Goal: Task Accomplishment & Management: Use online tool/utility

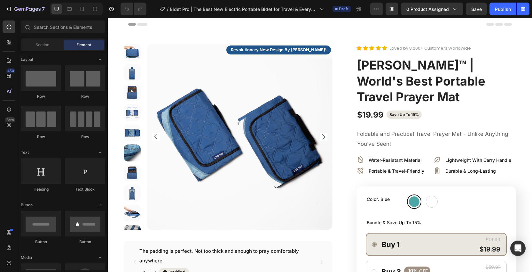
click at [346, 30] on div "Header" at bounding box center [320, 24] width 384 height 13
click at [342, 26] on div "Header" at bounding box center [320, 24] width 384 height 13
click at [378, 61] on span "ABDEEZ SalahTrek™ | World's Best Portable Travel Prayer Mat" at bounding box center [421, 81] width 129 height 46
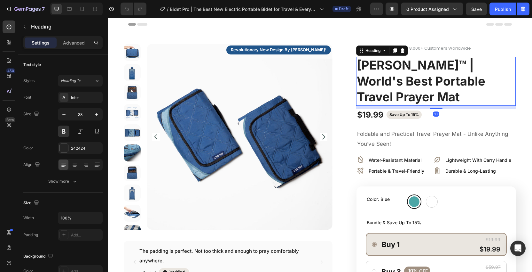
click at [346, 25] on div "Header" at bounding box center [320, 24] width 384 height 13
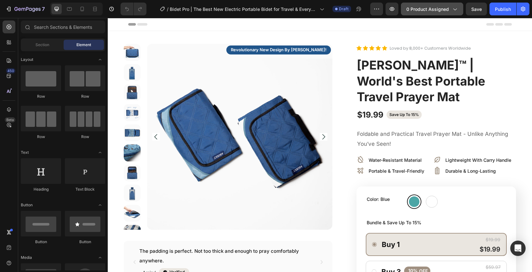
click at [441, 13] on button "0 product assigned" at bounding box center [432, 9] width 62 height 13
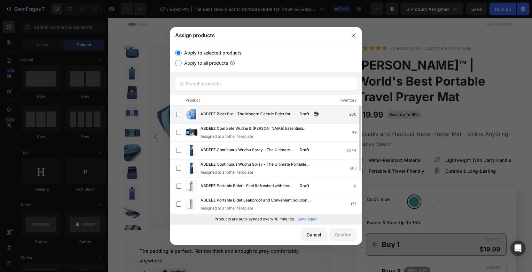
click at [243, 114] on span "ABDEEZ Bidet Pro - The Modern Electric Bidet for a Cleaner, Dignified Life" at bounding box center [248, 114] width 95 height 7
click at [218, 50] on label "Apply to selected products" at bounding box center [212, 53] width 60 height 8
click at [182, 50] on input "Apply to selected products" at bounding box center [178, 53] width 6 height 6
click at [218, 50] on label "Apply to selected products" at bounding box center [212, 53] width 60 height 8
click at [182, 50] on input "Apply to selected products" at bounding box center [178, 53] width 6 height 6
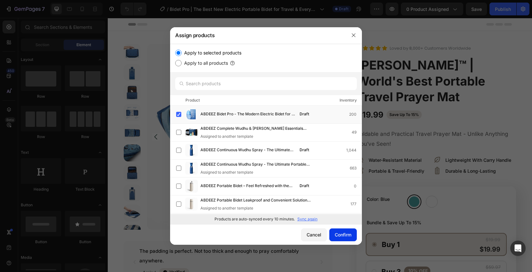
click at [343, 234] on div "Confirm" at bounding box center [343, 234] width 17 height 7
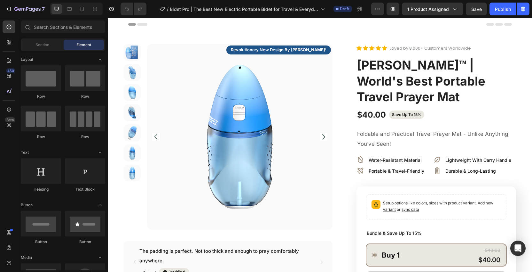
click at [336, 24] on div "Header" at bounding box center [320, 24] width 384 height 13
click at [341, 24] on div "Header" at bounding box center [320, 24] width 384 height 13
click at [397, 76] on span "ABDEEZ SalahTrek™ | World's Best Portable Travel Prayer Mat" at bounding box center [421, 81] width 129 height 46
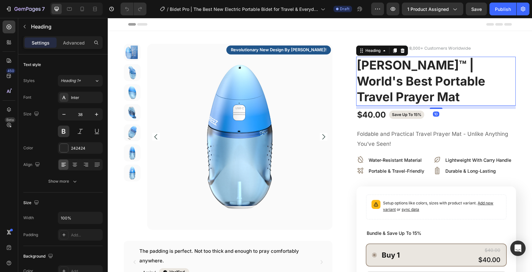
click at [432, 92] on span "ABDEEZ SalahTrek™ | World's Best Portable Travel Prayer Mat" at bounding box center [421, 81] width 129 height 46
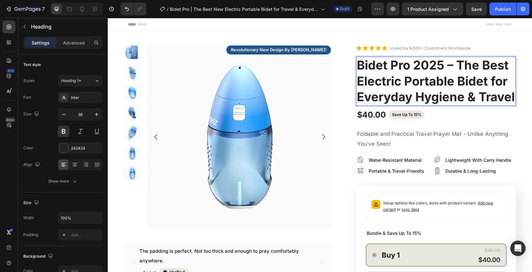
click at [452, 65] on span "Bidet Pro 2025 – The Best Electric Portable Bidet for Everyday Hygiene & Travel" at bounding box center [436, 81] width 158 height 46
click at [458, 96] on span "Bidet Pro | The Best Electric Portable Bidet for Everyday Hygiene & Travel" at bounding box center [436, 81] width 158 height 46
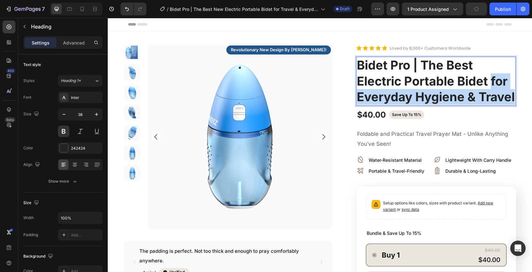
drag, startPoint x: 493, startPoint y: 78, endPoint x: 491, endPoint y: 114, distance: 36.2
click at [491, 105] on p "Bidet Pro | The Best Electric Portable Bidet for Everyday Hygiene & Travel" at bounding box center [436, 80] width 158 height 47
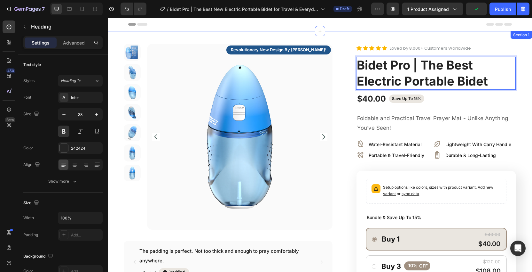
click at [519, 114] on div "Product Images revolutionary new design by abdeez! Text Block Row The padding i…" at bounding box center [320, 276] width 425 height 490
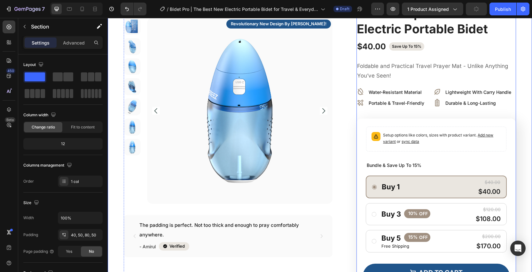
scroll to position [52, 0]
click at [396, 71] on p "Foldable and Practical Travel Prayer Mat - Unlike Anything You’ve Seen!" at bounding box center [436, 71] width 158 height 20
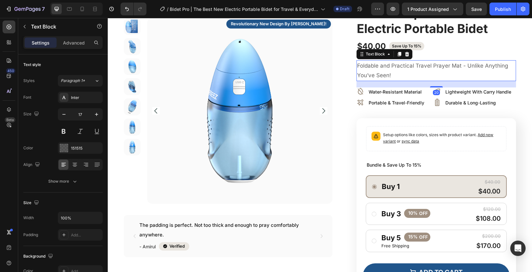
click at [403, 75] on p "Foldable and Practical Travel Prayer Mat - Unlike Anything You’ve Seen!" at bounding box center [436, 71] width 158 height 20
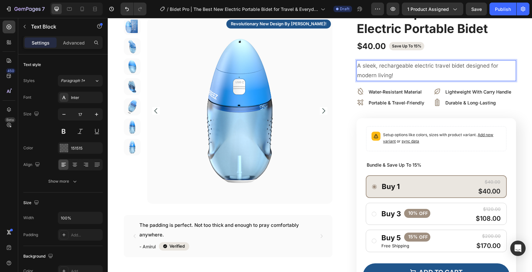
click at [396, 63] on span "A sleek, rechargeable electric travel bidet designed for modern living!" at bounding box center [427, 70] width 141 height 16
click at [428, 63] on span "A sleek, rechargeable electric travel bidet designed for modern living!" at bounding box center [427, 70] width 141 height 16
click at [438, 64] on span "A sleek, rechargeable electric travel bidet designed for modern living!" at bounding box center [427, 70] width 141 height 16
click at [474, 70] on p "A sleek, rechargeable electric travel bidet designed for modern living!" at bounding box center [436, 71] width 158 height 20
click at [493, 68] on p "A sleek, rechargeable electric travel bidet designed for modern living!" at bounding box center [436, 71] width 158 height 20
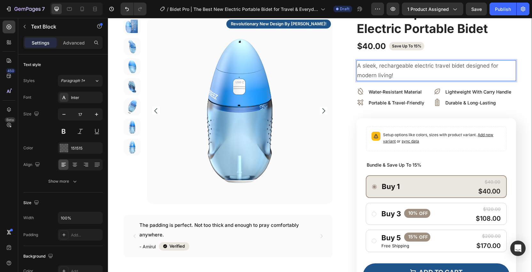
click at [518, 74] on div "Product Images revolutionary new design by abdeez! Text Block Row The padding i…" at bounding box center [320, 224] width 425 height 490
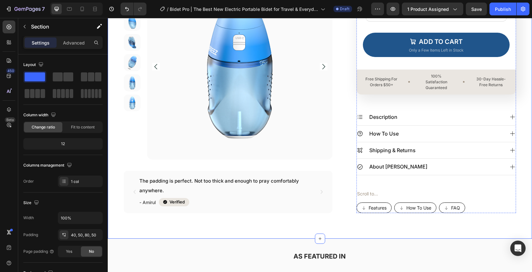
scroll to position [293, 0]
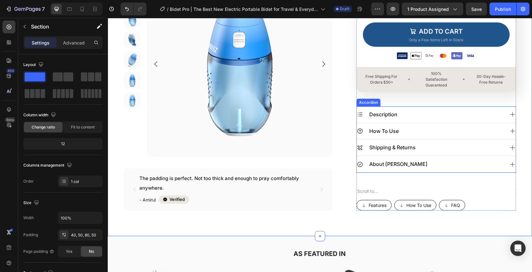
click at [516, 115] on icon at bounding box center [513, 114] width 6 height 6
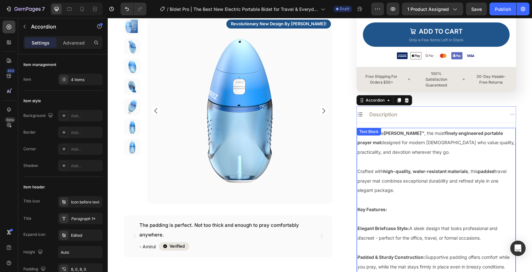
click at [421, 137] on p "Discover the ABDEEZ SalahTrek™ , the most finely engineered portable prayer mat…" at bounding box center [437, 147] width 158 height 38
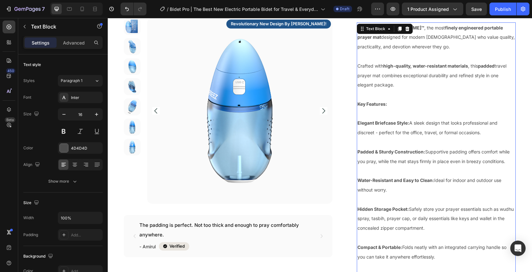
scroll to position [412, 0]
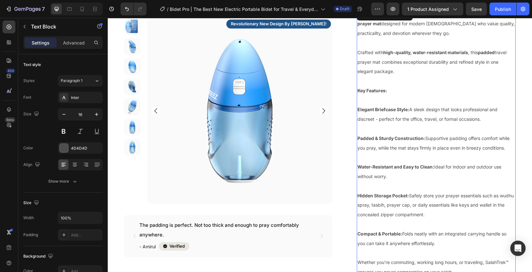
click at [401, 173] on p "Water-Resistant and Easy to Clean: Ideal for indoor and outdoor use without wor…" at bounding box center [437, 176] width 158 height 28
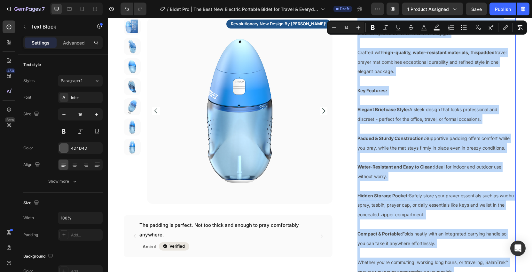
type input "16"
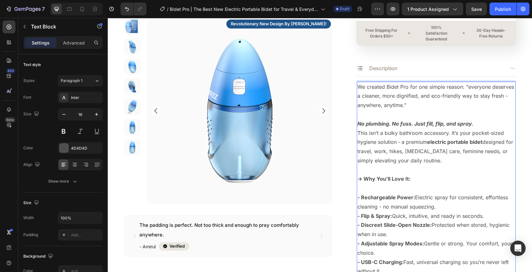
scroll to position [340, 0]
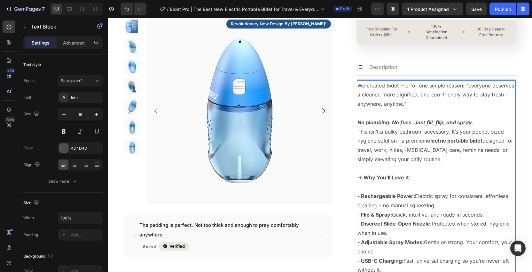
click at [427, 107] on p "We created Bidet Pro for one simple reason: "everyone deserves a cleaner, more …" at bounding box center [437, 104] width 158 height 46
click at [425, 119] on strong "No plumbing. No fuss. Just fill, flip, and spray." at bounding box center [416, 122] width 116 height 6
click at [475, 123] on p "We created Bidet Pro for one simple reason: "everyone deserves a cleaner, more …" at bounding box center [437, 104] width 158 height 46
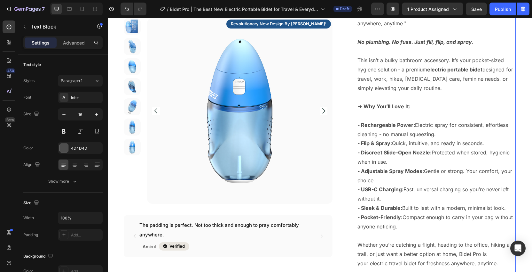
scroll to position [424, 0]
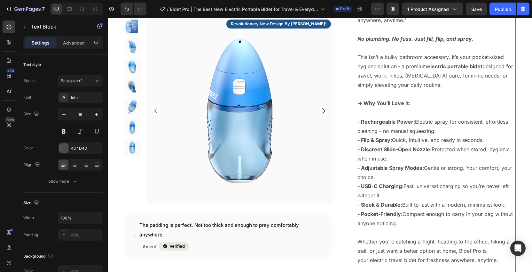
click at [448, 115] on p "This isn’t a bulky bathroom accessory. It’s your pocket-sized hygiene solution …" at bounding box center [437, 181] width 158 height 258
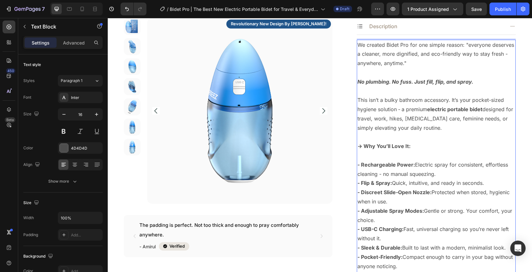
scroll to position [378, 0]
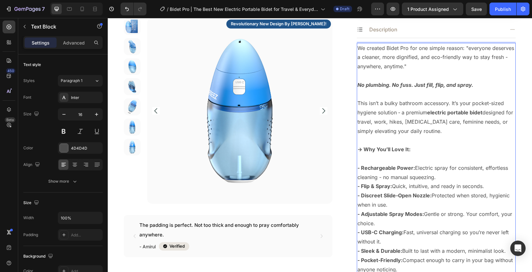
click at [409, 146] on strong "-> Why You’ll Love It:" at bounding box center [384, 149] width 53 height 6
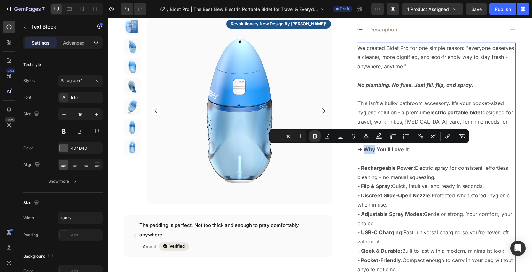
drag, startPoint x: 376, startPoint y: 150, endPoint x: 366, endPoint y: 150, distance: 10.3
click at [366, 150] on strong "-> Why You’ll Love It:" at bounding box center [384, 149] width 53 height 6
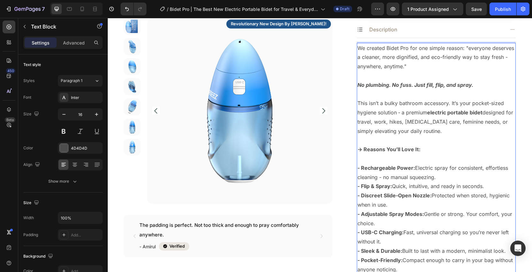
click at [389, 146] on strong "-> Reasons You’ll Love It:" at bounding box center [389, 149] width 63 height 6
click at [421, 154] on p "This isn’t a bulky bathroom accessory. It’s your pocket-sized hygiene solution …" at bounding box center [437, 228] width 158 height 258
click at [418, 149] on strong "-> Reasons You’ll Love It:" at bounding box center [389, 149] width 63 height 6
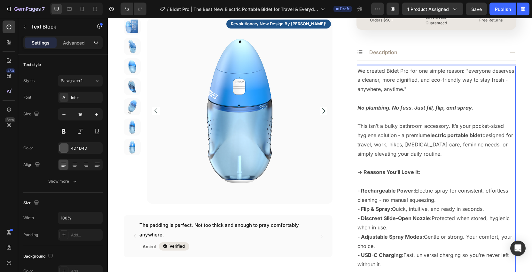
click at [416, 104] on strong "No plumbing. No fuss. Just fill, flip, and spray." at bounding box center [416, 107] width 116 height 6
click at [455, 94] on p "We created Bidet Pro for one simple reason: "everyone deserves a cleaner, more …" at bounding box center [437, 89] width 158 height 46
click at [501, 77] on p "We created Bidet Pro for one simple reason: "everyone deserves a cleaner, more …" at bounding box center [437, 89] width 158 height 46
drag, startPoint x: 365, startPoint y: 81, endPoint x: 491, endPoint y: 80, distance: 125.7
click at [491, 80] on p "We created Bidet Pro for one simple reason: "everyone deserves a cleaner, more …" at bounding box center [437, 89] width 158 height 46
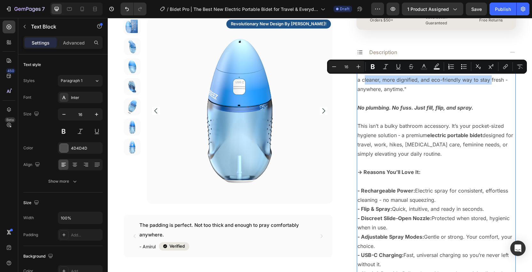
click at [463, 85] on p "We created Bidet Pro for one simple reason: "everyone deserves a cleaner, more …" at bounding box center [437, 89] width 158 height 46
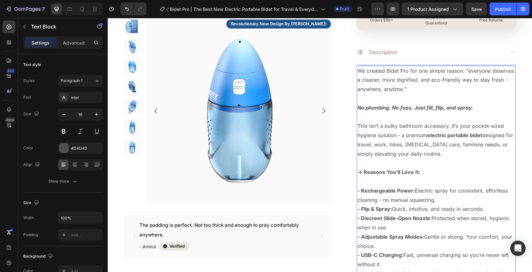
scroll to position [385, 0]
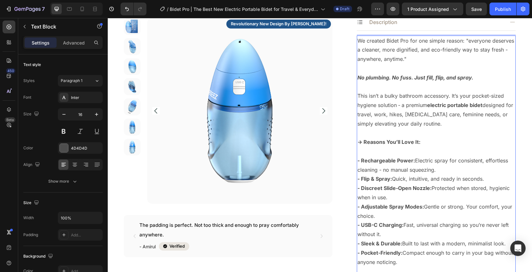
click at [451, 131] on p "This isn’t a bulky bathroom accessory. It’s your pocket-sized hygiene solution …" at bounding box center [437, 220] width 158 height 258
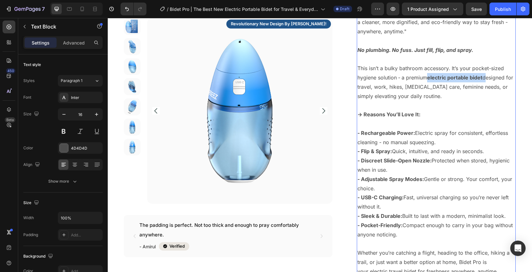
drag, startPoint x: 485, startPoint y: 78, endPoint x: 430, endPoint y: 80, distance: 55.4
click at [430, 80] on p "This isn’t a bulky bathroom accessory. It’s your pocket-sized hygiene solution …" at bounding box center [437, 193] width 158 height 258
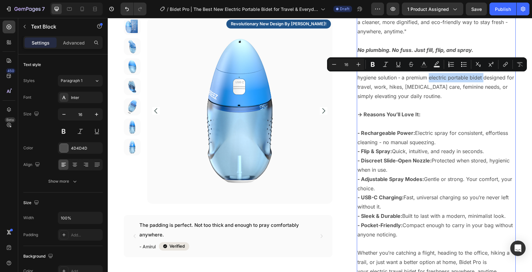
click at [452, 95] on p "This isn’t a bulky bathroom accessory. It’s your pocket-sized hygiene solution …" at bounding box center [437, 193] width 158 height 258
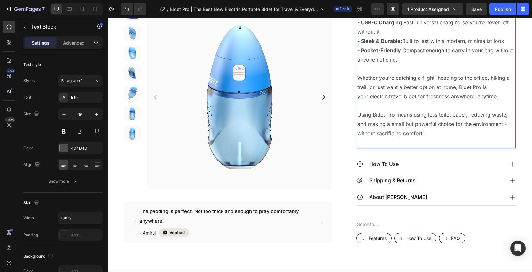
scroll to position [634, 0]
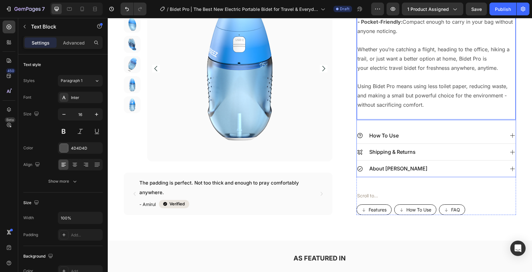
click at [513, 132] on icon at bounding box center [513, 135] width 6 height 6
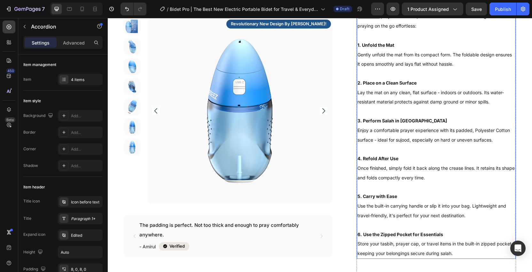
scroll to position [284, 0]
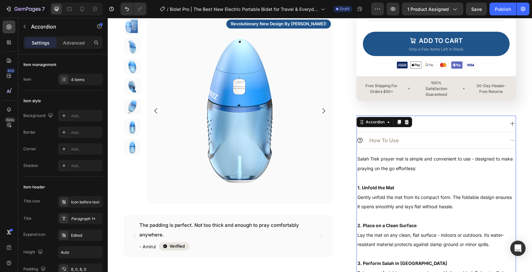
click at [508, 123] on div "Description" at bounding box center [436, 123] width 159 height 17
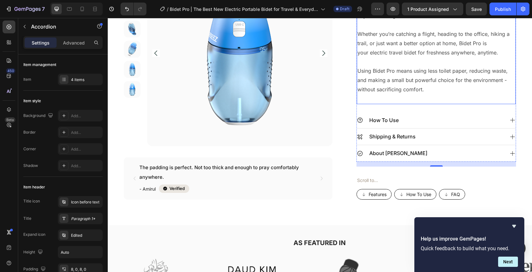
scroll to position [634, 0]
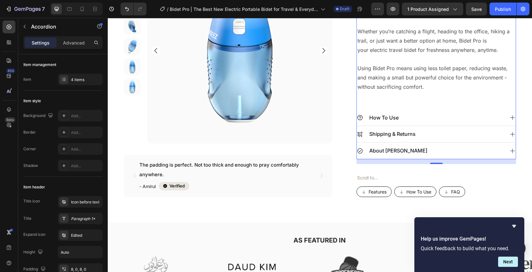
click at [507, 119] on div "How To Use" at bounding box center [436, 117] width 159 height 17
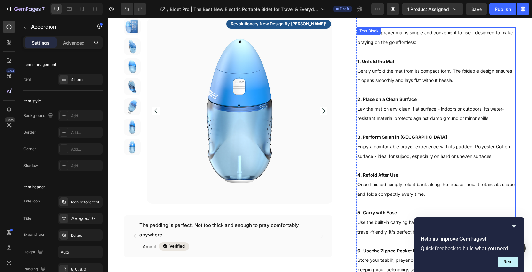
scroll to position [424, 0]
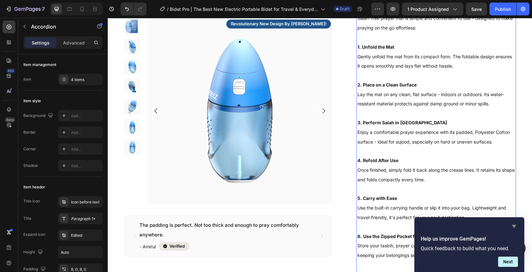
click at [514, 224] on icon "Hide survey" at bounding box center [515, 226] width 8 height 8
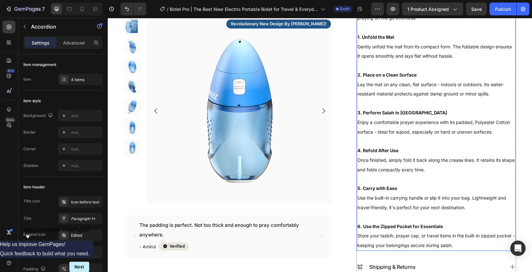
scroll to position [437, 0]
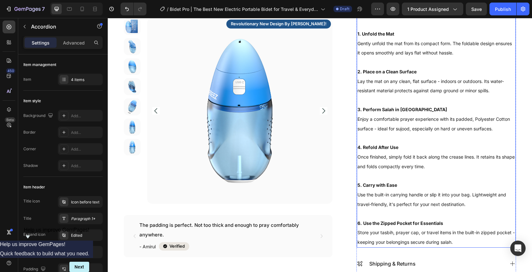
click at [406, 164] on span "Once finished, simply fold it back along the crease lines. It retains its shape…" at bounding box center [436, 161] width 157 height 15
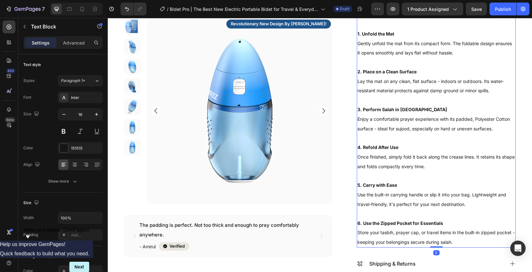
click at [435, 167] on span "Once finished, simply fold it back along the crease lines. It retains its shape…" at bounding box center [436, 161] width 157 height 15
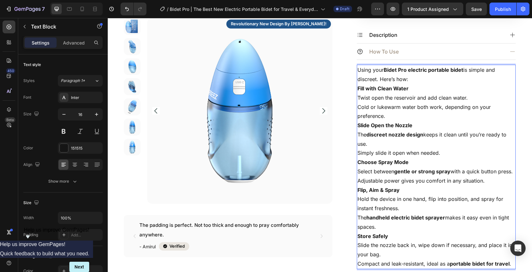
scroll to position [371, 0]
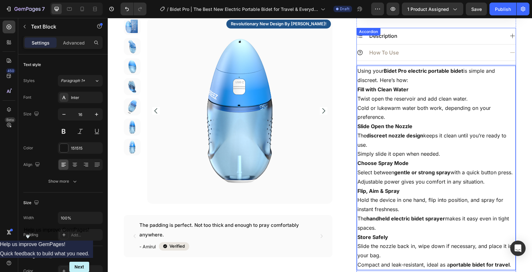
click at [450, 35] on div "Description" at bounding box center [430, 35] width 147 height 11
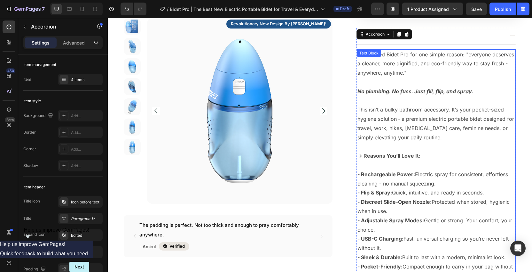
click at [437, 124] on p "This isn’t a bulky bathroom accessory. It’s your pocket-sized hygiene solution …" at bounding box center [437, 234] width 158 height 258
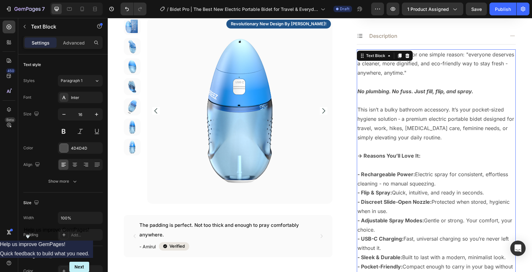
click at [468, 127] on p "This isn’t a bulky bathroom accessory. It’s your pocket-sized hygiene solution …" at bounding box center [437, 234] width 158 height 258
click at [450, 131] on p "This isn’t a bulky bathroom accessory. It’s your pocket-sized hygiene solution …" at bounding box center [437, 234] width 158 height 258
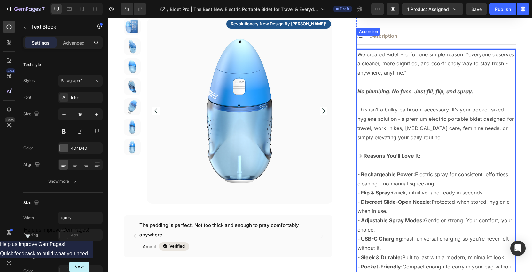
click at [513, 36] on icon at bounding box center [513, 36] width 6 height 6
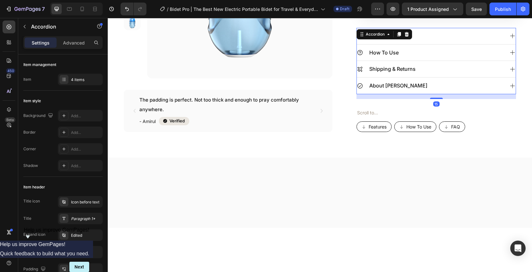
click at [505, 55] on div "How To Use" at bounding box center [436, 52] width 159 height 17
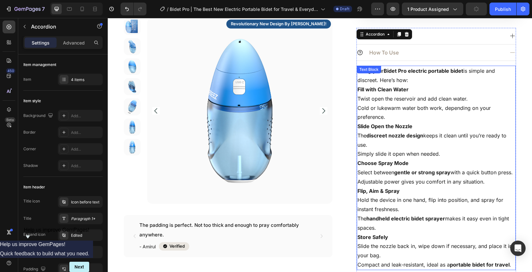
click at [401, 123] on strong "Slide Open the Nozzle" at bounding box center [385, 126] width 55 height 6
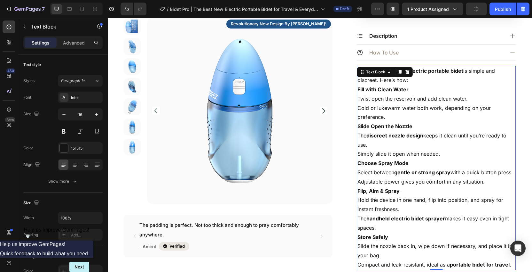
click at [447, 110] on p "Cold or lukewarm water both work, depending on your preference." at bounding box center [437, 112] width 158 height 19
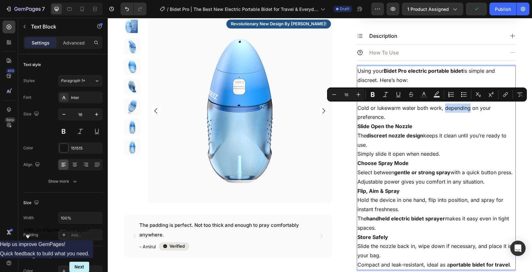
click at [439, 165] on p "Choose Spray Mode" at bounding box center [437, 162] width 158 height 9
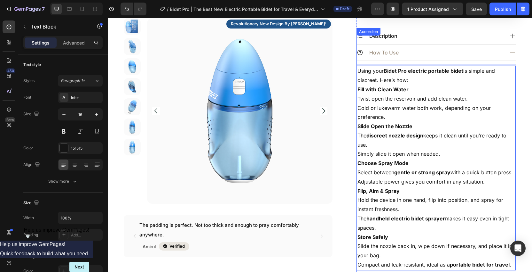
click at [484, 37] on div "Description" at bounding box center [430, 35] width 147 height 11
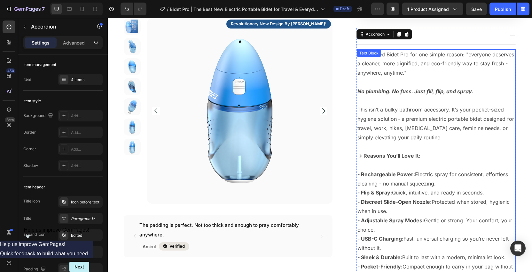
click at [450, 58] on p "We created Bidet Pro for one simple reason: "everyone deserves a cleaner, more …" at bounding box center [437, 73] width 158 height 46
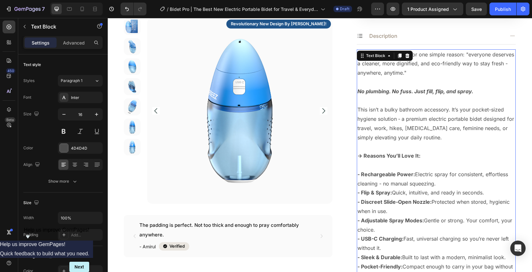
click at [463, 59] on p "We created Bidet Pro for one simple reason: "everyone deserves a cleaner, more …" at bounding box center [437, 73] width 158 height 46
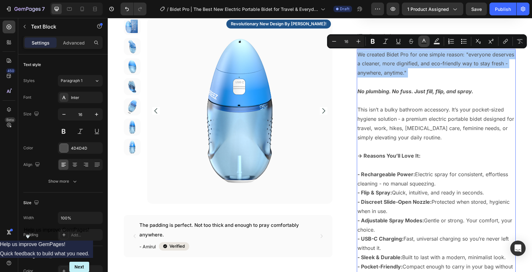
click at [419, 40] on button "Text Color" at bounding box center [424, 42] width 12 height 12
type input "4D4D4D"
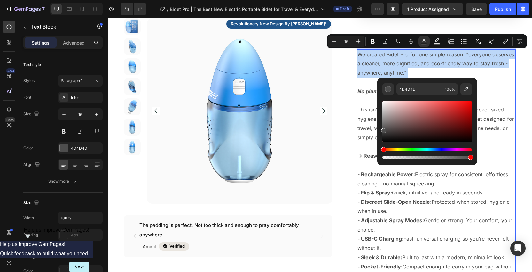
click at [505, 84] on p "We created Bidet Pro for one simple reason: "everyone deserves a cleaner, more …" at bounding box center [437, 73] width 158 height 46
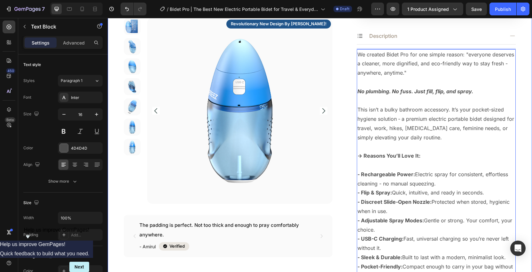
click at [522, 66] on div "Product Images revolutionary new design by abdeez! Text Block Row The padding i…" at bounding box center [320, 72] width 425 height 825
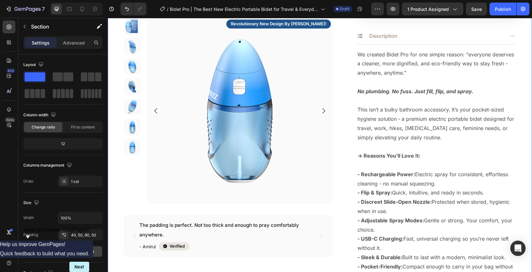
scroll to position [378, 0]
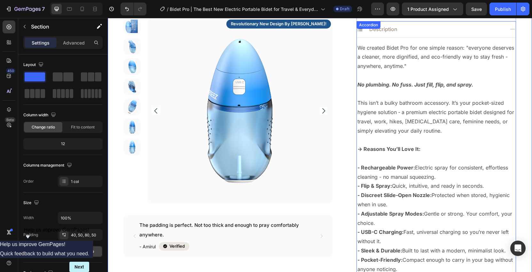
click at [513, 25] on div "Description" at bounding box center [436, 29] width 159 height 17
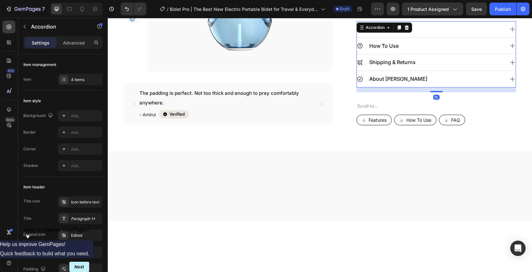
click at [477, 43] on div "How To Use" at bounding box center [430, 45] width 147 height 11
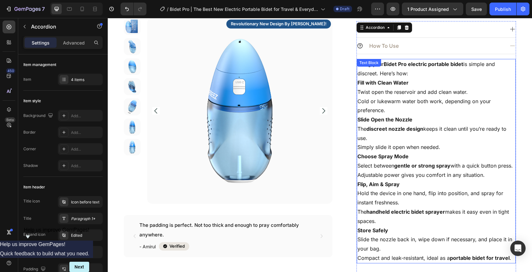
click at [395, 99] on p "Cold or lukewarm water both work, depending on your preference." at bounding box center [437, 106] width 158 height 19
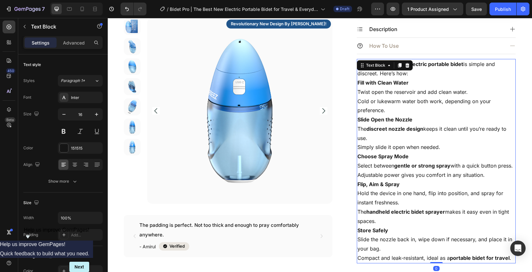
click at [423, 101] on p "Cold or lukewarm water both work, depending on your preference." at bounding box center [437, 106] width 158 height 19
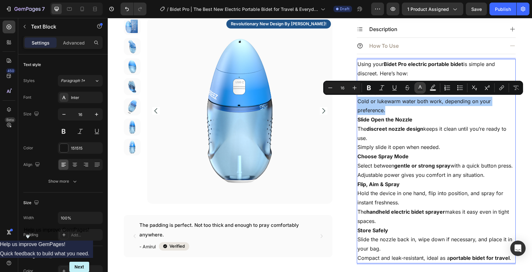
click at [419, 87] on icon "Editor contextual toolbar" at bounding box center [420, 87] width 3 height 4
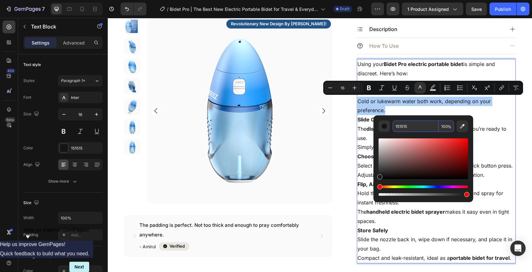
click at [420, 124] on input "151515" at bounding box center [416, 126] width 46 height 12
type input "44DD44"
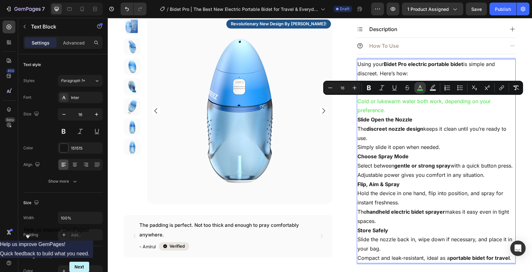
click at [420, 91] on button "color" at bounding box center [421, 88] width 12 height 12
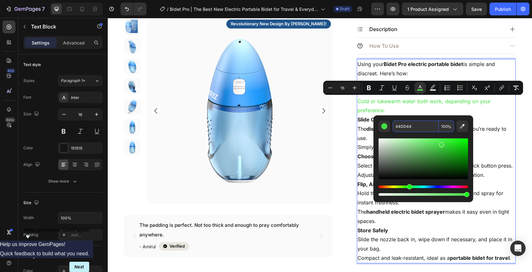
click at [409, 126] on input "44DD44" at bounding box center [416, 126] width 46 height 12
type input "44DD44"
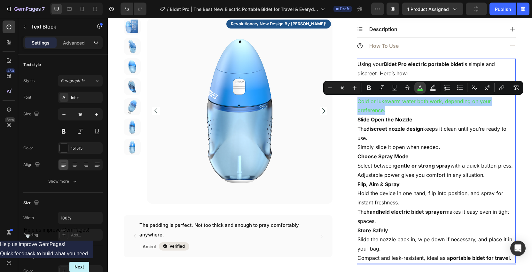
click at [425, 86] on button "color" at bounding box center [421, 88] width 12 height 12
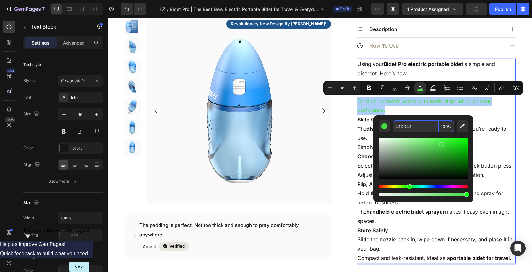
click at [409, 123] on input "44DD44" at bounding box center [416, 126] width 46 height 12
type input "44DD44"
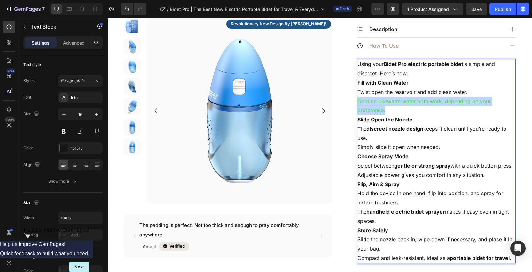
click at [438, 123] on p "Slide Open the Nozzle" at bounding box center [437, 119] width 158 height 9
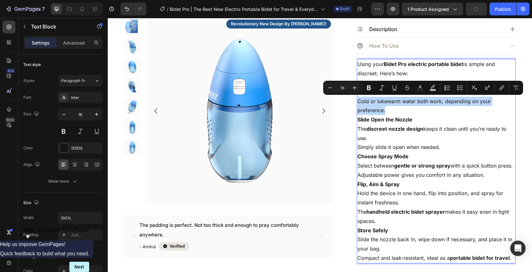
click at [426, 115] on p "Slide Open the Nozzle" at bounding box center [437, 119] width 158 height 9
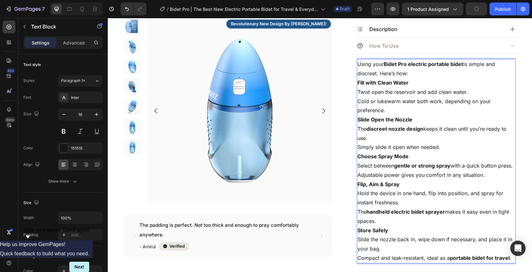
click at [361, 64] on p "Using your Bidet Pro electric portable bidet is simple and discreet. Here’s how:" at bounding box center [437, 69] width 158 height 19
click at [406, 97] on p "Cold or lukewarm water both work, depending on your preference." at bounding box center [437, 106] width 158 height 19
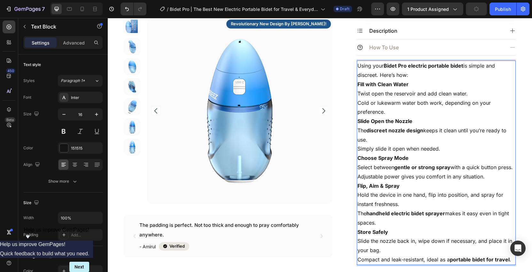
scroll to position [377, 0]
click at [417, 102] on p "Cold or lukewarm water both work, depending on your preference." at bounding box center [437, 107] width 158 height 19
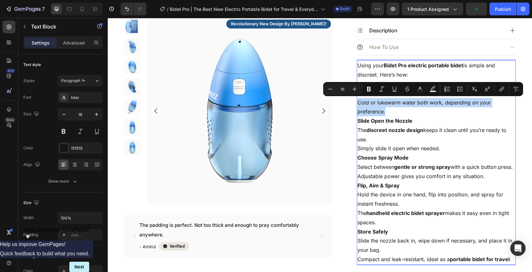
click at [417, 102] on p "Cold or lukewarm water both work, depending on your preference." at bounding box center [437, 107] width 158 height 19
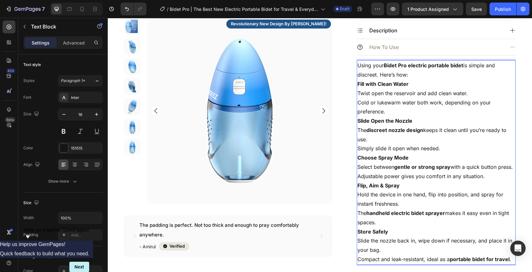
click at [429, 96] on p "Twist open the reservoir and add clean water." at bounding box center [437, 93] width 158 height 9
click at [436, 100] on p "Cold or lukewarm water both work, depending on your preference." at bounding box center [437, 107] width 158 height 19
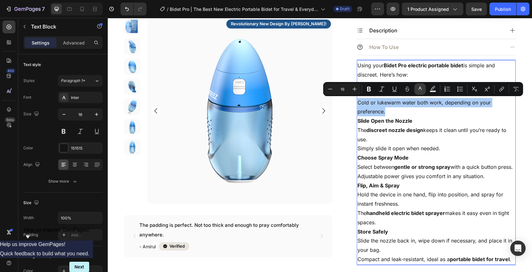
click at [422, 88] on icon "Editor contextual toolbar" at bounding box center [420, 89] width 6 height 6
type input "151515"
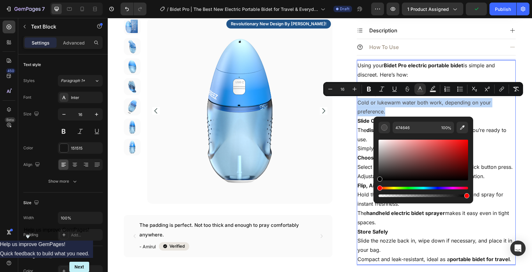
drag, startPoint x: 381, startPoint y: 179, endPoint x: 376, endPoint y: 186, distance: 9.0
click at [376, 186] on div "474646 100 %" at bounding box center [424, 157] width 100 height 82
type input "000000"
click at [485, 156] on p "Choose Spray Mode" at bounding box center [437, 157] width 158 height 9
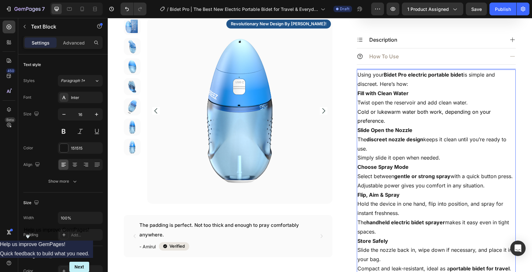
scroll to position [378, 0]
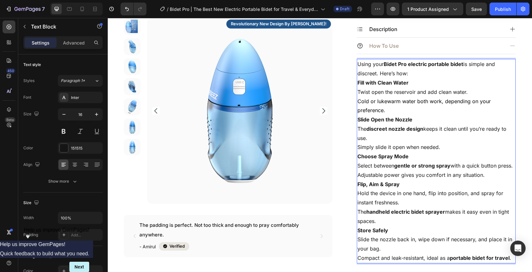
click at [436, 100] on span "Cold or lukewarm water both work, depending on your preference." at bounding box center [424, 106] width 133 height 16
click at [423, 68] on p "Using your Bidet Pro electric portable bidet is simple and discreet. Here’s how:" at bounding box center [437, 69] width 158 height 19
drag, startPoint x: 464, startPoint y: 63, endPoint x: 410, endPoint y: 66, distance: 53.2
click at [410, 66] on strong "Bidet Pro electric portable bidet" at bounding box center [424, 64] width 80 height 6
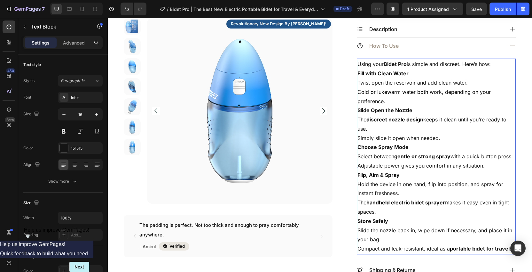
click at [384, 64] on p "Using your Bidet Pro is simple and discreet. Here’s how:" at bounding box center [437, 64] width 158 height 9
click at [485, 64] on p "Using Bidet Pro is simple and discreet. Here’s how:" at bounding box center [437, 64] width 158 height 9
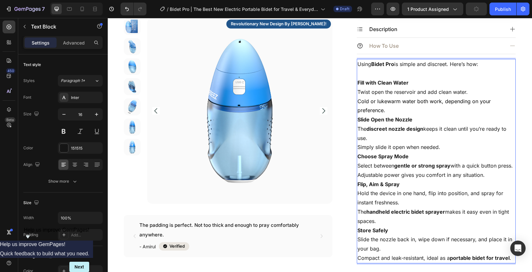
click at [359, 82] on strong "Fill with Clean Water" at bounding box center [383, 82] width 51 height 6
click at [358, 120] on strong "Slide Open the Nozzle" at bounding box center [385, 119] width 55 height 6
click at [399, 109] on p "Cold or lukewarm water both work, depending on your preference." at bounding box center [437, 106] width 158 height 19
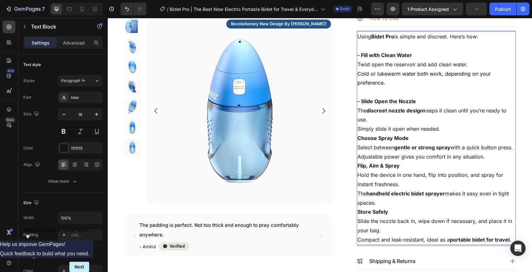
scroll to position [454, 0]
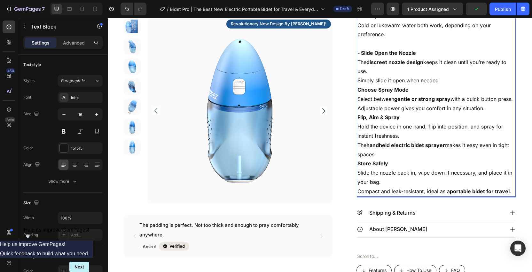
click at [442, 82] on p "Simply slide it open when needed." at bounding box center [437, 80] width 158 height 9
click at [359, 91] on strong "Choose Spray Mode" at bounding box center [383, 89] width 51 height 6
click at [446, 80] on p "Simply slide it open when needed." at bounding box center [437, 80] width 158 height 9
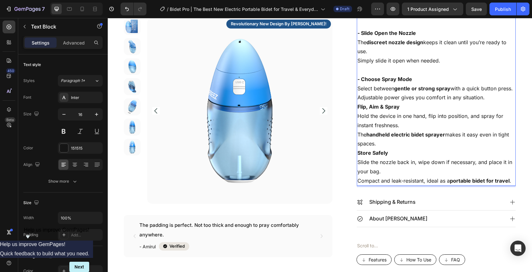
scroll to position [481, 0]
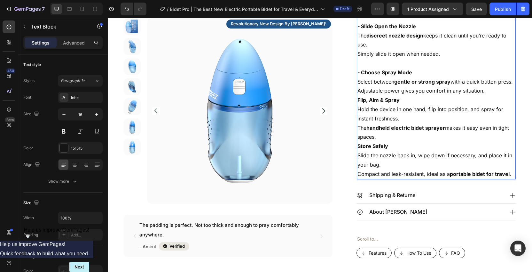
click at [487, 95] on p "Adjustable power gives you comfort in any situation." at bounding box center [437, 90] width 158 height 9
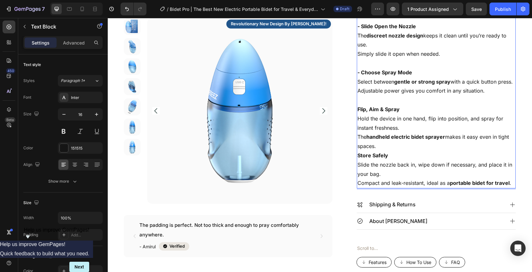
click at [359, 112] on strong "Flip, Aim & Spray" at bounding box center [379, 109] width 42 height 6
click at [408, 132] on p "Hold the device in one hand, flip into position, and spray for instant freshnes…" at bounding box center [437, 123] width 158 height 19
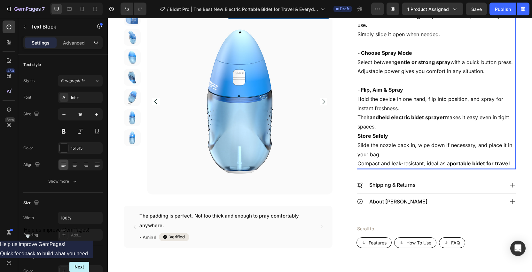
click at [404, 131] on p "The handheld electric bidet sprayer makes it easy even in tight spaces." at bounding box center [437, 122] width 158 height 19
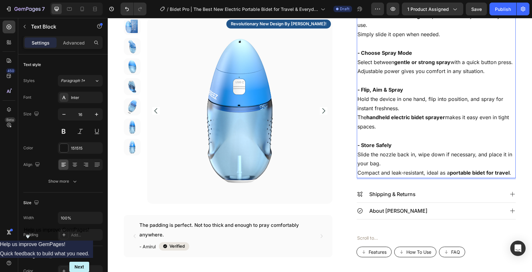
scroll to position [509, 0]
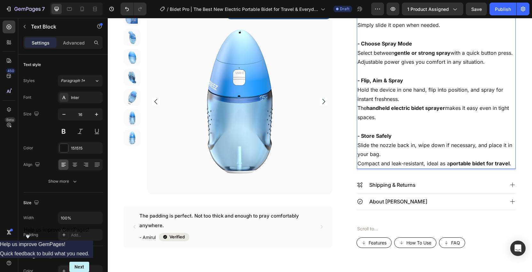
click at [388, 122] on p "The handheld electric bidet sprayer makes it easy even in tight spaces." at bounding box center [437, 112] width 158 height 19
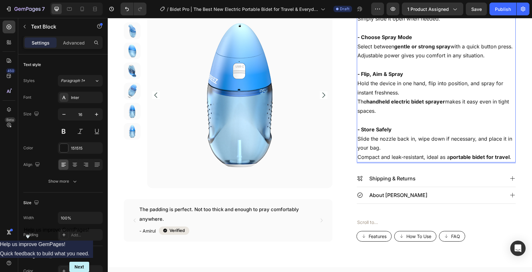
click at [359, 148] on p "Slide the nozzle back in, wipe down if necessary, and place it in your bag." at bounding box center [437, 143] width 158 height 19
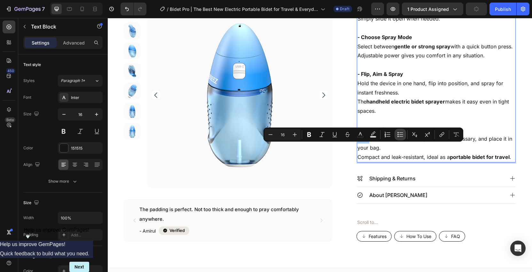
click at [399, 136] on icon "Editor contextual toolbar" at bounding box center [400, 134] width 6 height 6
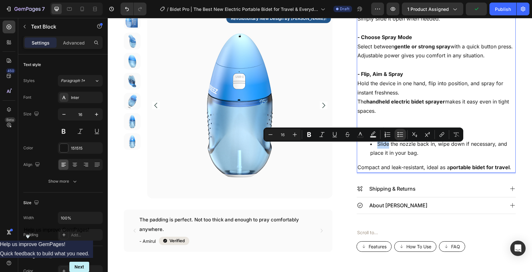
click at [395, 169] on div "Using Bidet Pro is simple and discreet. Here’s how: - Fill with Clean Water Twi…" at bounding box center [436, 46] width 159 height 251
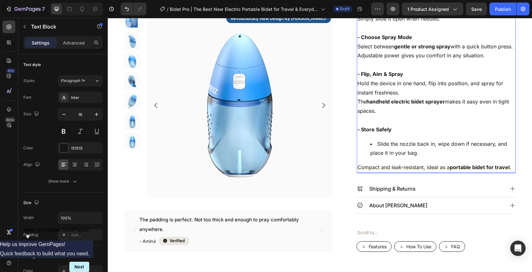
click at [358, 172] on p "Compact and leak-resistant, ideal as a portable bidet for travel ." at bounding box center [437, 167] width 158 height 9
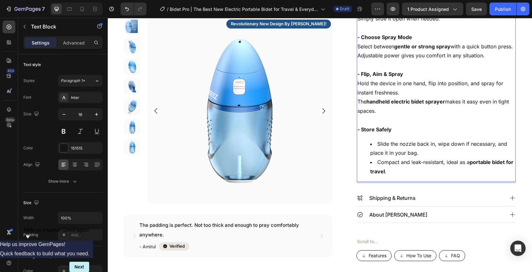
click at [399, 176] on li "Compact and leak-resistant, ideal as a portable bidet for travel ." at bounding box center [442, 166] width 145 height 19
drag, startPoint x: 384, startPoint y: 181, endPoint x: 472, endPoint y: 170, distance: 88.4
click at [472, 170] on strong "portable bidet for travel" at bounding box center [441, 167] width 143 height 16
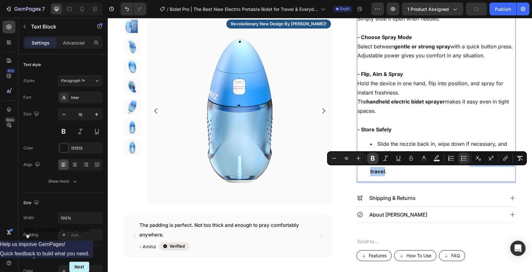
click at [374, 160] on icon "Editor contextual toolbar" at bounding box center [373, 158] width 4 height 5
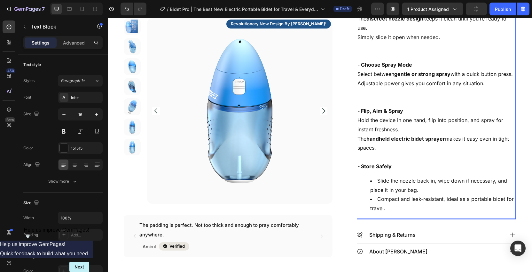
scroll to position [506, 0]
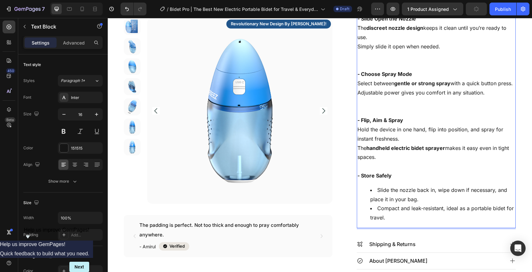
click at [358, 158] on p "The handheld electric bidet sprayer makes it easy even in tight spaces." at bounding box center [437, 152] width 158 height 19
drag, startPoint x: 369, startPoint y: 156, endPoint x: 446, endPoint y: 157, distance: 76.8
click at [446, 157] on p "The handheld electric bidet sprayer makes it easy even in tight spaces." at bounding box center [437, 152] width 158 height 19
click at [358, 140] on p "Hold the device in one hand, flip into position, and spray for instant freshnes…" at bounding box center [437, 134] width 158 height 19
click at [357, 137] on div "Using Bidet Pro is simple and discreet. Here’s how: - Fill with Clean Water Twi…" at bounding box center [436, 79] width 159 height 297
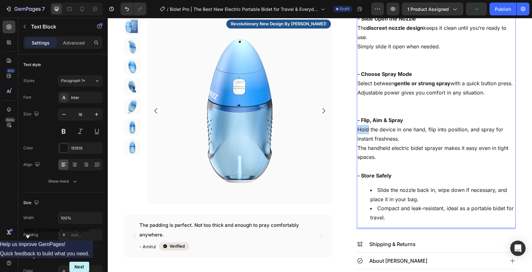
click at [391, 139] on p "Hold the device in one hand, flip into position, and spray for instant freshnes…" at bounding box center [437, 134] width 158 height 19
click at [359, 139] on p "Hold the device in one hand, flip into position, and spray for instant freshnes…" at bounding box center [437, 134] width 158 height 19
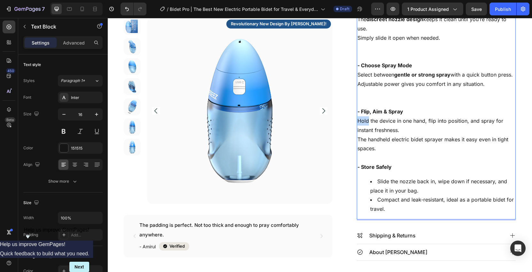
click at [397, 135] on p "Hold the device in one hand, flip into position, and spray for instant freshnes…" at bounding box center [437, 125] width 158 height 19
click at [360, 147] on p "The handheld electric bidet sprayer makes it easy even in tight spaces." at bounding box center [437, 144] width 158 height 19
click at [359, 147] on p "The handheld electric bidet sprayer makes it easy even in tight spaces." at bounding box center [437, 144] width 158 height 19
click at [339, 150] on div "Product Images revolutionary new design by abdeez! Text Block Row The padding i…" at bounding box center [235, 137] width 223 height 239
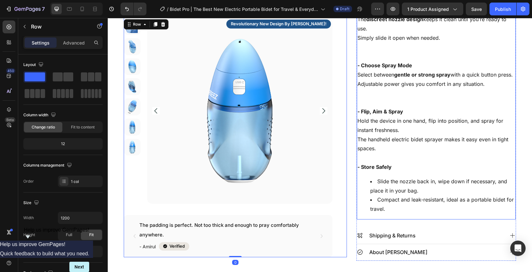
click at [368, 150] on p "The handheld electric bidet sprayer makes it easy even in tight spaces." at bounding box center [437, 144] width 158 height 19
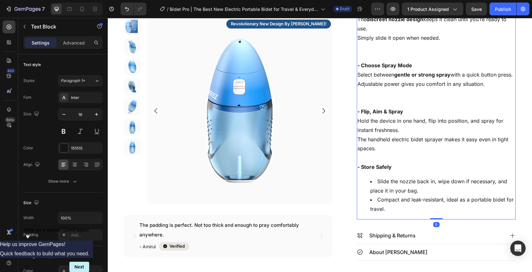
click at [357, 129] on div "Using Bidet Pro is simple and discreet. Here’s how: - Fill with Clean Water Twi…" at bounding box center [436, 70] width 159 height 297
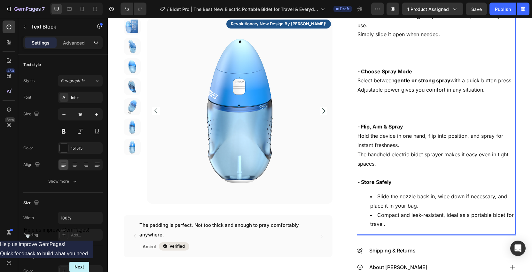
scroll to position [538, 0]
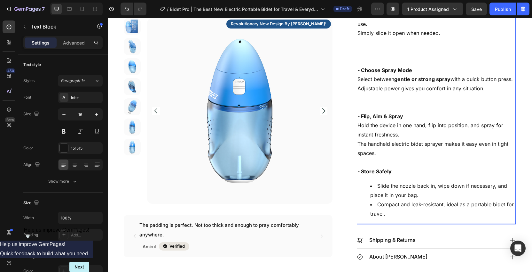
click at [380, 111] on p "Adjustable power gives you comfort in any situation." at bounding box center [437, 98] width 158 height 28
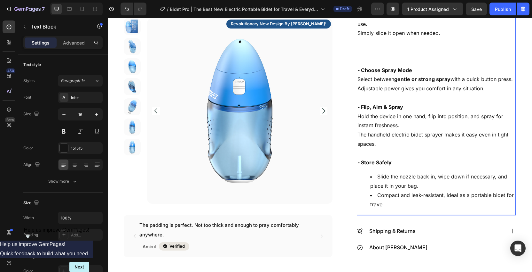
click at [358, 124] on p "Hold the device in one hand, flip into position, and spray for instant freshnes…" at bounding box center [437, 121] width 158 height 19
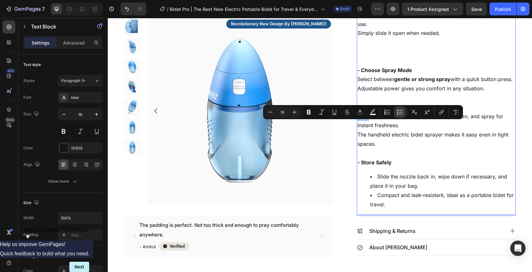
click at [400, 112] on icon "Editor contextual toolbar" at bounding box center [400, 112] width 6 height 6
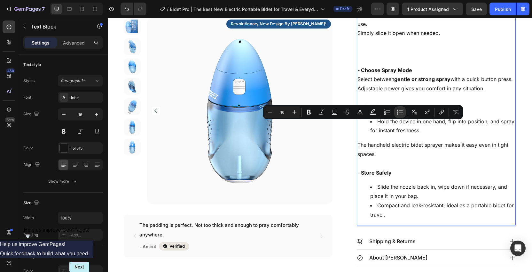
click at [359, 155] on p "The handheld electric bidet sprayer makes it easy even in tight spaces." at bounding box center [437, 149] width 158 height 19
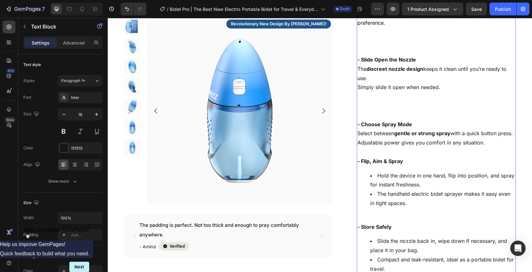
scroll to position [469, 0]
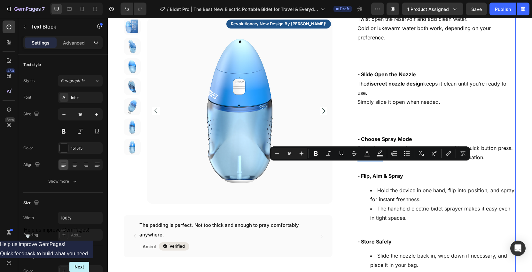
click at [367, 140] on strong "- Choose Spray Mode" at bounding box center [385, 139] width 55 height 6
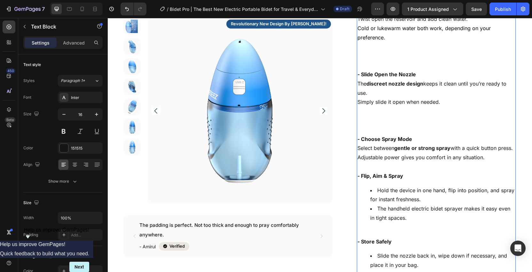
click at [358, 147] on p "Select between gentle or strong spray with a quick button press." at bounding box center [437, 147] width 158 height 9
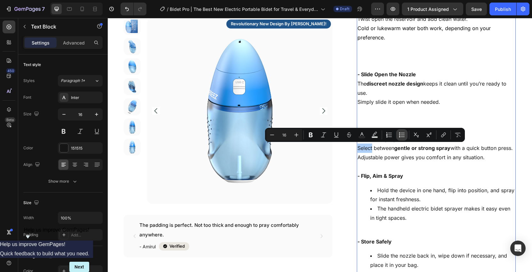
click at [399, 133] on icon "Editor contextual toolbar" at bounding box center [402, 134] width 6 height 6
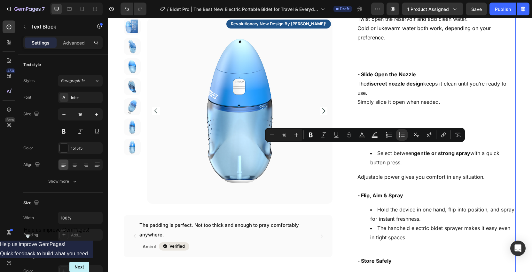
click at [359, 176] on p "Adjustable power gives you comfort in any situation." at bounding box center [437, 181] width 158 height 19
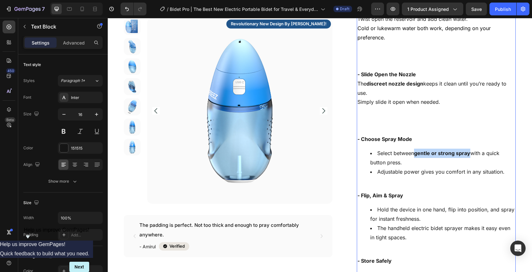
drag, startPoint x: 417, startPoint y: 153, endPoint x: 470, endPoint y: 155, distance: 53.5
click at [470, 155] on strong "gentle or strong spray" at bounding box center [442, 153] width 56 height 6
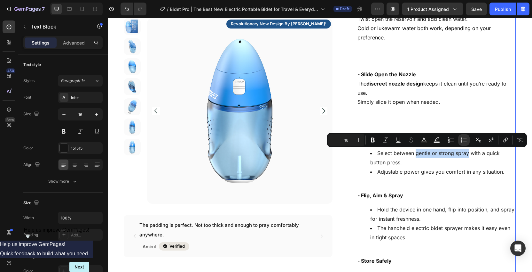
click at [451, 159] on li "Select between gentle or strong spray with a quick button press." at bounding box center [442, 157] width 145 height 19
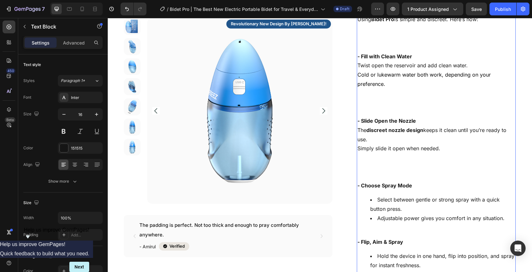
scroll to position [404, 0]
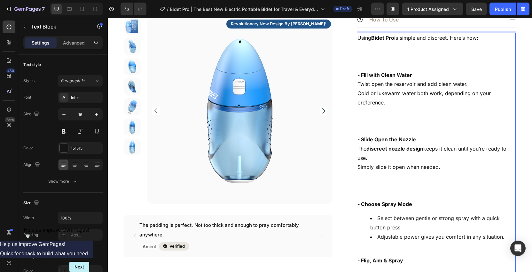
click at [371, 189] on p "Simply slide it open when needed." at bounding box center [437, 180] width 158 height 37
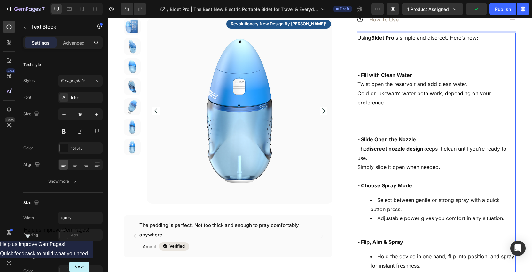
click at [358, 148] on p "The discreet nozzle design keeps it clean until you’re ready to use." at bounding box center [437, 153] width 158 height 19
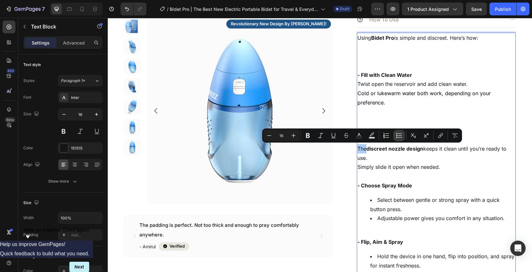
click at [397, 135] on icon "Editor contextual toolbar" at bounding box center [396, 135] width 1 height 1
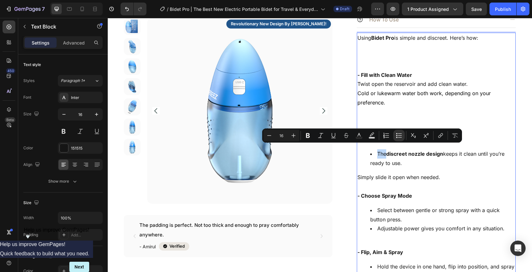
click at [359, 177] on p "Simply slide it open when needed." at bounding box center [437, 181] width 158 height 19
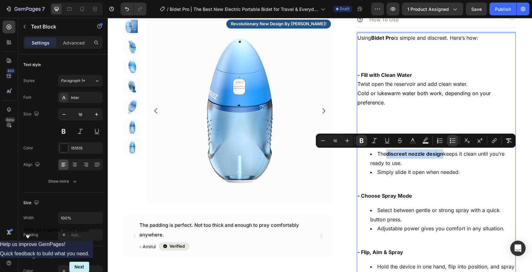
drag, startPoint x: 388, startPoint y: 154, endPoint x: 444, endPoint y: 155, distance: 56.3
click at [444, 155] on li "The discreet nozzle design keeps it clean until you’re ready to use." at bounding box center [442, 158] width 145 height 19
click at [451, 171] on li "Simply slide it open when needed." at bounding box center [442, 176] width 145 height 19
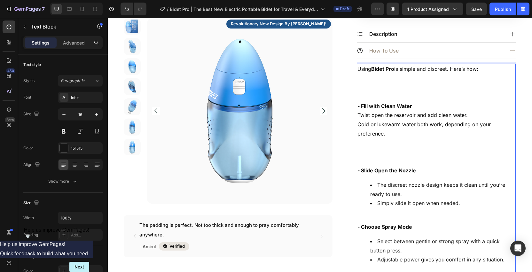
scroll to position [368, 0]
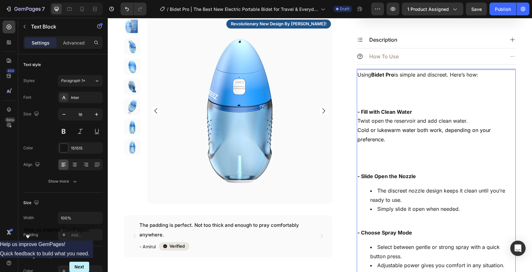
click at [365, 158] on p "Cold or lukewarm water both work, depending on your preference." at bounding box center [437, 148] width 158 height 46
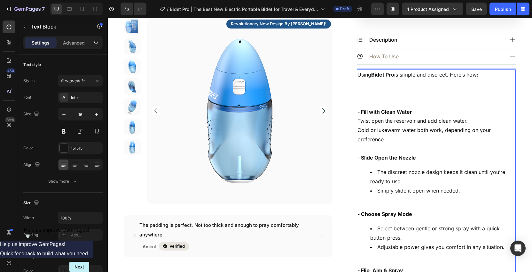
click at [358, 118] on p "Twist open the reservoir and add clean water." at bounding box center [437, 120] width 158 height 9
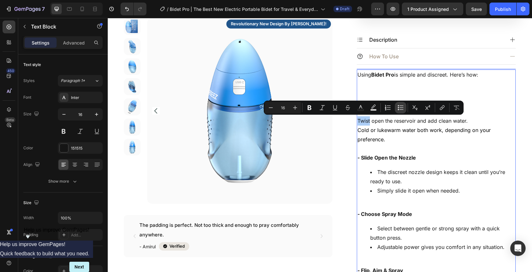
click at [401, 106] on icon "Editor contextual toolbar" at bounding box center [401, 107] width 6 height 6
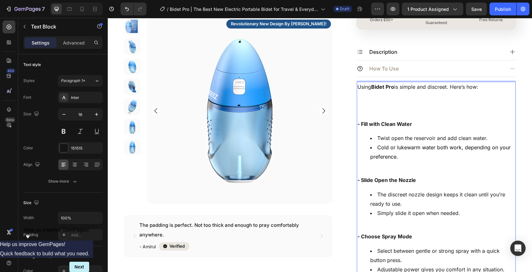
scroll to position [336, 0]
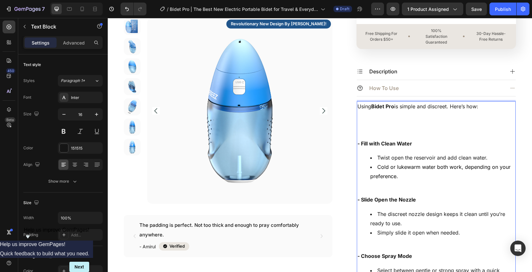
click at [373, 135] on p "Using Bidet Pro is simple and discreet. Here’s how:" at bounding box center [437, 120] width 158 height 37
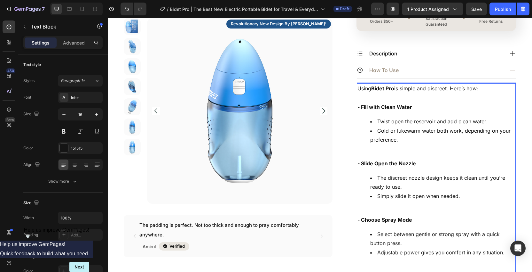
scroll to position [348, 0]
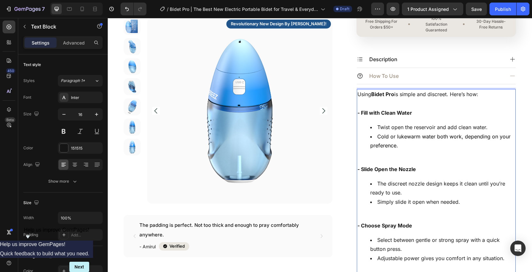
click at [430, 186] on li "The discreet nozzle design keeps it clean until you’re ready to use." at bounding box center [442, 188] width 145 height 19
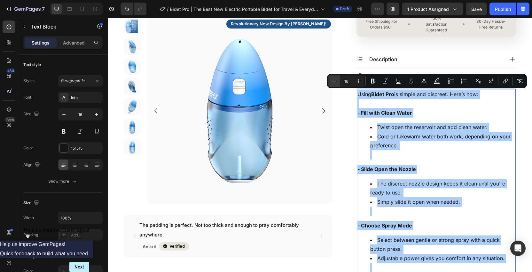
click at [332, 82] on icon "Editor contextual toolbar" at bounding box center [334, 81] width 6 height 6
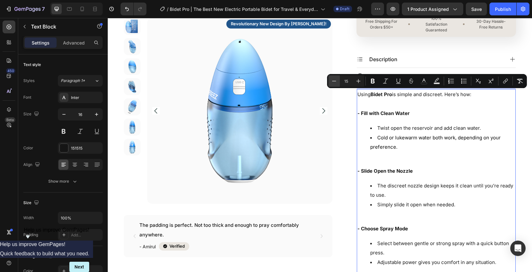
click at [332, 82] on icon "Editor contextual toolbar" at bounding box center [334, 81] width 6 height 6
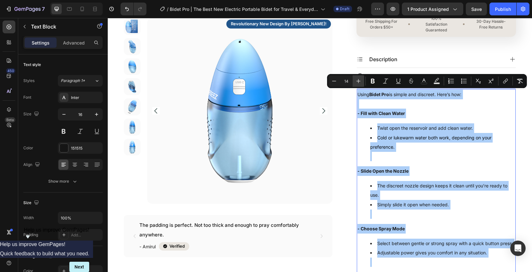
click at [355, 82] on button "Plus" at bounding box center [359, 81] width 12 height 12
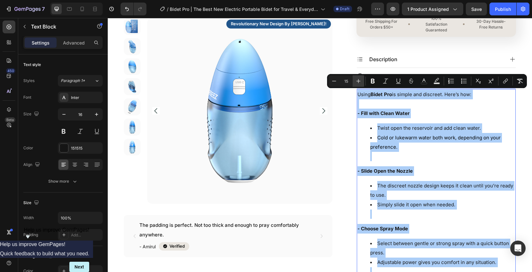
click at [355, 82] on button "Plus" at bounding box center [359, 81] width 12 height 12
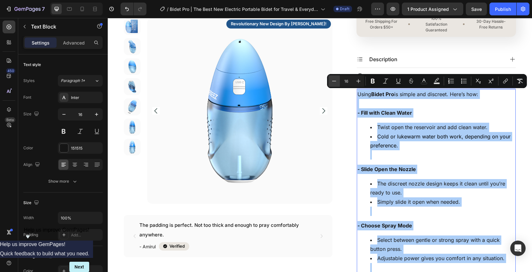
click at [337, 82] on icon "Editor contextual toolbar" at bounding box center [334, 81] width 6 height 6
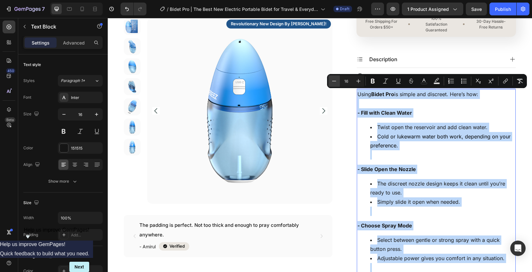
type input "15"
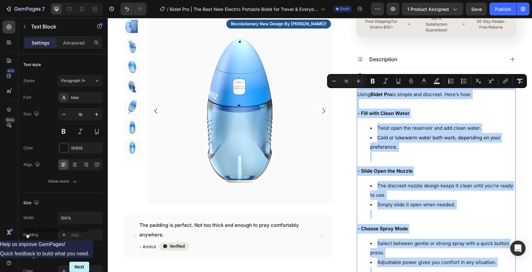
click at [467, 158] on li "Cold or lukewarm water both work, depending on your preference." at bounding box center [442, 147] width 145 height 28
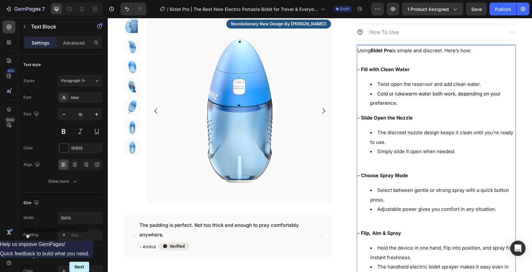
scroll to position [400, 0]
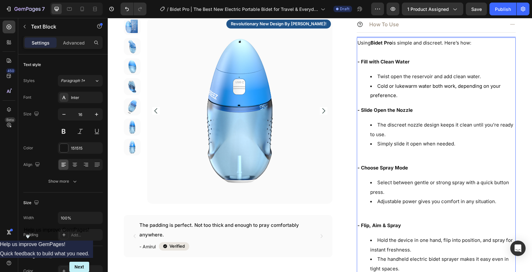
click at [380, 152] on li "Simply slide it open when needed." at bounding box center [442, 148] width 145 height 19
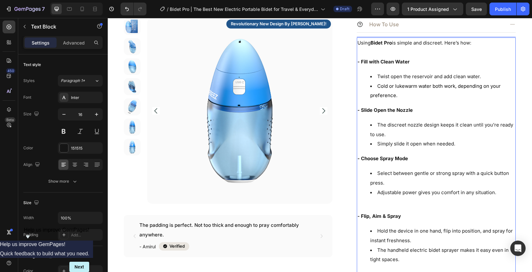
click at [383, 195] on li "Adjustable power gives you comfort in any situation." at bounding box center [442, 196] width 145 height 19
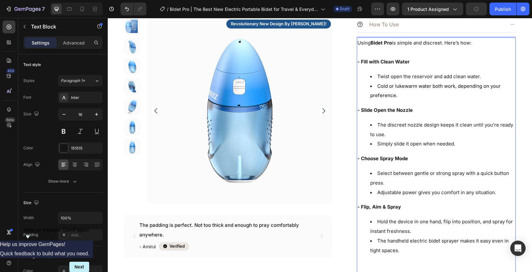
scroll to position [468, 0]
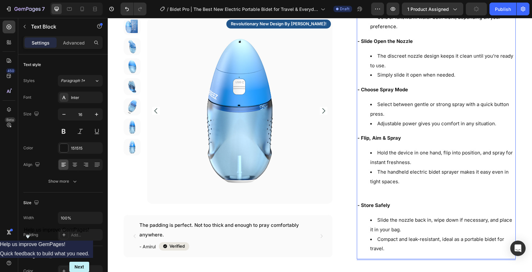
click at [390, 187] on div "Using Bidet Pro is simple and discreet. Here’s how: - Fill with Clean Water Twi…" at bounding box center [436, 114] width 159 height 290
click at [394, 186] on div "Using Bidet Pro is simple and discreet. Here’s how: - Fill with Clean Water Twi…" at bounding box center [436, 114] width 159 height 290
click at [411, 187] on div "Using Bidet Pro is simple and discreet. Here’s how: - Fill with Clean Water Twi…" at bounding box center [436, 114] width 159 height 290
click at [408, 181] on li "The handheld electric bidet sprayer makes it easy even in tight spaces." at bounding box center [442, 176] width 145 height 19
click at [403, 185] on div "Using Bidet Pro is simple and discreet. Here’s how: - Fill with Clean Water Twi…" at bounding box center [436, 114] width 159 height 290
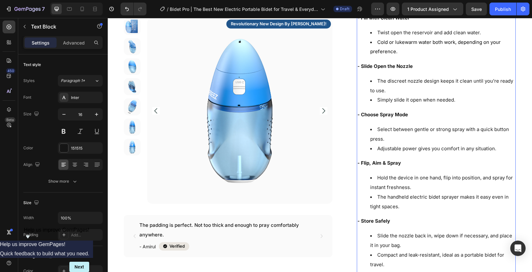
scroll to position [445, 0]
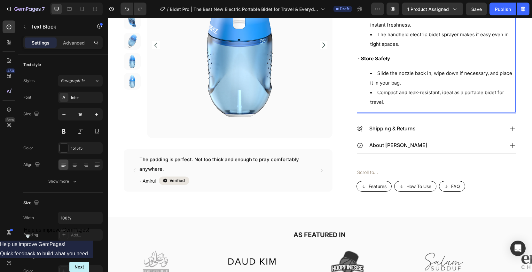
click at [442, 92] on li "Compact and leak-resistant, ideal as a portable bidet for travel." at bounding box center [442, 97] width 145 height 19
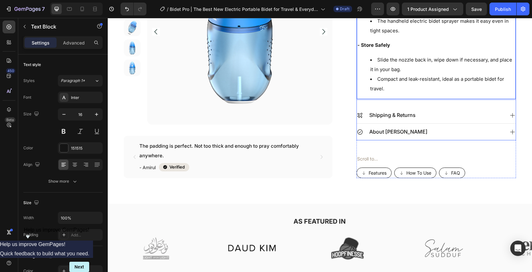
click at [502, 109] on div "Shipping & Returns" at bounding box center [430, 114] width 147 height 11
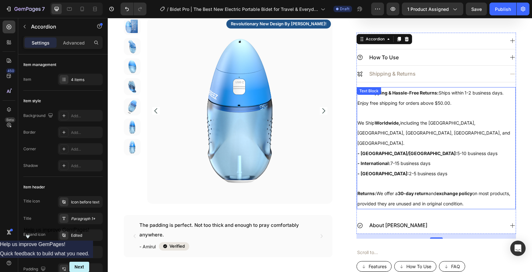
scroll to position [363, 0]
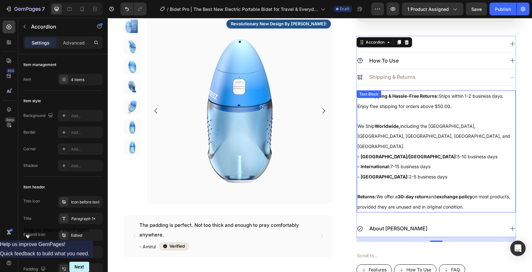
click at [463, 127] on span "We Ship Worldwide, including the US, UK, Canada, Middle East, and Asia." at bounding box center [434, 136] width 153 height 26
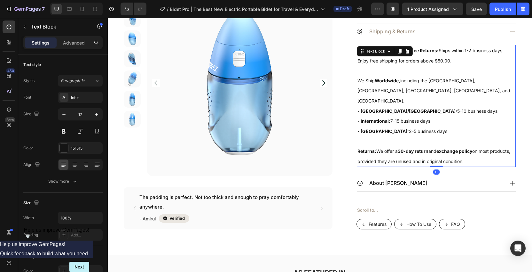
scroll to position [427, 0]
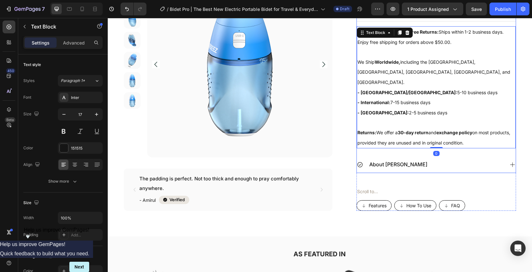
click at [502, 159] on div "About [PERSON_NAME]" at bounding box center [430, 164] width 147 height 11
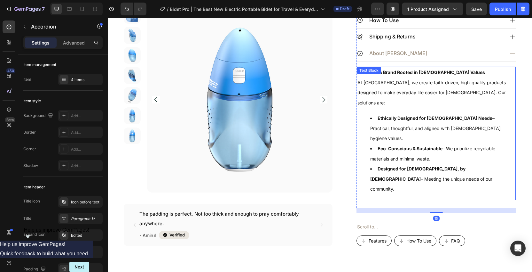
scroll to position [396, 0]
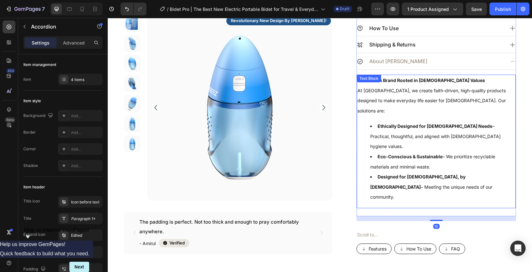
click at [468, 110] on div "DEENIN – A Brand Rooted in Islamic Values At DEENIN, we create faith-driven, hi…" at bounding box center [436, 141] width 159 height 133
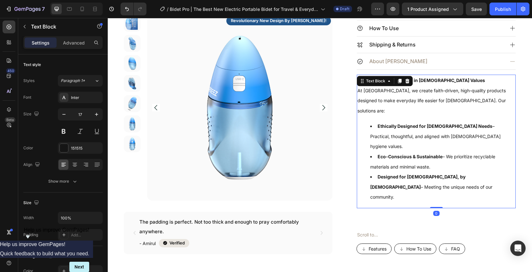
click at [465, 151] on li "Eco-Conscious & Sustainable – We prioritize recyclable materials and minimal wa…" at bounding box center [442, 161] width 145 height 20
click at [464, 151] on li "Eco-Conscious & Sustainable – We prioritize recyclable materials and minimal wa…" at bounding box center [442, 161] width 145 height 20
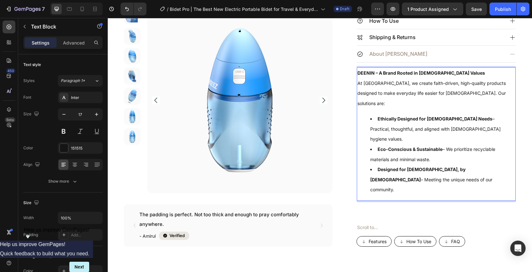
scroll to position [404, 0]
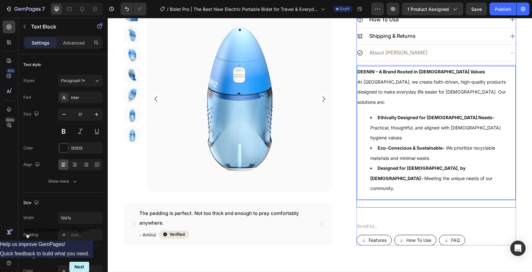
click at [516, 52] on div "Description How To Use Shipping & Returns About DEENIN DEENIN – A Brand Rooted …" at bounding box center [437, 101] width 160 height 212
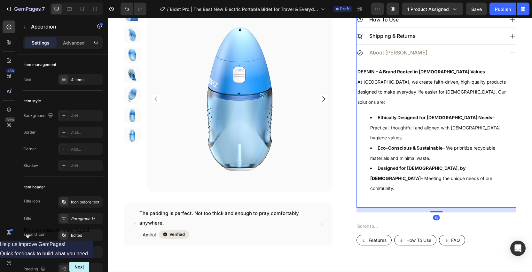
scroll to position [384, 0]
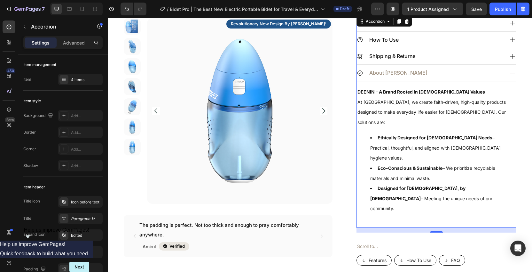
click at [510, 73] on icon at bounding box center [513, 73] width 6 height 6
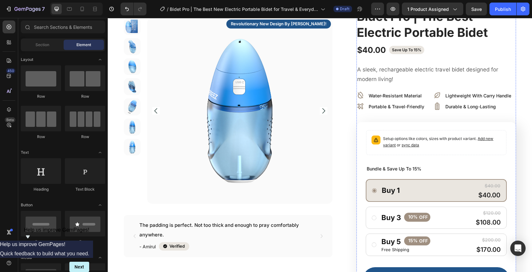
scroll to position [38, 0]
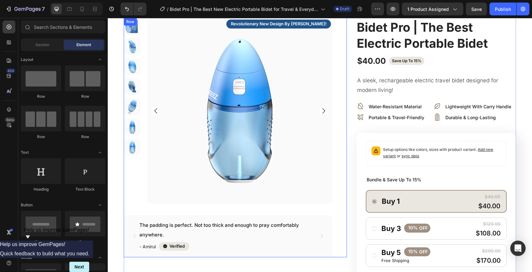
click at [341, 48] on div "Product Images revolutionary new design by abdeez! Text Block Row The padding i…" at bounding box center [235, 137] width 223 height 239
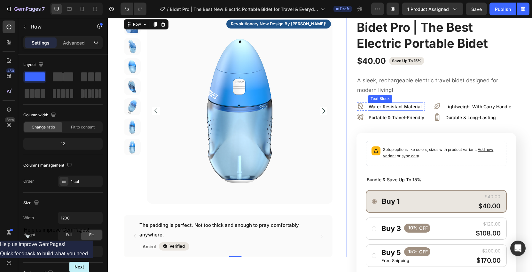
click at [407, 107] on p "water-resistant material" at bounding box center [395, 106] width 53 height 7
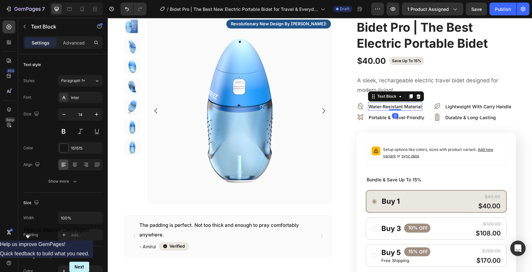
click at [410, 107] on p "water-resistant material" at bounding box center [395, 106] width 53 height 7
click at [469, 103] on p "lightweight with carry handle" at bounding box center [479, 106] width 66 height 7
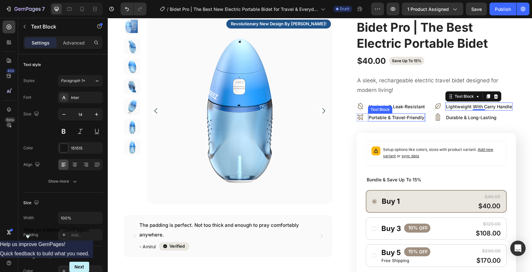
click at [400, 117] on p "portable & travel-friendly" at bounding box center [397, 117] width 56 height 7
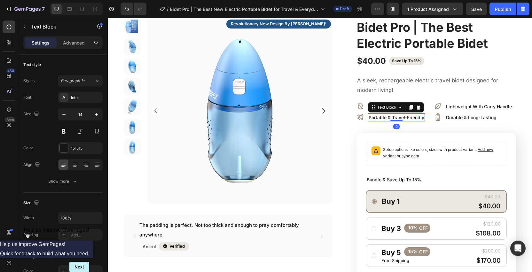
click at [400, 117] on p "portable & travel-friendly" at bounding box center [397, 117] width 56 height 7
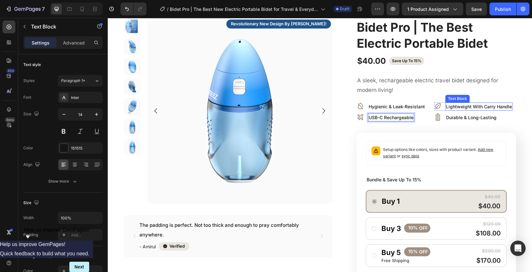
click at [484, 109] on p "lightweight with carry handle" at bounding box center [479, 106] width 66 height 7
click at [477, 109] on div at bounding box center [479, 109] width 13 height 2
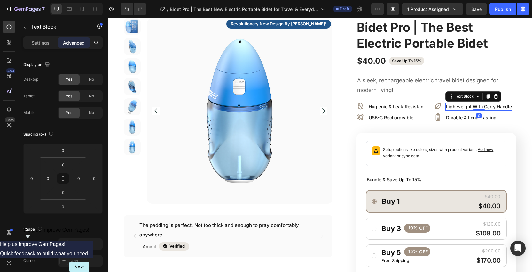
click at [489, 107] on p "lightweight with carry handle" at bounding box center [479, 106] width 66 height 7
click at [482, 116] on p "durable & long-lasting" at bounding box center [471, 117] width 51 height 7
click at [458, 118] on p "durable & long-lasting" at bounding box center [471, 117] width 51 height 7
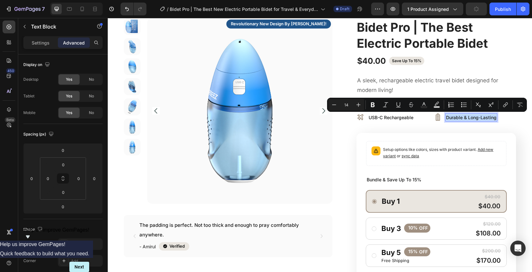
click at [467, 118] on p "durable & long-lasting" at bounding box center [471, 117] width 51 height 7
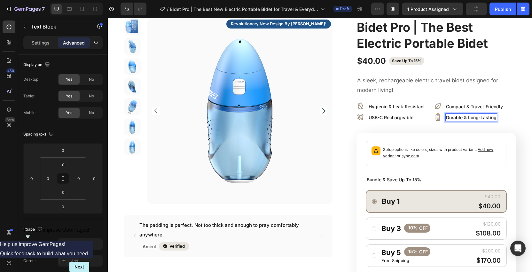
click at [479, 117] on p "durable & long-lasting" at bounding box center [471, 117] width 51 height 7
click at [506, 121] on div "Icon Hygienic & Leak-Resistant Text Block Row Icon USB-C Rechargeable Text Bloc…" at bounding box center [437, 112] width 160 height 20
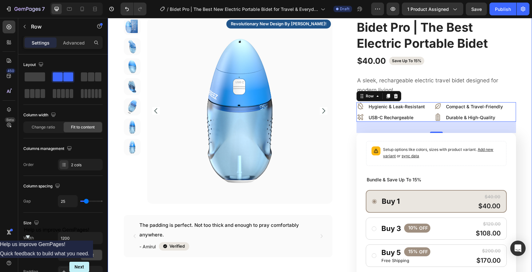
click at [524, 93] on div "Product Images revolutionary new design by abdeez! Text Block Row The padding i…" at bounding box center [320, 242] width 425 height 498
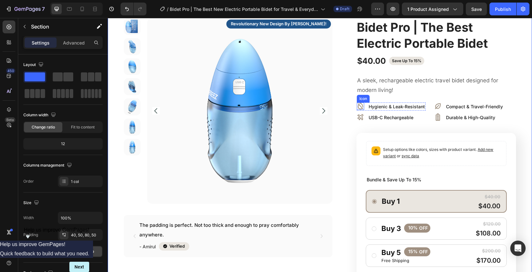
click at [363, 106] on icon at bounding box center [360, 105] width 5 height 7
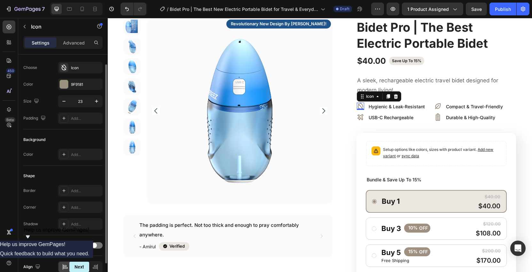
scroll to position [0, 0]
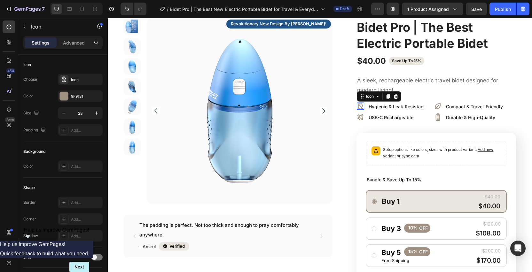
click at [76, 48] on div "Settings Advanced" at bounding box center [62, 42] width 79 height 13
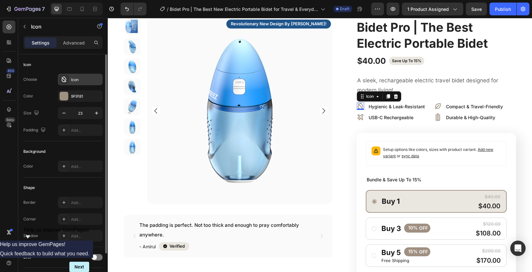
click at [74, 81] on div "Icon" at bounding box center [86, 80] width 30 height 6
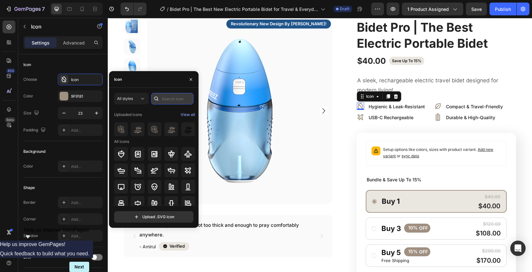
click at [172, 98] on input "text" at bounding box center [172, 99] width 42 height 12
click at [186, 113] on div "View all" at bounding box center [188, 115] width 14 height 8
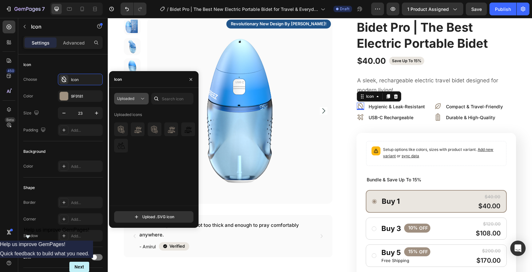
click at [137, 101] on div "Uploaded" at bounding box center [128, 99] width 22 height 6
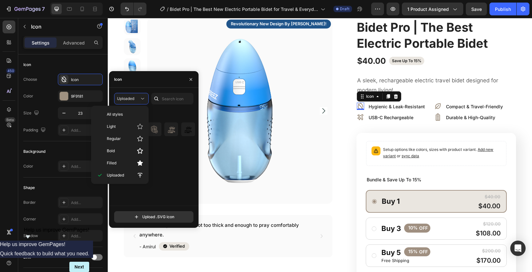
click at [180, 166] on div "Uploaded icons" at bounding box center [156, 157] width 84 height 96
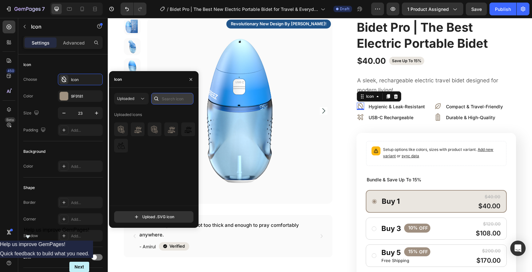
click at [172, 96] on input "text" at bounding box center [172, 99] width 42 height 12
click at [135, 94] on button "Uploaded" at bounding box center [131, 99] width 35 height 12
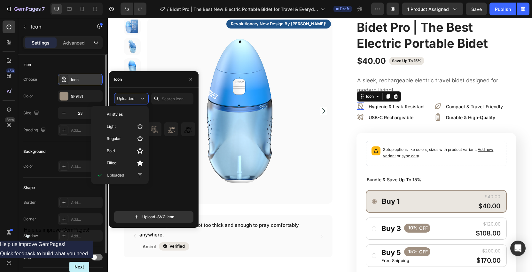
click at [86, 82] on div "Icon" at bounding box center [86, 80] width 30 height 6
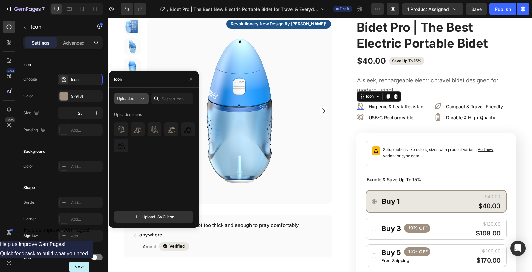
click at [141, 95] on button "Uploaded" at bounding box center [131, 99] width 35 height 12
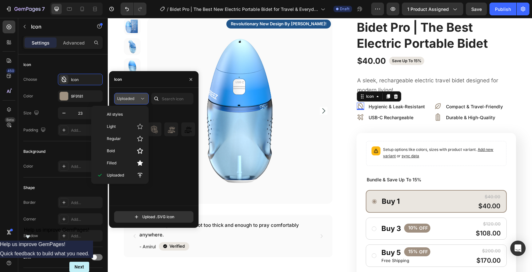
click at [141, 95] on button "Uploaded" at bounding box center [131, 99] width 35 height 12
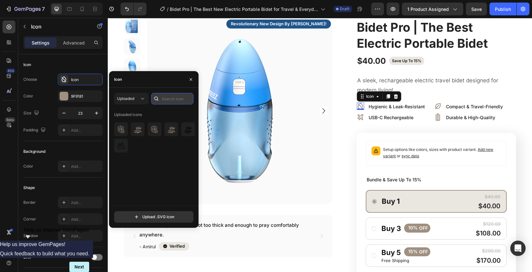
click at [166, 97] on input "text" at bounding box center [172, 99] width 42 height 12
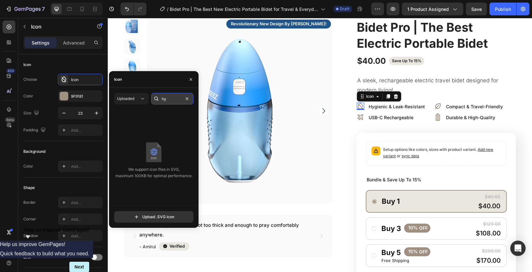
type input "h"
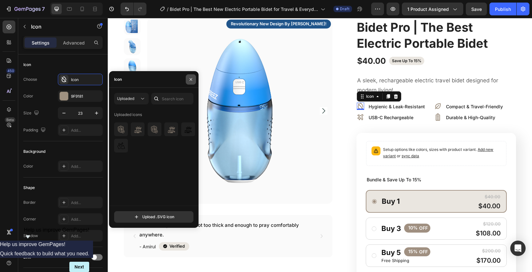
click at [194, 77] on button "button" at bounding box center [191, 79] width 10 height 10
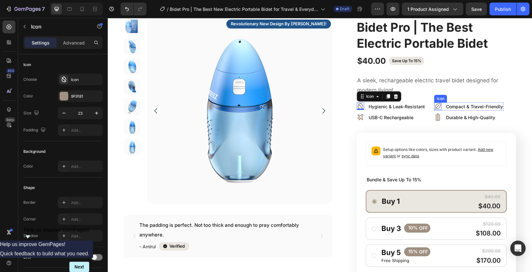
click at [436, 105] on icon at bounding box center [437, 105] width 7 height 7
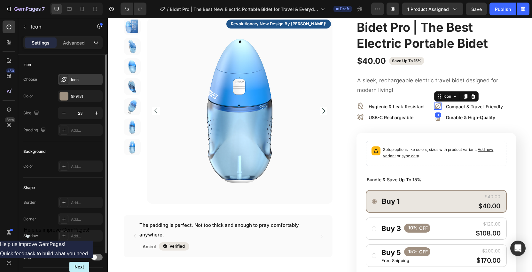
click at [94, 83] on div "Icon" at bounding box center [80, 80] width 45 height 12
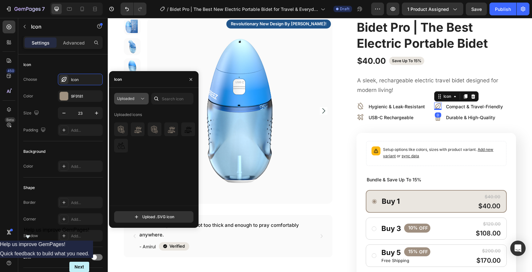
click at [141, 97] on icon at bounding box center [142, 98] width 6 height 6
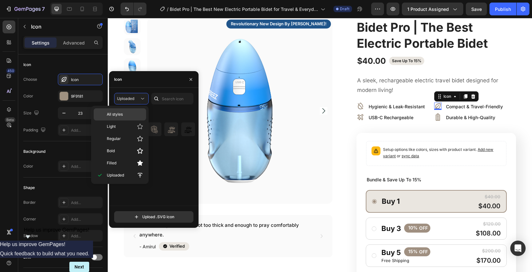
click at [132, 111] on div "All styles" at bounding box center [120, 114] width 52 height 12
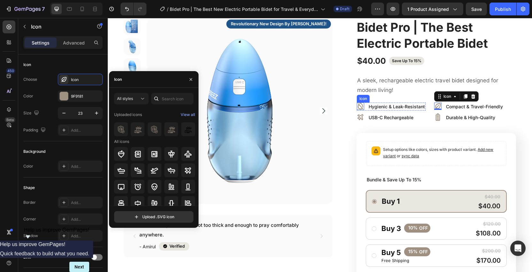
click at [360, 106] on icon at bounding box center [360, 105] width 7 height 7
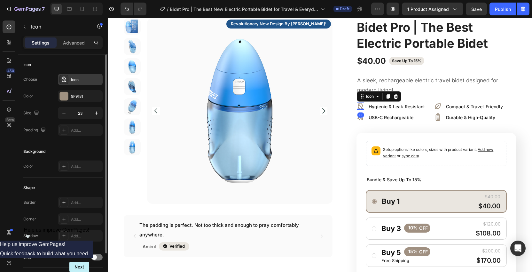
click at [83, 74] on div "Icon" at bounding box center [80, 80] width 45 height 12
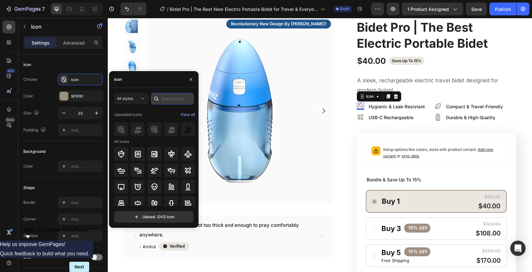
click at [174, 104] on input "text" at bounding box center [172, 99] width 42 height 12
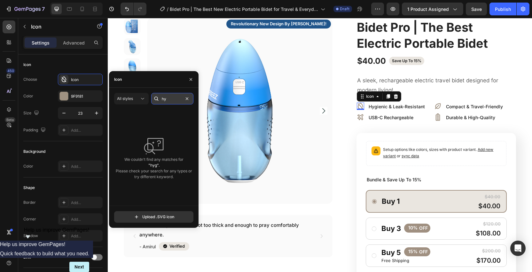
type input "h"
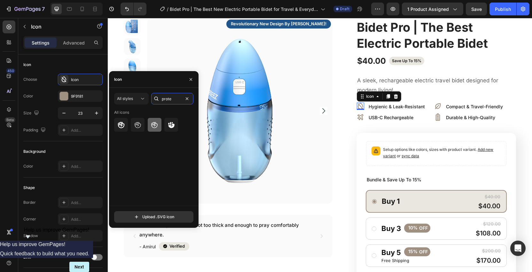
type input "prote"
click at [152, 125] on icon at bounding box center [155, 125] width 6 height 6
click at [171, 94] on input "prote" at bounding box center [172, 99] width 42 height 12
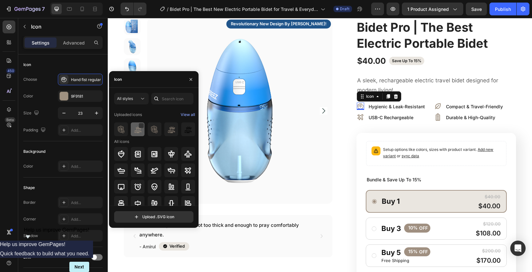
click at [139, 135] on div at bounding box center [138, 129] width 14 height 14
click at [128, 155] on div at bounding box center [121, 154] width 14 height 14
click at [427, 104] on div "Icon 0 Hygienic & Leak-Resistant Text Block Row Icon USB-C Rechargeable Text Bl…" at bounding box center [437, 112] width 160 height 20
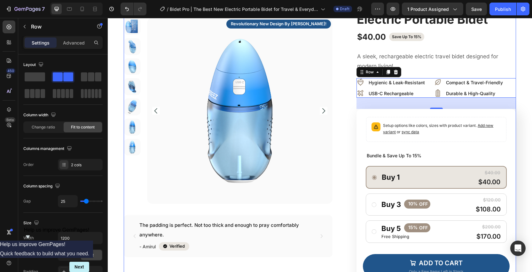
scroll to position [71, 0]
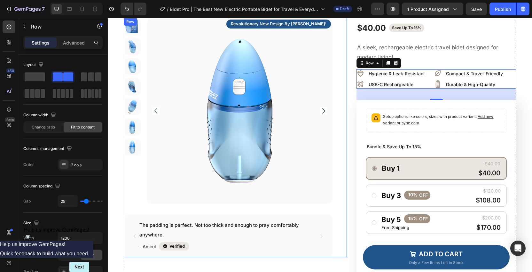
click at [345, 87] on div "Product Images revolutionary new design by abdeez! Text Block Row The padding i…" at bounding box center [235, 137] width 223 height 239
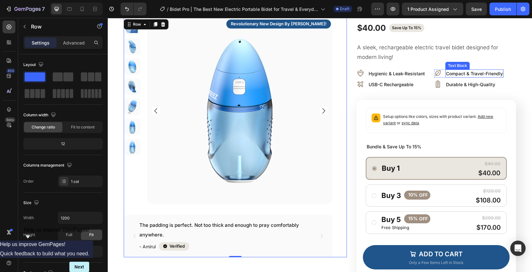
click at [480, 74] on p "Compact & Travel-Friendly" at bounding box center [474, 73] width 57 height 7
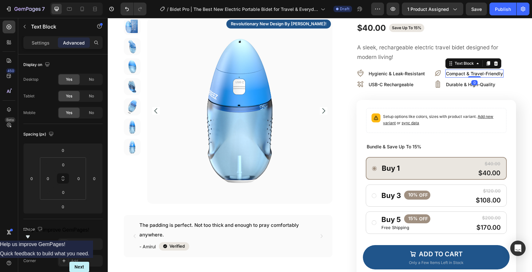
click at [489, 72] on p "Compact & Travel-Friendly" at bounding box center [474, 73] width 57 height 7
click at [471, 82] on p "Durable & High-Quality" at bounding box center [470, 84] width 49 height 7
click at [486, 83] on p "Durable & High-Quality" at bounding box center [470, 84] width 49 height 7
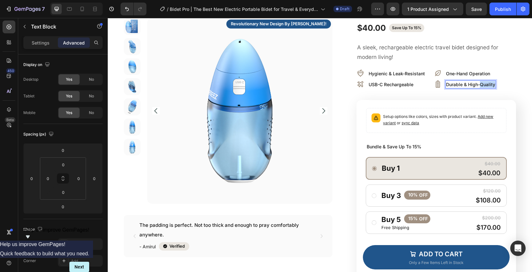
click at [486, 83] on p "Durable & High-Quality" at bounding box center [470, 84] width 49 height 7
click at [502, 88] on div "Icon Hygienic & Leak-Resistant Text Block Row Icon USB-C Rechargeable Text Bloc…" at bounding box center [437, 79] width 160 height 20
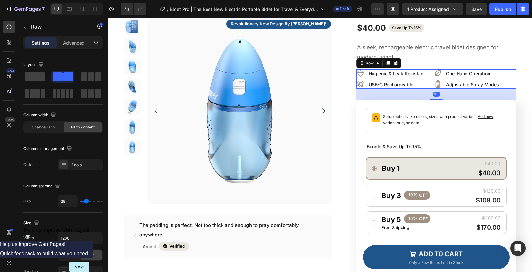
click at [519, 84] on div "Product Images revolutionary new design by abdeez! Text Block Row The padding i…" at bounding box center [320, 209] width 425 height 498
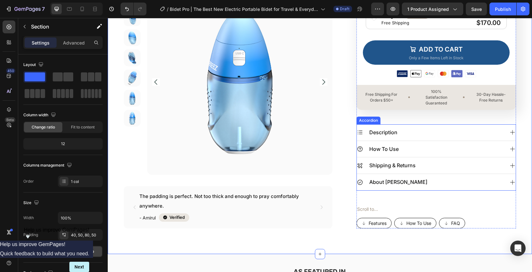
scroll to position [371, 0]
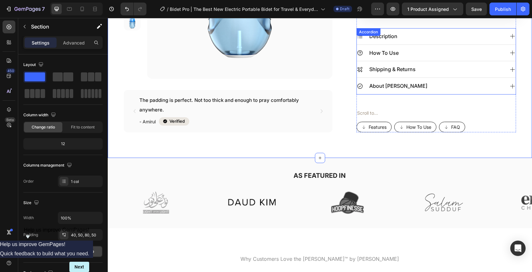
click at [505, 34] on div "Description" at bounding box center [436, 36] width 159 height 17
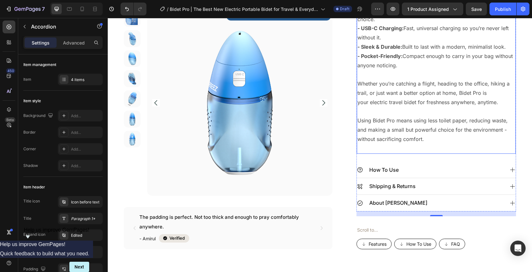
scroll to position [659, 0]
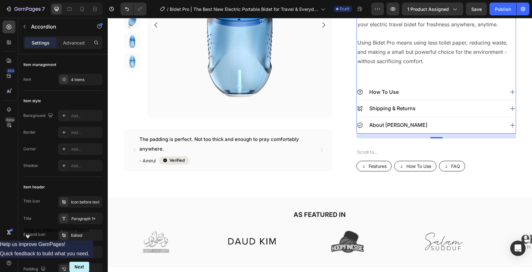
click at [499, 91] on div "How To Use" at bounding box center [430, 91] width 147 height 11
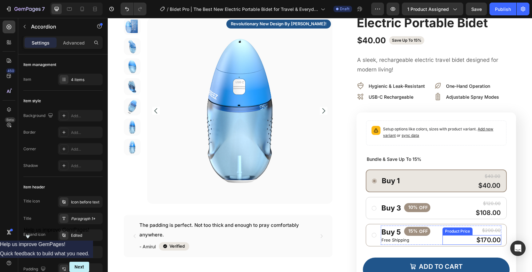
scroll to position [45, 0]
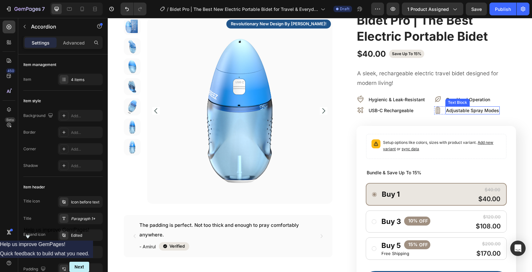
click at [487, 111] on p "Adjustable Spray Modes" at bounding box center [472, 110] width 53 height 7
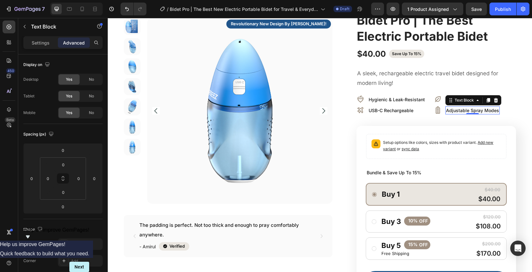
click at [489, 108] on p "Adjustable Spray Modes" at bounding box center [472, 110] width 53 height 7
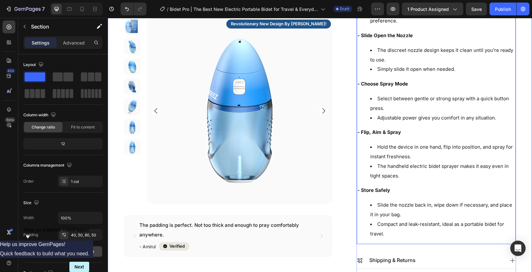
scroll to position [475, 0]
click at [493, 112] on li "Adjustable power gives you comfort in any situation." at bounding box center [442, 117] width 145 height 10
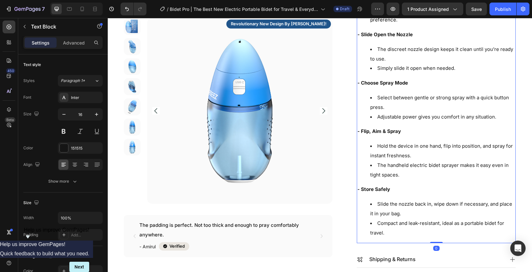
click at [501, 115] on li "Adjustable power gives you comfort in any situation." at bounding box center [442, 117] width 145 height 10
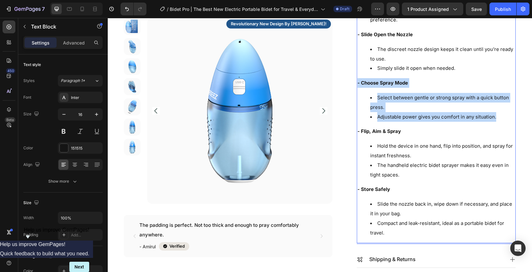
drag, startPoint x: 500, startPoint y: 115, endPoint x: 358, endPoint y: 81, distance: 145.7
click at [358, 81] on div "Using Bidet Pro is simple and discreet. Here’s how: - Fill with Clean Water Twi…" at bounding box center [436, 102] width 159 height 281
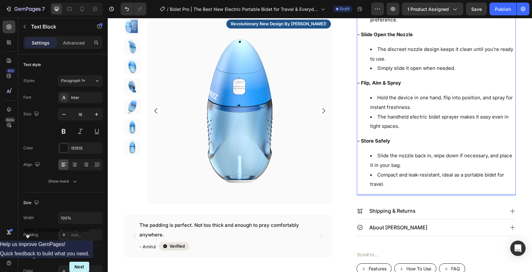
click at [392, 102] on li "Hold the device in one hand, flip into position, and spray for instant freshnes…" at bounding box center [442, 102] width 145 height 19
click at [452, 143] on div "Using Bidet Pro is simple and discreet. Here’s how: - Fill with Clean Water Twi…" at bounding box center [436, 78] width 159 height 233
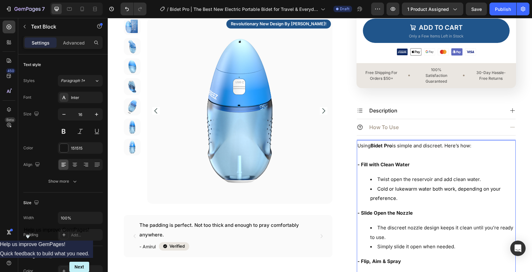
scroll to position [296, 0]
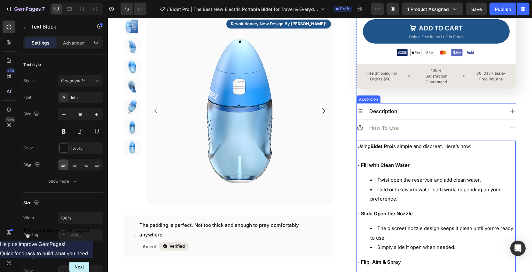
click at [479, 113] on div "Description" at bounding box center [430, 111] width 147 height 11
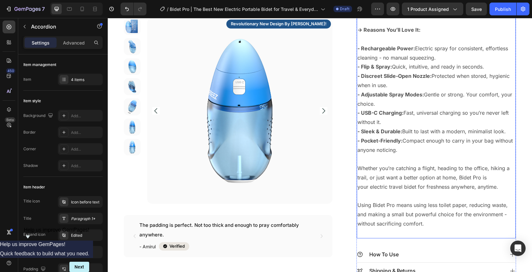
scroll to position [504, 0]
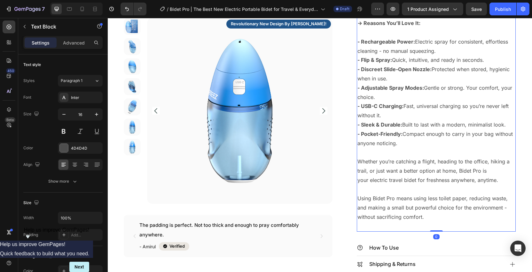
click at [407, 87] on strong "- Adjustable Spray Modes:" at bounding box center [391, 87] width 67 height 6
click at [389, 97] on p "This isn’t a bulky bathroom accessory. It’s your pocket-sized hygiene solution …" at bounding box center [437, 101] width 158 height 258
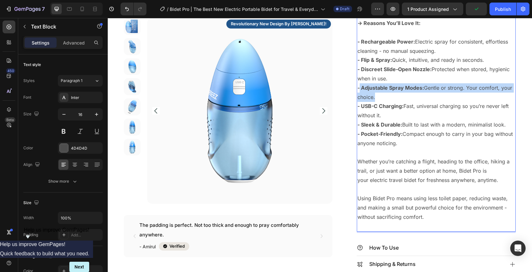
drag, startPoint x: 389, startPoint y: 97, endPoint x: 360, endPoint y: 90, distance: 30.0
click at [360, 90] on p "This isn’t a bulky bathroom accessory. It’s your pocket-sized hygiene solution …" at bounding box center [437, 101] width 158 height 258
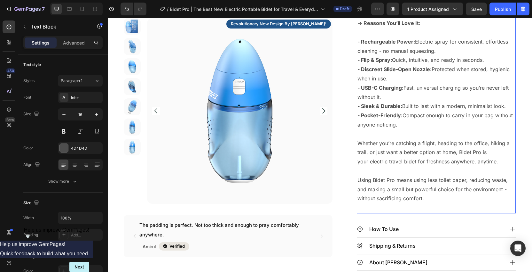
click at [429, 135] on p "This isn’t a bulky bathroom accessory. It’s your pocket-sized hygiene solution …" at bounding box center [437, 92] width 158 height 240
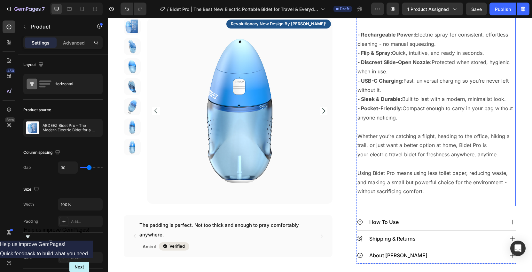
scroll to position [608, 0]
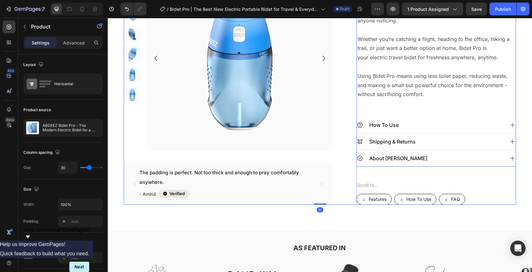
click at [486, 122] on div "How To Use" at bounding box center [430, 124] width 147 height 11
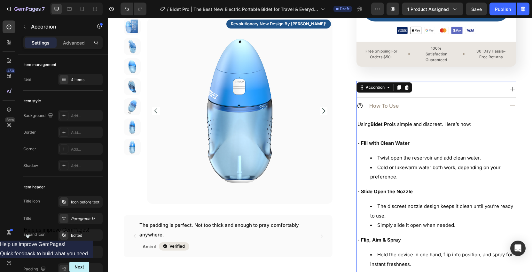
scroll to position [318, 0]
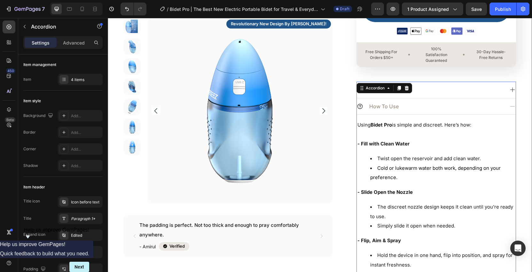
click at [521, 90] on div "Product Images revolutionary new design by abdeez! Text Block Row The padding i…" at bounding box center [320, 84] width 425 height 743
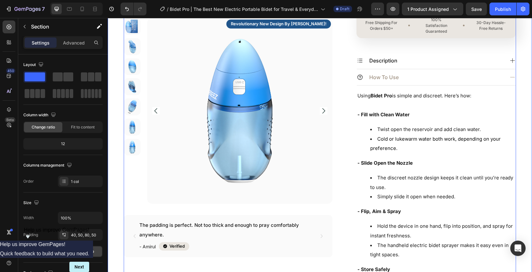
scroll to position [348, 0]
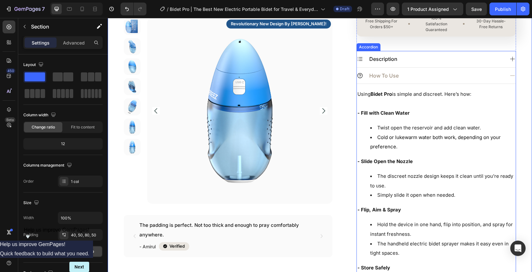
click at [510, 76] on icon at bounding box center [513, 75] width 6 height 6
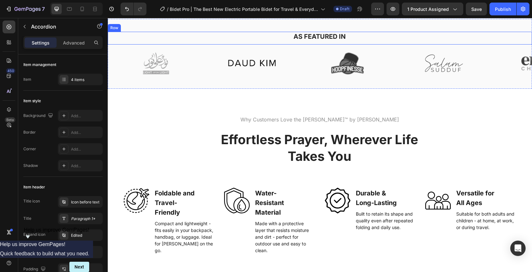
scroll to position [511, 0]
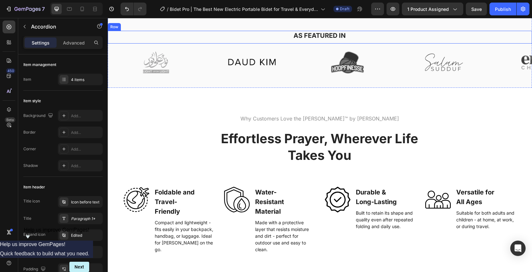
click at [160, 107] on div "Why Customers Love the ABDEEZ SalahTrek™ by DEENIN Heading Effortless Prayer, W…" at bounding box center [320, 192] width 425 height 209
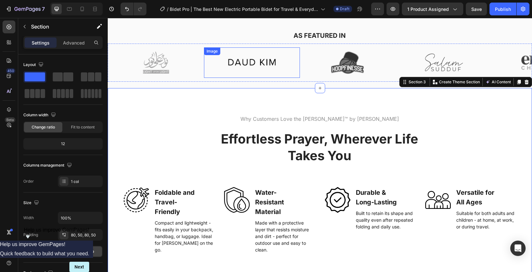
scroll to position [461, 0]
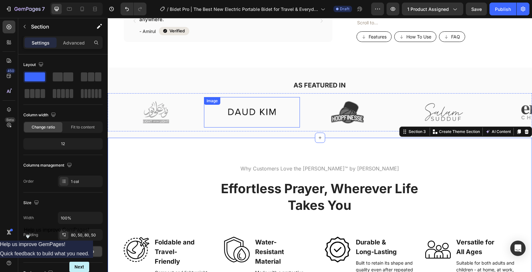
click at [263, 107] on img at bounding box center [252, 112] width 96 height 23
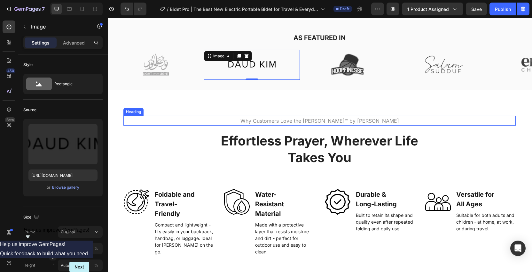
scroll to position [528, 0]
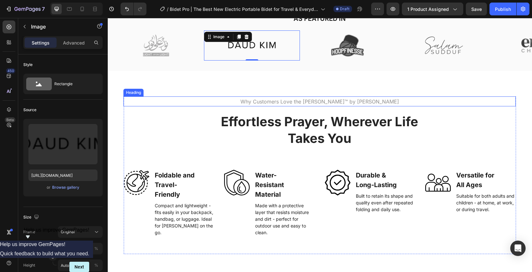
click at [360, 100] on span "Why Customers Love the ABDEEZ SalahTrek™ by DEENIN" at bounding box center [320, 101] width 159 height 6
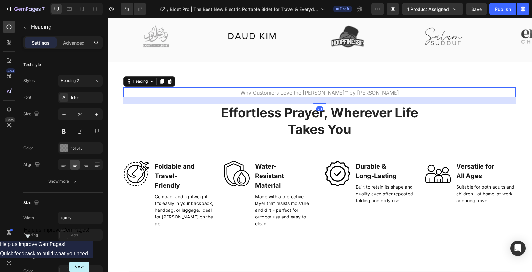
scroll to position [539, 0]
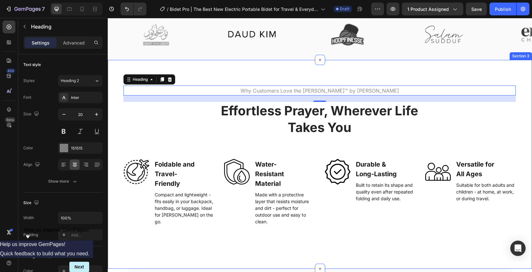
click at [522, 66] on div "Why Customers Love the ABDEEZ SalahTrek™ by DEENIN Heading 20 Effortless Prayer…" at bounding box center [320, 164] width 425 height 209
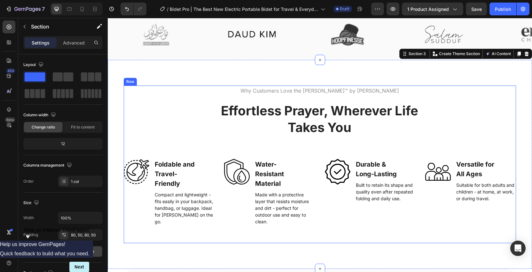
click at [373, 96] on div "Why Customers Love the ABDEEZ SalahTrek™ by DEENIN Heading Effortless Prayer, W…" at bounding box center [320, 163] width 393 height 157
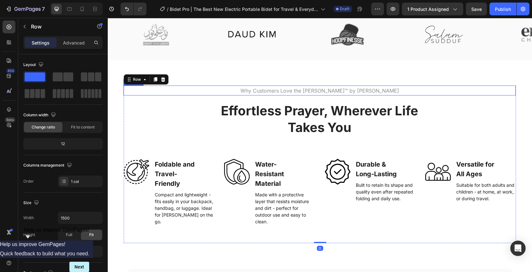
click at [391, 88] on h2 "Why Customers Love the ABDEEZ SalahTrek™ by DEENIN" at bounding box center [319, 90] width 393 height 10
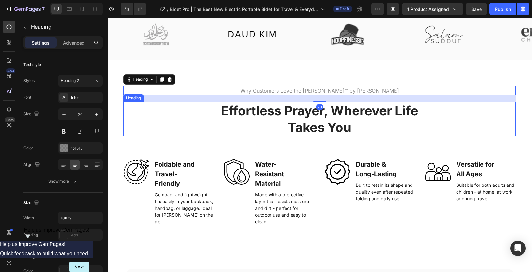
click at [359, 130] on h3 "Effortless Prayer, Wherever Life Takes You" at bounding box center [320, 119] width 224 height 35
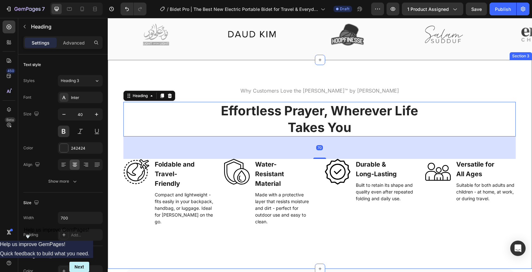
click at [522, 65] on div "Why Customers Love the ABDEEZ SalahTrek™ by DEENIN Heading Effortless Prayer, W…" at bounding box center [320, 164] width 425 height 209
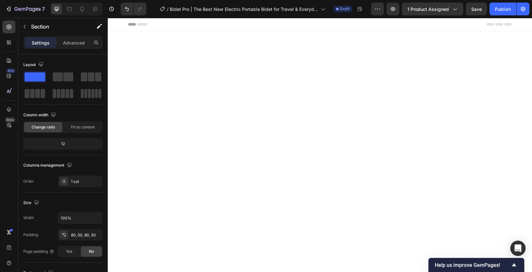
scroll to position [539, 0]
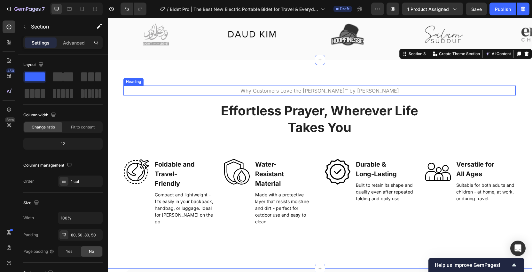
click at [342, 90] on span "Why Customers Love the ABDEEZ SalahTrek™ by DEENIN" at bounding box center [320, 90] width 159 height 6
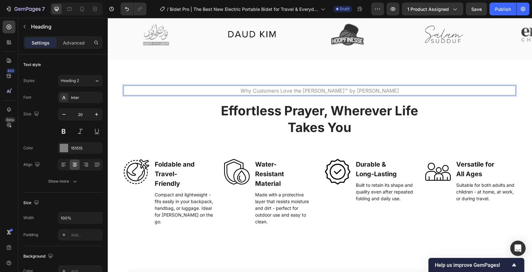
click at [357, 88] on span "Why Customers Love the ABDEEZ SalahTrek™ by DEENIN" at bounding box center [320, 90] width 159 height 6
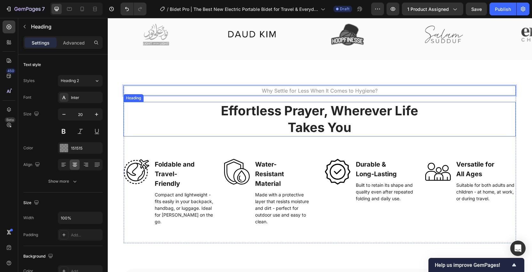
click at [351, 132] on h3 "Effortless Prayer, Wherever Life Takes You" at bounding box center [320, 119] width 224 height 35
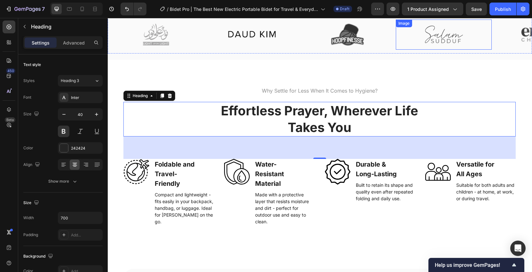
scroll to position [564, 0]
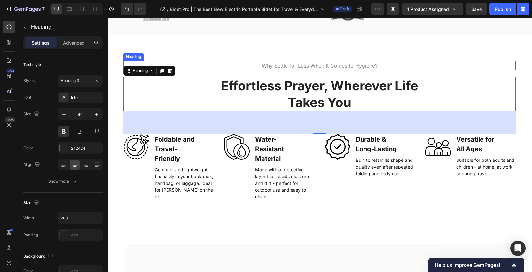
click at [382, 63] on p "⁠⁠⁠⁠⁠⁠⁠ Why Settle for Less When It Comes to Hygiene?" at bounding box center [319, 65] width 391 height 9
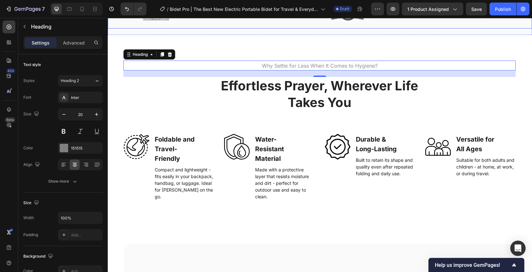
click at [522, 27] on div "Image Image Image Image Image Image Image Image Image Image Image Image Marquee" at bounding box center [320, 10] width 425 height 38
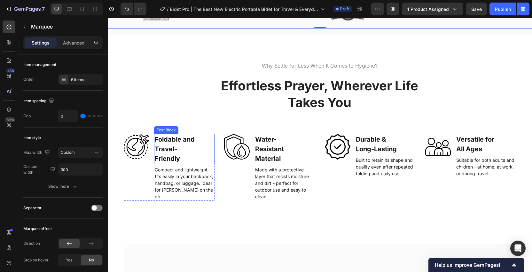
click at [178, 151] on p "Foldable and Travel-Friendly" at bounding box center [178, 148] width 47 height 29
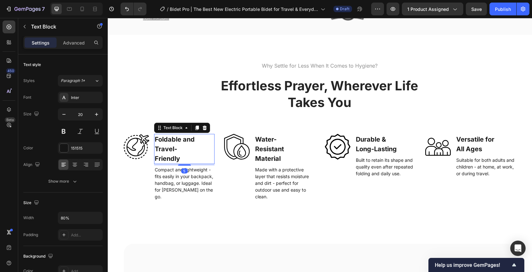
click at [185, 154] on p "Foldable and Travel-Friendly" at bounding box center [178, 148] width 47 height 29
click at [184, 158] on p "Foldable and Travel-Friendly" at bounding box center [178, 148] width 47 height 29
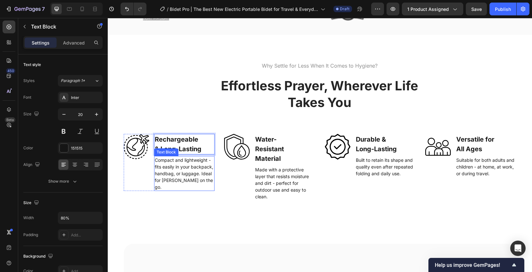
click at [193, 176] on p "Compact and lightweight - fits easily in your backpack, handbag, or luggage. Id…" at bounding box center [184, 173] width 59 height 34
click at [169, 171] on p "Compact and lightweight - fits easily in your backpack, handbag, or luggage. Id…" at bounding box center [184, 173] width 59 height 34
click at [192, 182] on p "Compact and lightweight - fits easily in your backpack, handbag, or luggage. Id…" at bounding box center [184, 173] width 59 height 34
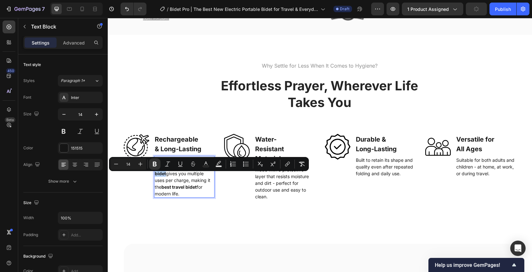
drag, startPoint x: 204, startPoint y: 176, endPoint x: 155, endPoint y: 175, distance: 49.9
click at [155, 175] on div "Powered by USB-C, the electric portable bidet gives you multiple uses per charg…" at bounding box center [184, 177] width 60 height 42
click at [204, 190] on p "Powered by USB-C, the electric portable bidet gives you multiple uses per charg…" at bounding box center [184, 173] width 59 height 34
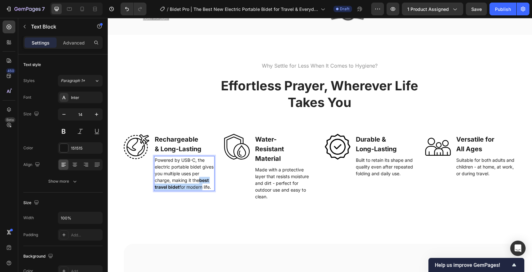
drag, startPoint x: 201, startPoint y: 189, endPoint x: 203, endPoint y: 196, distance: 7.2
click at [203, 190] on p "Powered by USB-C, the electric portable bidet gives you multiple uses per charg…" at bounding box center [184, 173] width 59 height 34
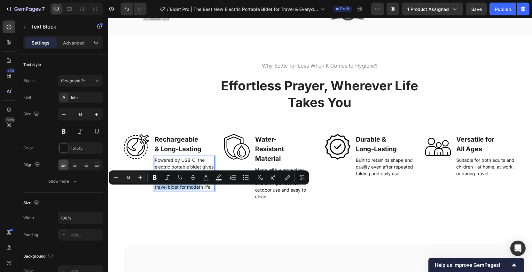
click at [210, 190] on p "Powered by USB-C, the electric portable bidet gives you multiple uses per charg…" at bounding box center [184, 173] width 59 height 34
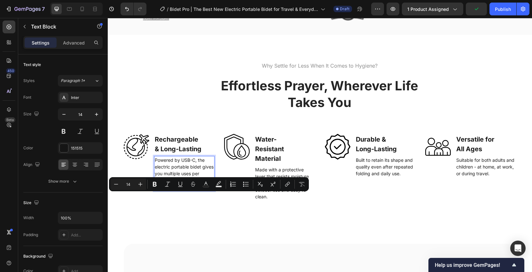
drag, startPoint x: 168, startPoint y: 196, endPoint x: 156, endPoint y: 196, distance: 11.5
click at [156, 190] on p "Powered by USB-C, the electric portable bidet gives you multiple uses per charg…" at bounding box center [184, 173] width 59 height 34
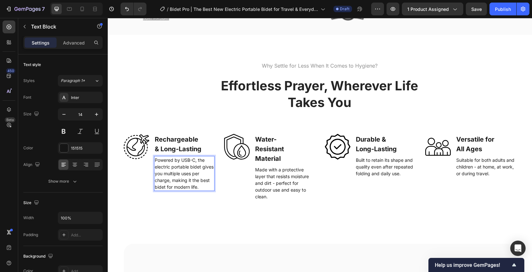
click at [212, 190] on p "Powered by USB-C, the electric portable bidet gives you multiple uses per charg…" at bounding box center [184, 173] width 59 height 34
click at [267, 187] on p "Made with a protective layer that resists moisture and dirt - perfect for outdo…" at bounding box center [284, 183] width 59 height 34
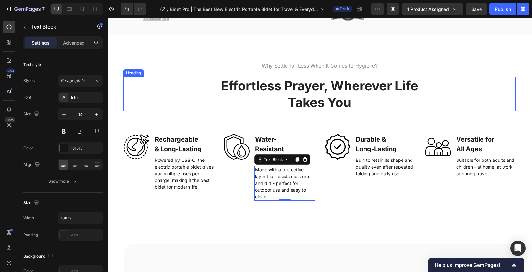
click at [337, 79] on h3 "Effortless Prayer, Wherever Life Takes You" at bounding box center [320, 94] width 224 height 35
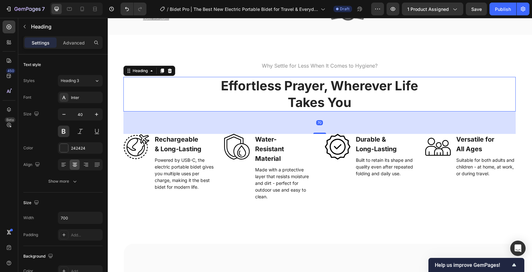
click at [339, 95] on h3 "Effortless Prayer, Wherever Life Takes You" at bounding box center [320, 94] width 224 height 35
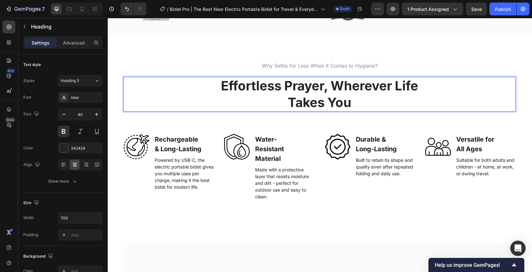
click at [361, 99] on p "Effortless Prayer, Wherever Life Takes You" at bounding box center [320, 93] width 223 height 33
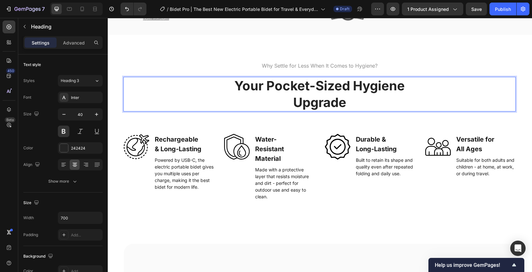
click at [396, 96] on p "Your Pocket-Sized Hygiene Upgrade" at bounding box center [320, 93] width 223 height 33
click at [372, 106] on p "Your Pocket-Sized Hygiene Upgrade" at bounding box center [320, 93] width 223 height 33
click at [268, 164] on div "Text Block" at bounding box center [267, 162] width 24 height 8
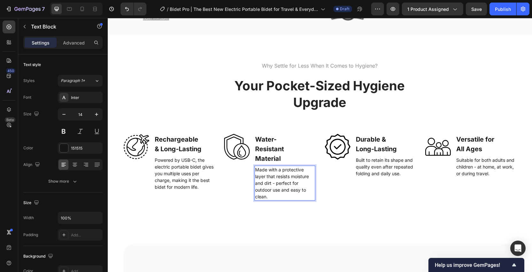
click at [285, 180] on p "Made with a protective layer that resists moisture and dirt - perfect for outdo…" at bounding box center [284, 183] width 59 height 34
click at [367, 191] on div "Image Durable & Long-Lasting Text Block Built to retain its shape and quality e…" at bounding box center [370, 167] width 91 height 67
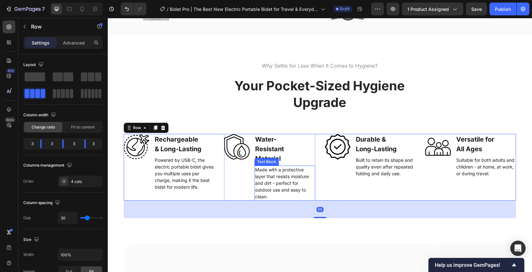
click at [285, 173] on p "Made with a protective layer that resists moisture and dirt - perfect for outdo…" at bounding box center [284, 183] width 59 height 34
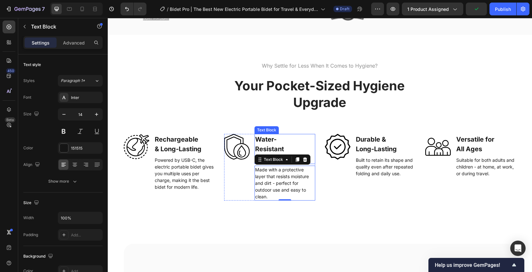
click at [266, 144] on p "Water-Resistant Material" at bounding box center [278, 148] width 47 height 29
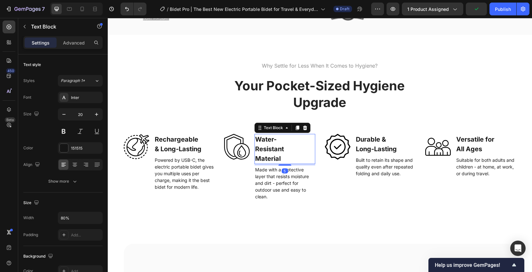
click at [278, 144] on p "Water-Resistant Material" at bounding box center [278, 148] width 47 height 29
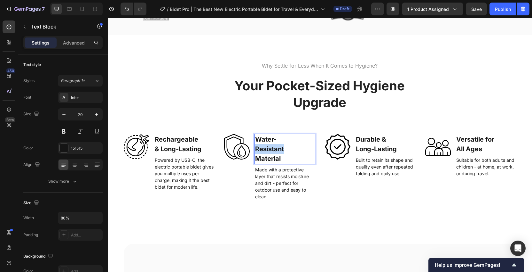
click at [278, 144] on p "Water-Resistant Material" at bounding box center [278, 148] width 47 height 29
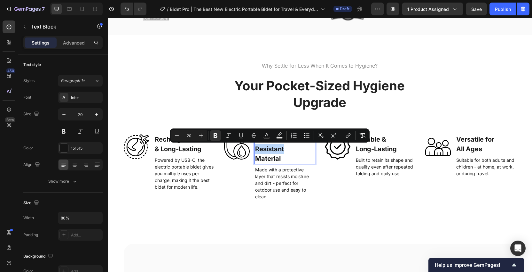
click at [283, 154] on p "Water-Resistant Material" at bounding box center [278, 148] width 47 height 29
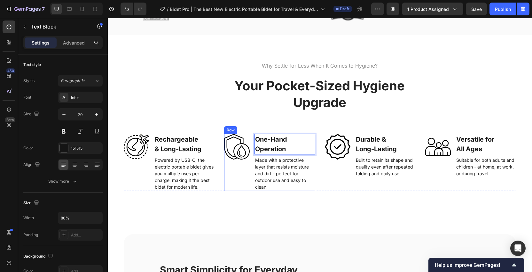
click at [281, 167] on p "Made with a protective layer that resists moisture and dirt - perfect for outdo…" at bounding box center [284, 173] width 59 height 34
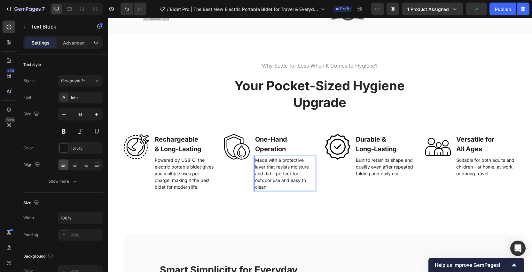
click at [289, 182] on p "Made with a protective layer that resists moisture and dirt - perfect for outdo…" at bounding box center [284, 173] width 59 height 34
click at [256, 167] on p "Simple and discreet — designed to be used anywhere with ease." at bounding box center [284, 166] width 59 height 20
click at [361, 165] on p "Built to retain its shape and quality even after repeated folding and daily use." at bounding box center [385, 166] width 59 height 20
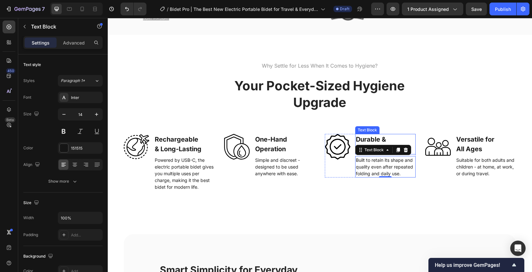
click at [373, 144] on p "Durable & Long-Lasting" at bounding box center [379, 143] width 47 height 19
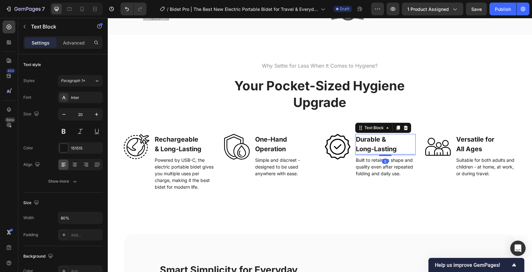
click at [394, 141] on p "Durable & Long-Lasting" at bounding box center [379, 143] width 47 height 19
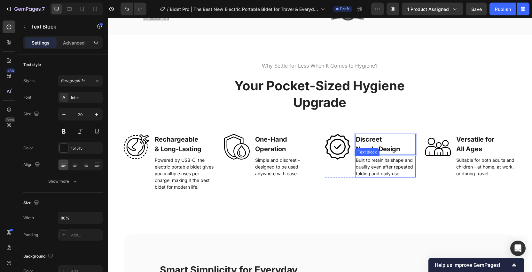
click at [402, 160] on p "Built to retain its shape and quality even after repeated folding and daily use." at bounding box center [385, 166] width 59 height 20
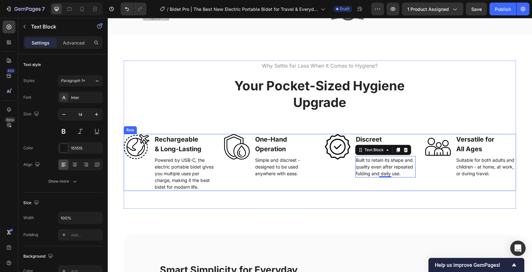
click at [380, 179] on div "Image Discreet Nozzle Design Text Block Built to retain its shape and quality e…" at bounding box center [370, 162] width 91 height 57
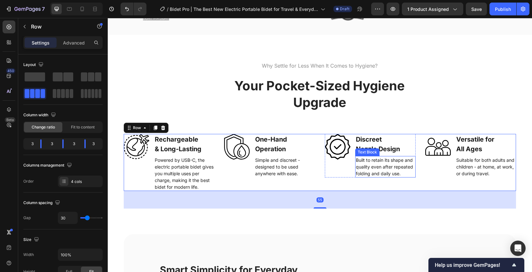
click at [399, 169] on p "Built to retain its shape and quality even after repeated folding and daily use." at bounding box center [385, 166] width 59 height 20
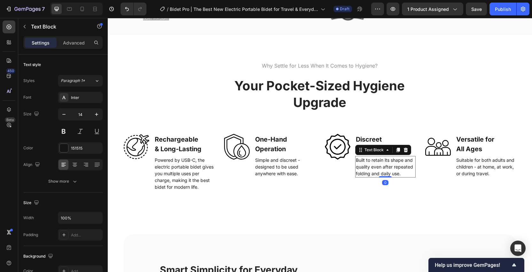
click at [408, 171] on p "Built to retain its shape and quality even after repeated folding and daily use." at bounding box center [385, 166] width 59 height 20
click at [396, 171] on p "Built to retain its shape and quality even after repeated folding and daily use." at bounding box center [385, 166] width 59 height 20
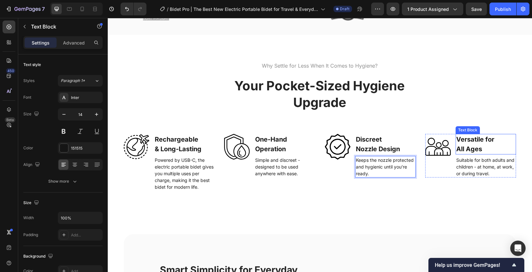
click at [466, 144] on p "Versatile for All Ages" at bounding box center [480, 143] width 47 height 19
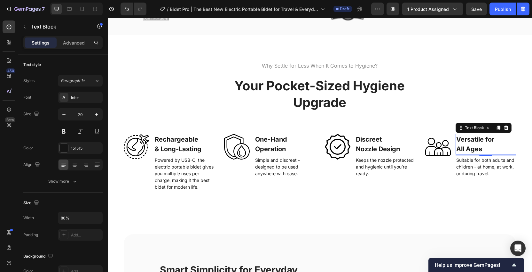
click at [474, 147] on strong "Versatile for All Ages" at bounding box center [476, 143] width 38 height 17
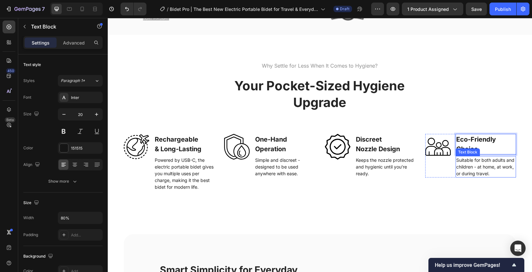
click at [472, 177] on div "Suitable for both adults and children - at home, at work, or during travel." at bounding box center [486, 166] width 60 height 21
click at [471, 172] on p "Suitable for both adults and children - at home, at work, or during travel." at bounding box center [486, 166] width 59 height 20
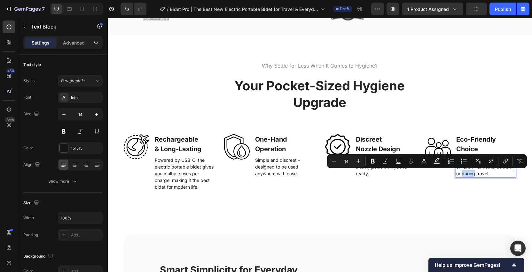
click at [485, 172] on p "Suitable for both adults and children - at home, at work, or during travel." at bounding box center [486, 166] width 59 height 20
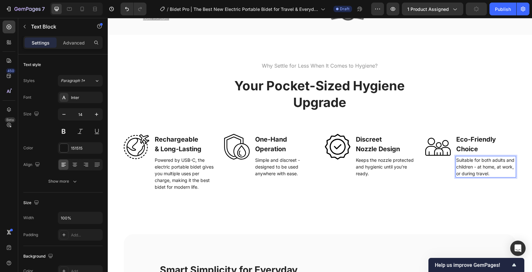
click at [485, 172] on p "Suitable for both adults and children - at home, at work, or during travel." at bounding box center [486, 166] width 59 height 20
click at [475, 168] on p "Cut down on toilet paper waste — sustainable and budget-friendly." at bounding box center [486, 166] width 59 height 20
click at [494, 171] on p "Cut down on toilet paper waste - sustainable and budget-friendly." at bounding box center [486, 166] width 59 height 20
click at [170, 183] on p "Powered by USB-C, the electric portable bidet gives you multiple uses per charg…" at bounding box center [184, 173] width 59 height 34
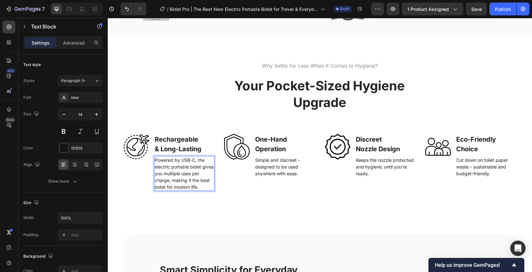
click at [182, 183] on p "Powered by USB-C, the electric portable bidet gives you multiple uses per charg…" at bounding box center [184, 173] width 59 height 34
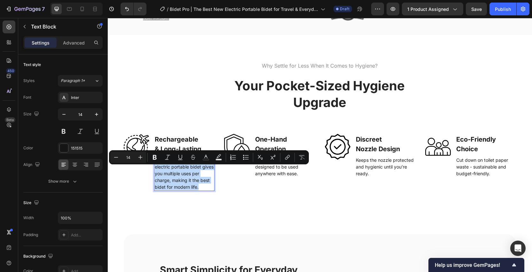
click at [210, 188] on p "Powered by USB-C, the electric portable bidet gives you multiple uses per charg…" at bounding box center [184, 173] width 59 height 34
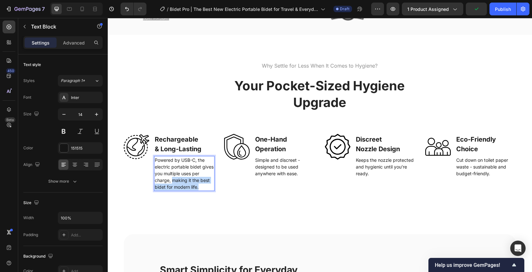
drag, startPoint x: 172, startPoint y: 188, endPoint x: 205, endPoint y: 197, distance: 33.9
click at [205, 190] on p "Powered by USB-C, the electric portable bidet gives you multiple uses per charg…" at bounding box center [184, 173] width 59 height 34
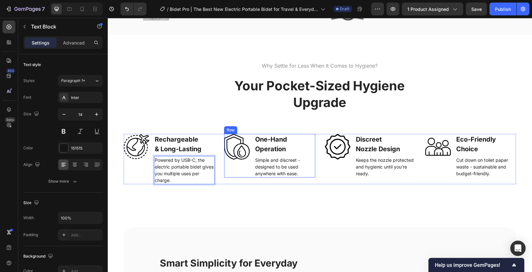
click at [301, 154] on div "One-Hand Operation" at bounding box center [279, 144] width 48 height 20
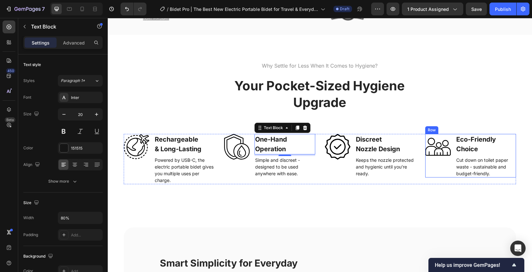
click at [434, 168] on div "Image" at bounding box center [439, 156] width 26 height 44
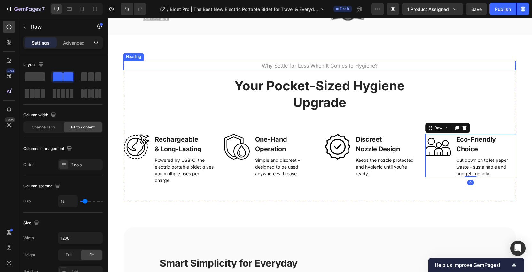
click at [333, 60] on h2 "⁠⁠⁠⁠⁠⁠⁠ Why Settle for Less When It Comes to Hygiene?" at bounding box center [319, 65] width 393 height 10
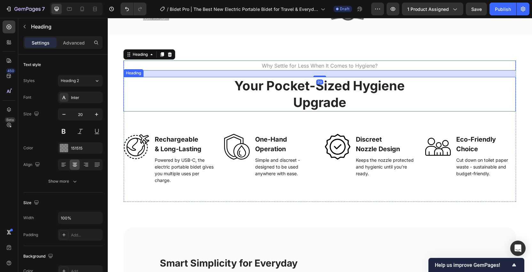
click at [364, 98] on p "Your Pocket-Sized Hygiene Upgrade" at bounding box center [320, 93] width 223 height 33
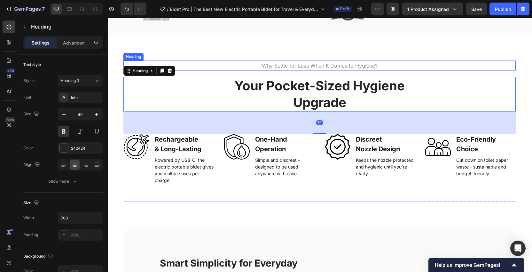
click at [334, 64] on span "Why Settle for Less When It Comes to Hygiene?" at bounding box center [320, 65] width 116 height 6
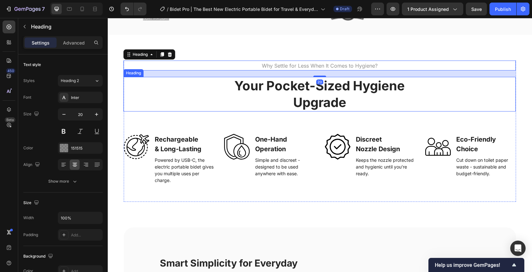
click at [376, 103] on p "Your Pocket-Sized Hygiene Upgrade" at bounding box center [320, 93] width 223 height 33
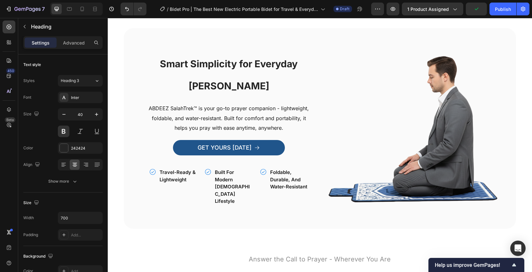
scroll to position [762, 0]
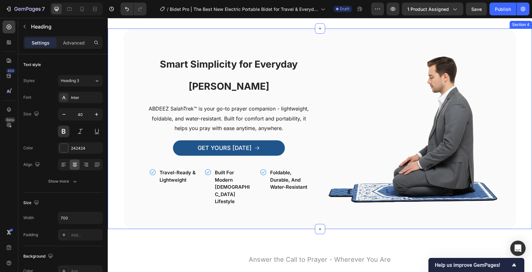
click at [521, 115] on div "Image Smart Simplicity for Everyday Salah Heading ABDEEZ SalahTrek™ is your go-…" at bounding box center [320, 128] width 425 height 200
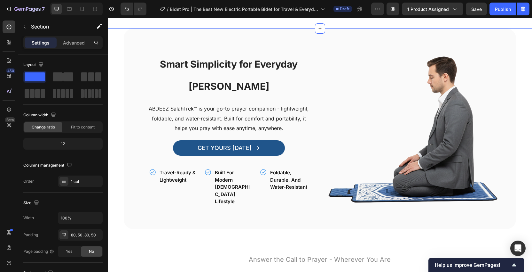
scroll to position [760, 0]
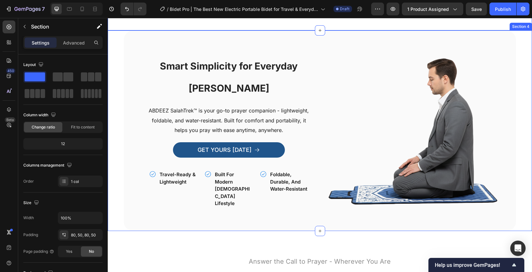
click at [115, 54] on div "Image Smart Simplicity for Everyday Salah Heading ABDEEZ SalahTrek™ is your go-…" at bounding box center [320, 130] width 425 height 200
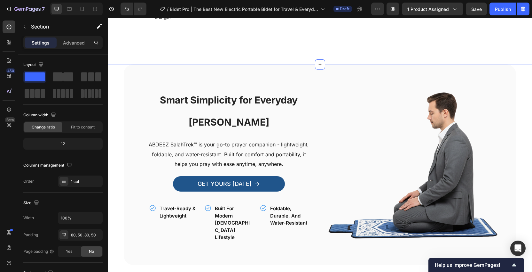
scroll to position [780, 0]
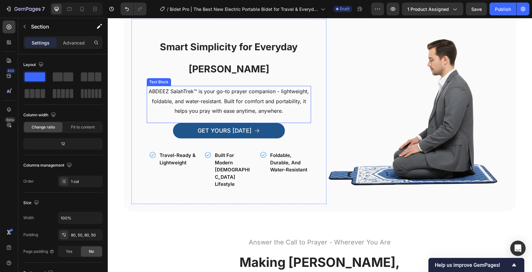
click at [220, 116] on p "ABDEEZ SalahTrek™ is your go-to prayer companion - lightweight, foldable, and w…" at bounding box center [228, 100] width 163 height 29
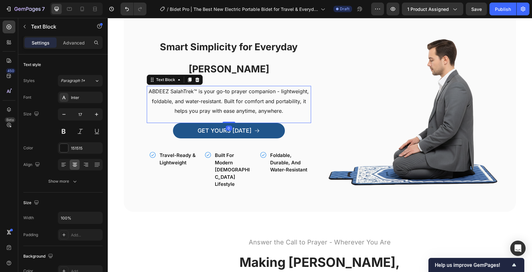
click at [256, 114] on span "ABDEEZ SalahTrek™ is your go-to prayer companion - lightweight, foldable, and w…" at bounding box center [229, 101] width 160 height 26
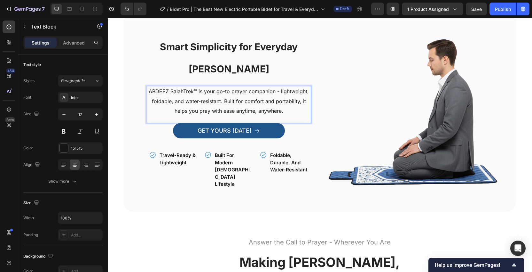
click at [256, 114] on span "ABDEEZ SalahTrek™ is your go-to prayer companion - lightweight, foldable, and w…" at bounding box center [229, 101] width 160 height 26
click at [251, 105] on span "ABDEEZ Bidet Pro is your go-to electric portable bidet — compact, discreet, and…" at bounding box center [229, 101] width 163 height 26
click at [281, 107] on span "ABDEEZ Bidet Pro is your go-to electric portable bidet — compact, discreet, and…" at bounding box center [229, 101] width 163 height 26
click at [283, 107] on span "ABDEEZ Bidet Pro is your go-to electric portable bidet — compact, discreet, and…" at bounding box center [229, 101] width 163 height 26
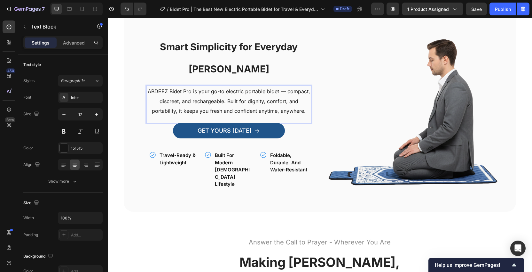
click at [288, 106] on span "ABDEEZ Bidet Pro is your go-to electric portable bidet — compact, discreet, and…" at bounding box center [229, 101] width 163 height 26
click at [267, 108] on span "ABDEEZ Bidet Pro is your go-to electric portable bidet - compact, discreet, and…" at bounding box center [229, 101] width 160 height 26
click at [223, 116] on p "ABDEEZ Bidet Pro is your go-to electric portable bidet - compact, discreet, and…" at bounding box center [228, 100] width 163 height 29
click at [238, 116] on p "ABDEEZ Bidet Pro is your go-to electric portable bidet - compact, discreet, and…" at bounding box center [228, 100] width 163 height 29
click at [265, 116] on p "ABDEEZ Bidet Pro is your go-to electric portable bidet - compact, discreet, and…" at bounding box center [228, 100] width 163 height 29
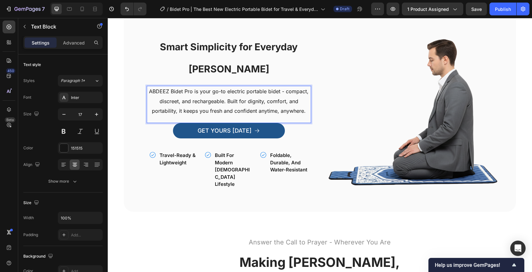
click at [291, 114] on span "ABDEEZ Bidet Pro is your go-to electric portable bidet - compact, discreet, and…" at bounding box center [229, 101] width 160 height 26
click at [260, 114] on span "ABDEEZ Bidet Pro is your go-to electric portable bidet - compact, discreet, and…" at bounding box center [229, 101] width 160 height 26
click at [271, 114] on span "ABDEEZ Bidet Pro is your go-to electric portable bidet - compact, discreet, and…" at bounding box center [229, 101] width 160 height 26
click at [195, 114] on span "ABDEEZ Bidet Pro is your go-to electric portable bidet - compact, discreet, and…" at bounding box center [229, 101] width 160 height 26
click at [237, 114] on span "ABDEEZ Bidet Pro is your go-to electric portable bidet - compact, discreet, and…" at bounding box center [229, 101] width 160 height 26
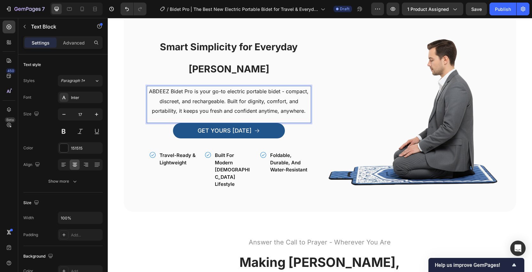
click at [270, 114] on span "ABDEEZ Bidet Pro is your go-to electric portable bidet - compact, discreet, and…" at bounding box center [229, 101] width 160 height 26
click at [294, 114] on span "ABDEEZ Bidet Pro is your go-to electric portable bidet - compact, discreet, and…" at bounding box center [229, 101] width 160 height 26
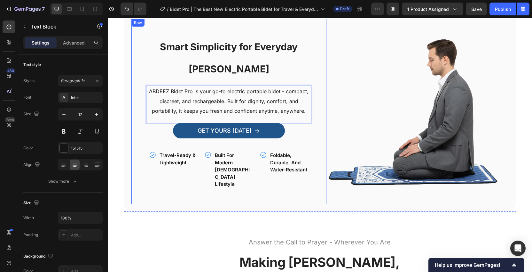
click at [306, 151] on div "GET YOURS TODAY Button" at bounding box center [229, 137] width 164 height 28
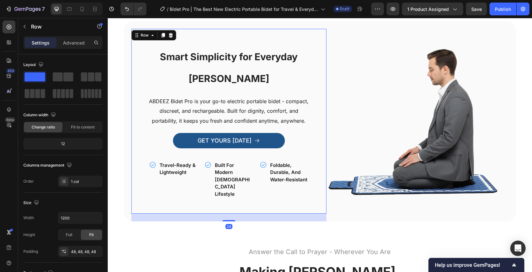
scroll to position [796, 0]
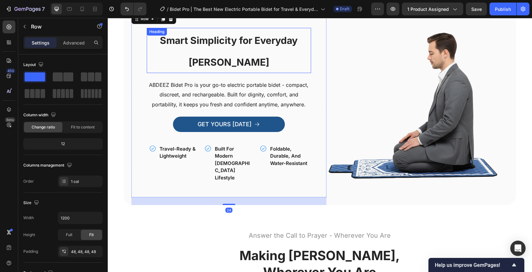
click at [242, 68] on span "Smart Simplicity for Everyday Salah" at bounding box center [229, 51] width 138 height 33
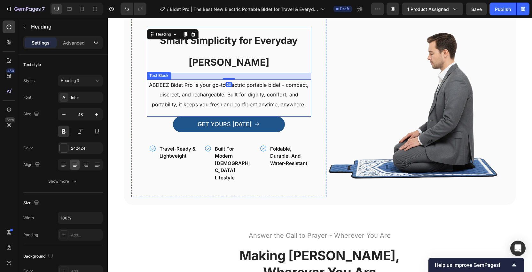
scroll to position [774, 0]
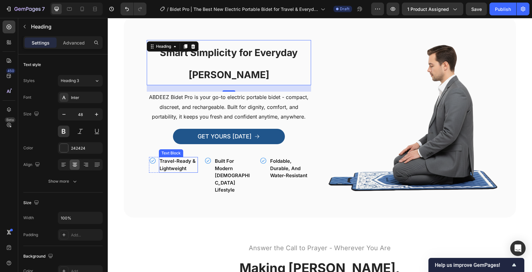
click at [175, 171] on span "travel-ready & lightweight" at bounding box center [178, 164] width 36 height 13
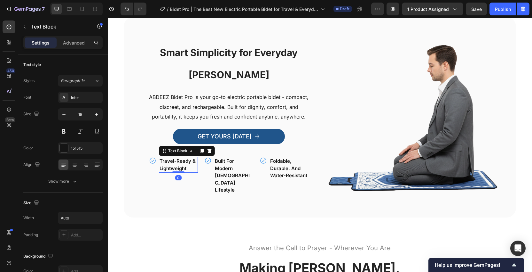
click at [178, 171] on span "travel-ready & lightweight" at bounding box center [178, 164] width 36 height 13
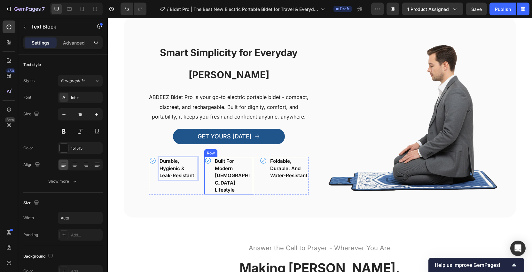
click at [242, 185] on span "built for modern muslim lifestyle" at bounding box center [232, 175] width 35 height 35
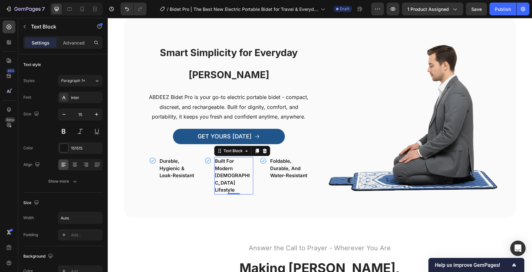
click at [227, 188] on span "built for modern muslim lifestyle" at bounding box center [232, 175] width 35 height 35
click at [240, 188] on p "built for modern muslim lifestyle" at bounding box center [234, 175] width 38 height 36
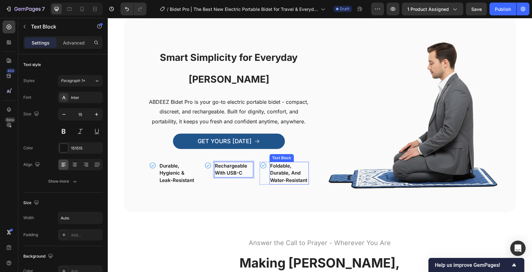
click at [296, 183] on p "foldable, durable, and water-resistant" at bounding box center [289, 173] width 38 height 22
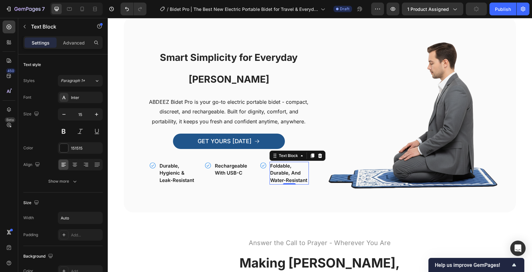
click at [287, 184] on p "foldable, durable, and water-resistant" at bounding box center [289, 173] width 38 height 22
click at [300, 184] on p "foldable, durable, and water-resistant" at bounding box center [289, 173] width 38 height 22
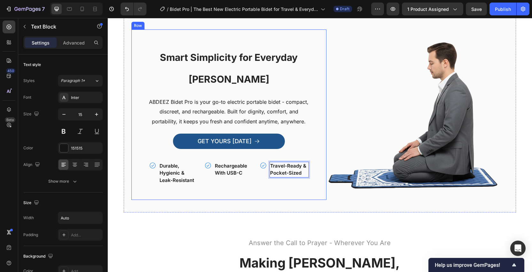
click at [286, 197] on div "Smart Simplicity for Everyday Salah Heading ABDEEZ Bidet Pro is your go-to elec…" at bounding box center [228, 114] width 195 height 171
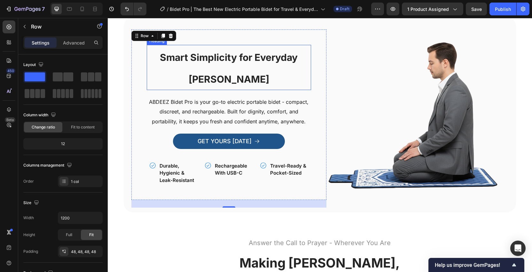
click at [209, 69] on span "Smart Simplicity for Everyday Salah" at bounding box center [229, 68] width 138 height 33
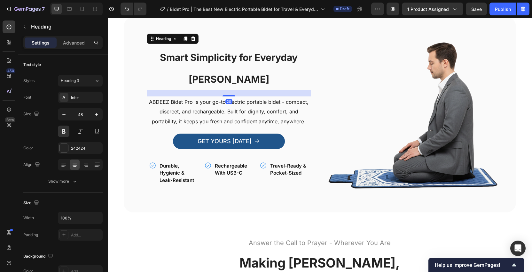
click at [239, 81] on h3 "Smart Simplicity for Everyday Salah" at bounding box center [229, 67] width 164 height 45
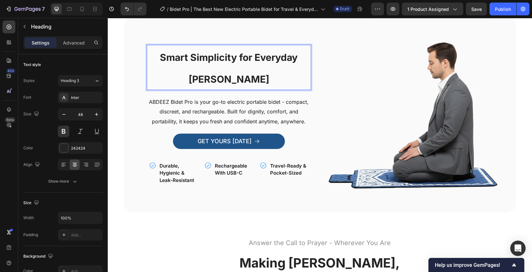
scroll to position [785, 0]
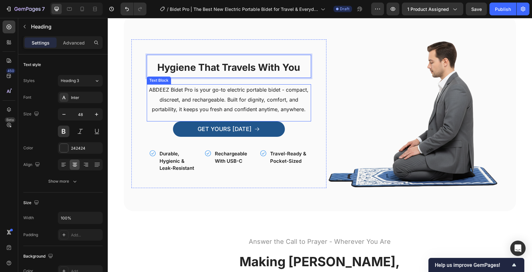
click at [285, 100] on span "ABDEEZ Bidet Pro is your go-to electric portable bidet - compact, discreet, and…" at bounding box center [229, 99] width 160 height 26
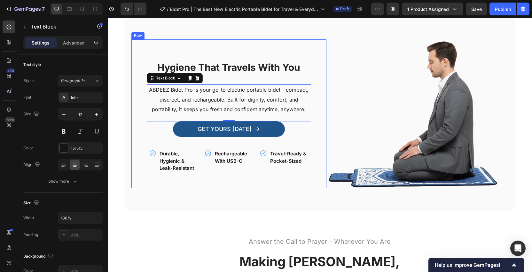
click at [319, 95] on div "⁠⁠⁠⁠⁠⁠⁠ Hygiene That Travels With You Heading ABDEEZ Bidet Pro is your go-to el…" at bounding box center [228, 113] width 195 height 148
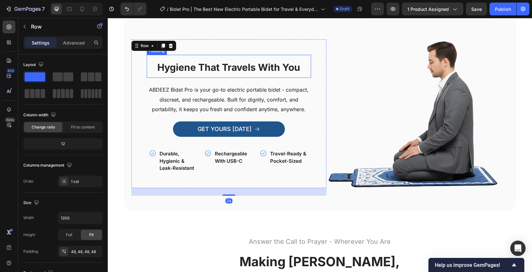
click at [266, 75] on p "⁠⁠⁠⁠⁠⁠⁠ Hygiene That Travels With You" at bounding box center [228, 66] width 163 height 22
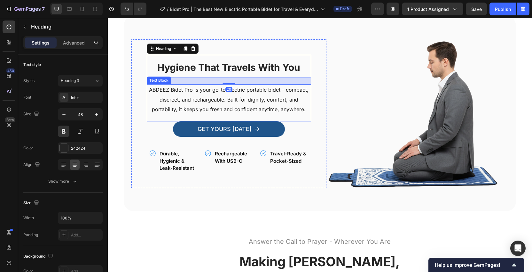
click at [272, 86] on p "ABDEEZ Bidet Pro is your go-to electric portable bidet - compact, discreet, and…" at bounding box center [228, 99] width 163 height 29
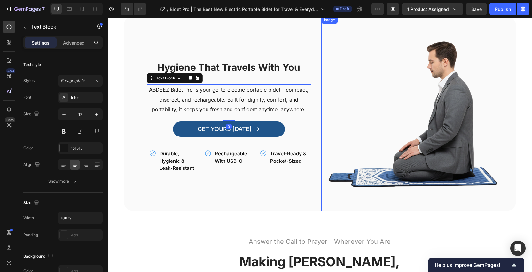
click at [330, 147] on img at bounding box center [419, 113] width 195 height 195
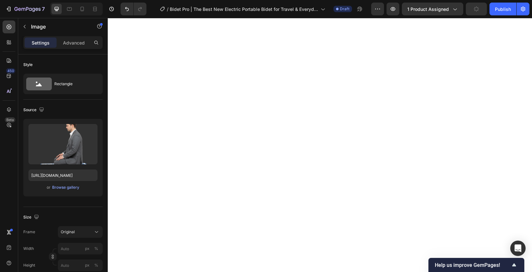
scroll to position [0, 0]
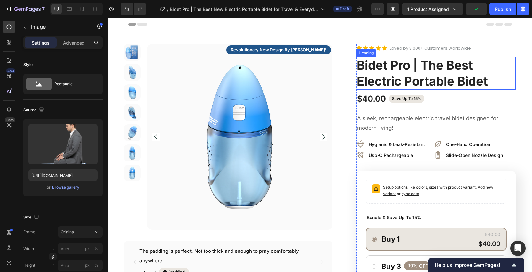
click at [364, 70] on span "Bidet Pro | The Best Electric Portable Bidet" at bounding box center [422, 73] width 131 height 30
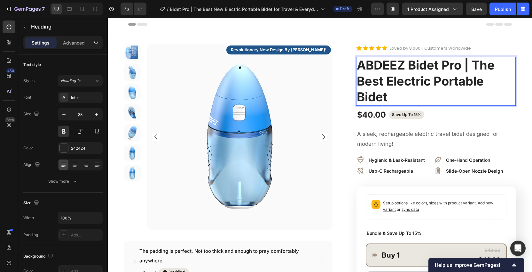
click at [376, 70] on span "ABDEEZ Bidet Pro | The Best Electric Portable Bidet" at bounding box center [426, 81] width 138 height 46
click at [403, 87] on span "ABDEEZ Bidet Pro | The Best Electric Portable Bidet" at bounding box center [426, 81] width 138 height 46
click at [431, 103] on p "ABDEEZ Bidet Pro | The Best Electric Portable Bidet" at bounding box center [436, 80] width 158 height 47
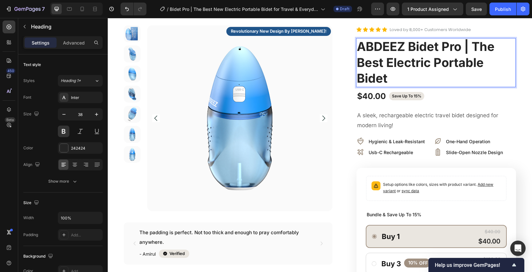
scroll to position [44, 0]
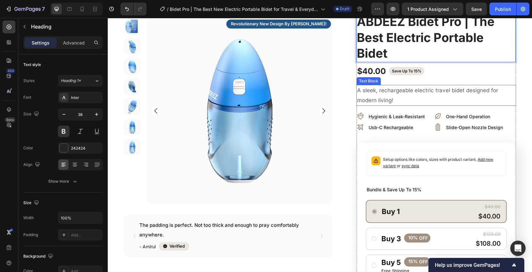
click at [475, 99] on p "A sleek, rechargeable electric travel bidet designed for modern living!" at bounding box center [436, 95] width 158 height 20
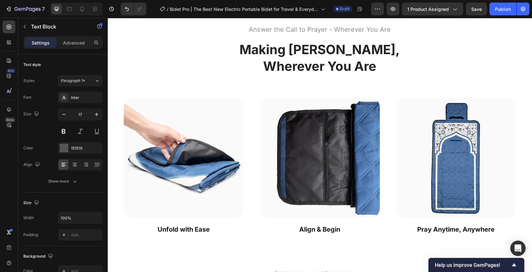
scroll to position [914, 0]
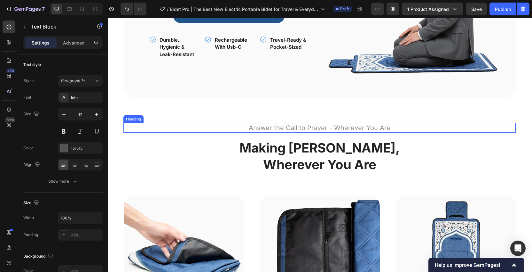
click at [326, 127] on h2 "Answer the Call to Prayer - Wherever You Are" at bounding box center [319, 128] width 393 height 10
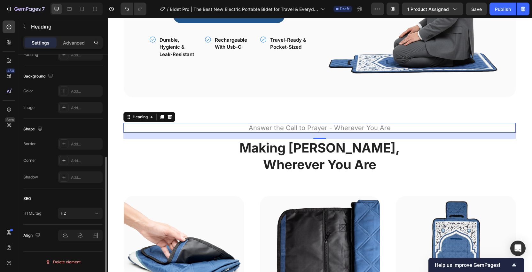
scroll to position [0, 0]
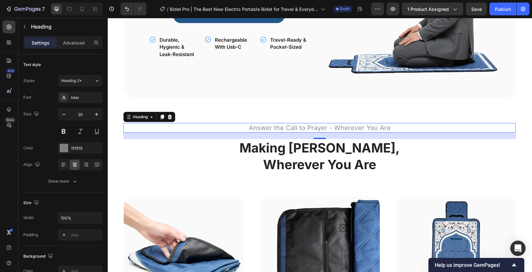
click at [339, 128] on h2 "Answer the Call to Prayer - Wherever You Are" at bounding box center [319, 128] width 393 height 10
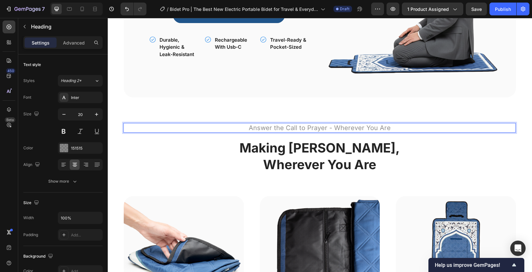
click at [339, 128] on p "Answer the Call to Prayer - Wherever You Are" at bounding box center [319, 127] width 391 height 8
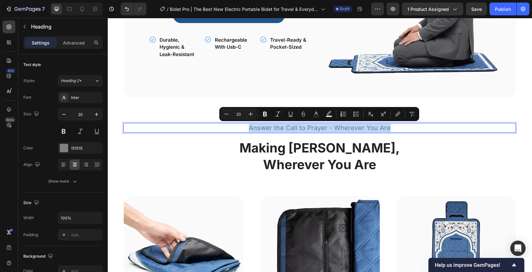
click at [339, 128] on p "Answer the Call to Prayer - Wherever You Are" at bounding box center [319, 127] width 391 height 8
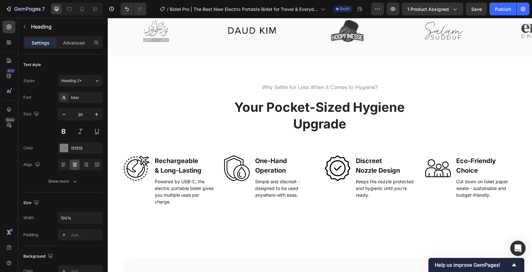
scroll to position [558, 0]
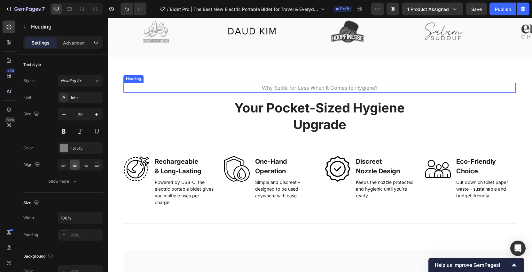
click at [321, 87] on span "Why Settle for Less When It Comes to Hygiene?" at bounding box center [320, 87] width 116 height 6
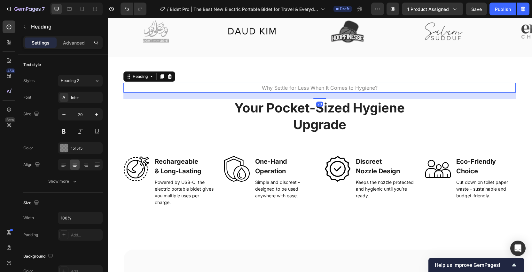
click at [326, 88] on span "Why Settle for Less When It Comes to Hygiene?" at bounding box center [320, 87] width 116 height 6
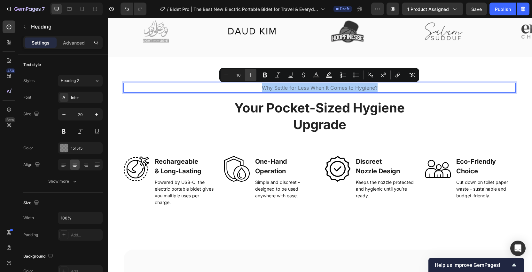
click at [252, 74] on icon "Editor contextual toolbar" at bounding box center [251, 75] width 6 height 6
type input "20"
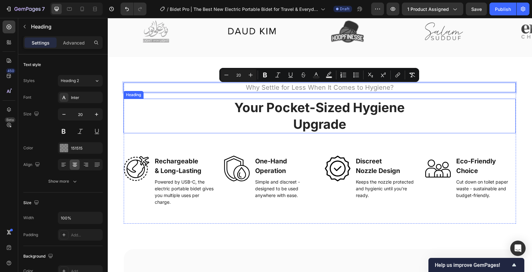
click at [337, 103] on h3 "Your Pocket-Sized Hygiene Upgrade" at bounding box center [320, 116] width 224 height 35
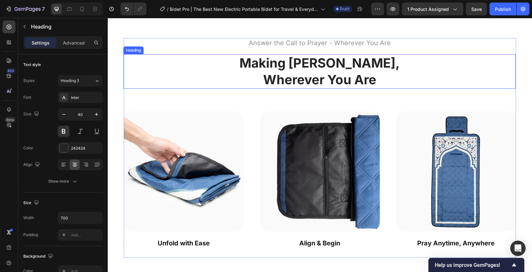
scroll to position [964, 0]
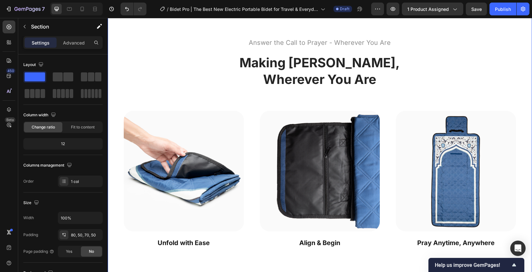
scroll to position [1001, 0]
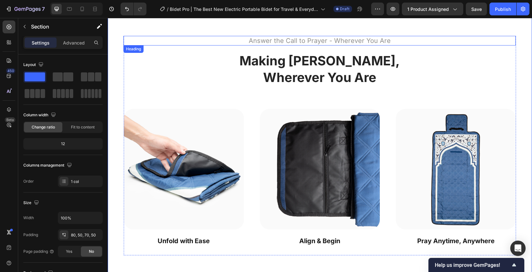
click at [345, 44] on h2 "Answer the Call to Prayer - Wherever You Are" at bounding box center [319, 41] width 393 height 10
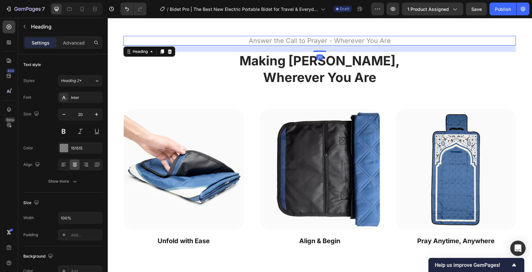
click at [366, 41] on h2 "Answer the Call to Prayer - Wherever You Are" at bounding box center [319, 41] width 393 height 10
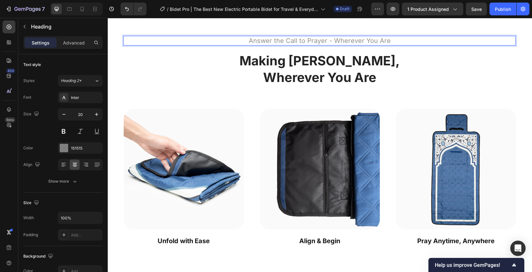
click at [366, 41] on p "Answer the Call to Prayer - Wherever You Are" at bounding box center [319, 40] width 391 height 8
click at [372, 58] on h3 "Making Salah Effortless, Wherever You Are" at bounding box center [320, 69] width 224 height 35
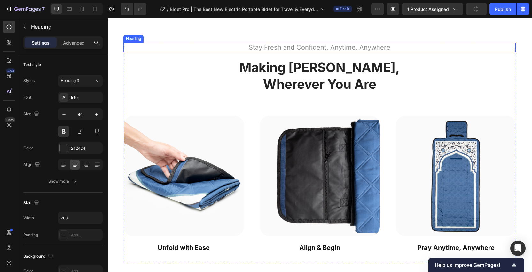
scroll to position [952, 0]
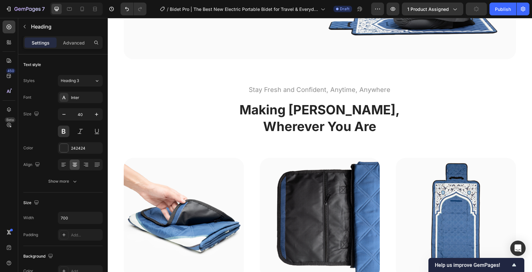
click at [339, 104] on h3 "Making Salah Effortless, Wherever You Are" at bounding box center [320, 118] width 224 height 35
click at [330, 120] on p "Making Salah Effortless, Wherever You Are" at bounding box center [320, 117] width 223 height 33
click at [377, 115] on p "Making Salah Effortless, Wherever You Are" at bounding box center [320, 117] width 223 height 33
click at [454, 106] on div "Making Salah Effortless, Wherever You Are" at bounding box center [319, 118] width 393 height 35
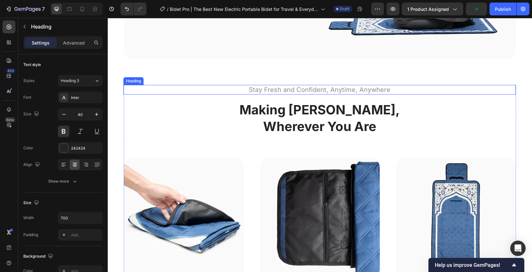
click at [417, 92] on h2 "Stay Fresh and Confident, Anytime, Anywhere" at bounding box center [319, 90] width 393 height 10
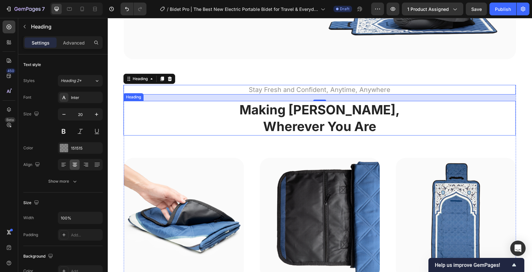
click at [349, 132] on p "Making Salah Effortless, Wherever You Are" at bounding box center [320, 117] width 223 height 33
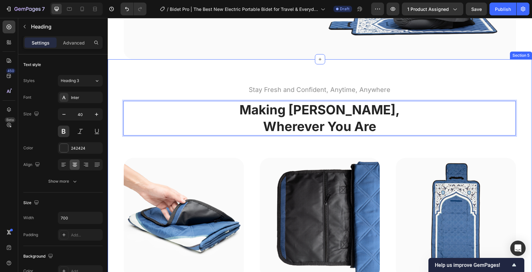
click at [427, 86] on h2 "Stay Fresh and Confident, Anytime, Anywhere" at bounding box center [319, 90] width 393 height 10
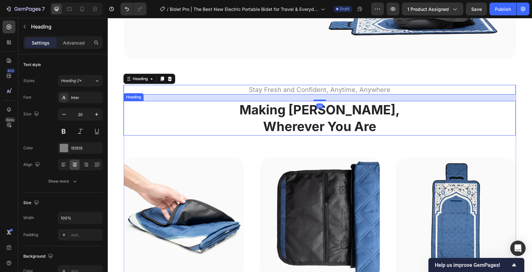
click at [375, 125] on p "Making Salah Effortless, Wherever You Are" at bounding box center [320, 117] width 223 height 33
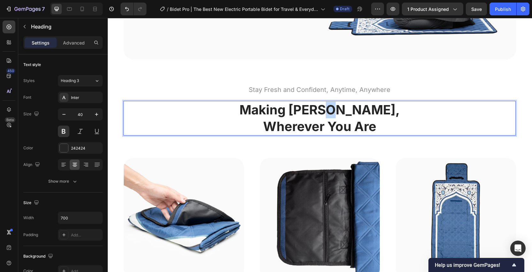
click at [295, 110] on p "Making Salah Effortless, Wherever You Are" at bounding box center [320, 117] width 223 height 33
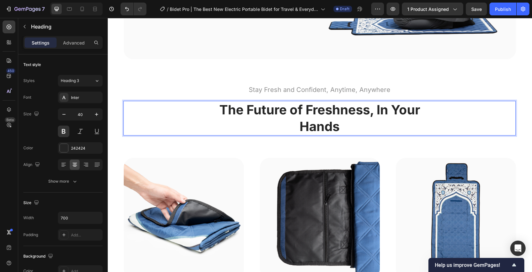
click at [416, 116] on p "The Future of Freshness, In Your Hands" at bounding box center [320, 117] width 223 height 33
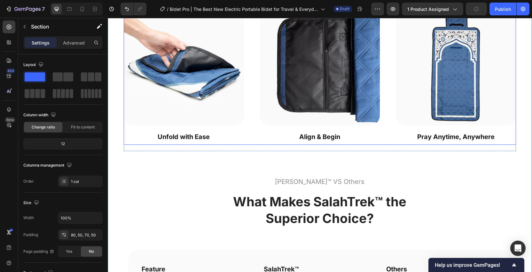
scroll to position [1105, 0]
click at [253, 71] on div "Image Row Unfold with Ease Text Block Image Row Align & Begin Text Block Image …" at bounding box center [320, 74] width 393 height 140
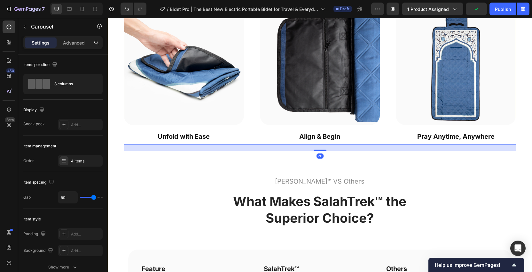
click at [119, 210] on div "Stay Fresh and Confident, Anytime, Anywhere Heading The Future of Freshness, In…" at bounding box center [320, 204] width 425 height 596
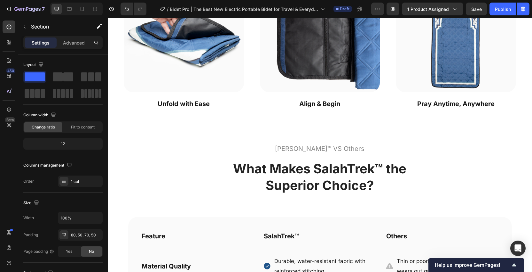
scroll to position [1140, 0]
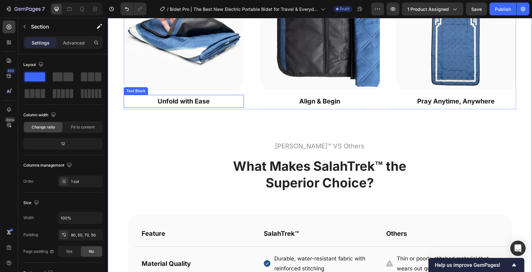
click at [192, 102] on strong "Unfold with Ease" at bounding box center [184, 101] width 52 height 8
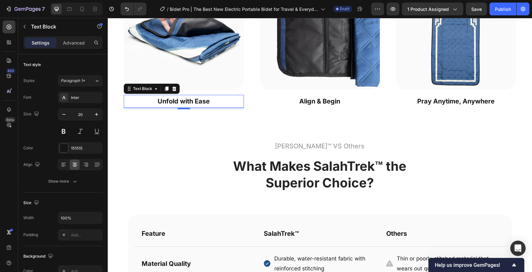
click at [202, 101] on strong "Unfold with Ease" at bounding box center [184, 101] width 52 height 8
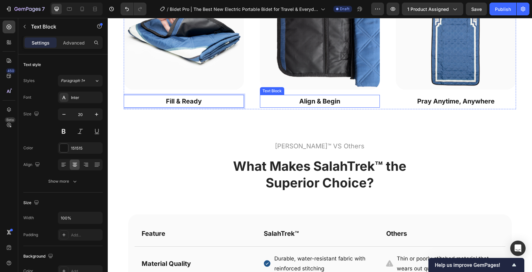
click at [311, 103] on strong "Align & Begin" at bounding box center [319, 101] width 41 height 8
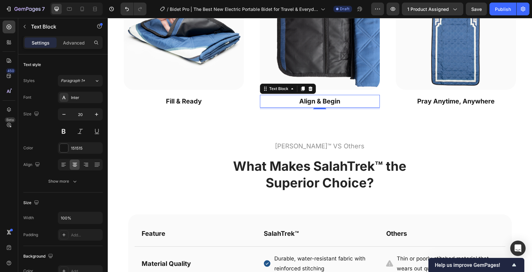
click at [324, 101] on strong "Align & Begin" at bounding box center [319, 101] width 41 height 8
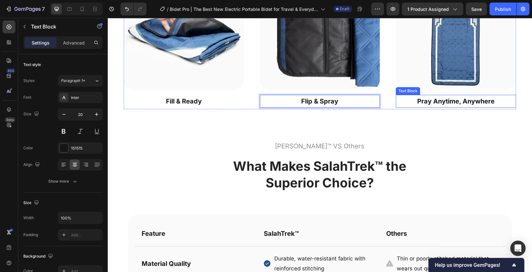
click at [459, 98] on strong "Pray Anytime, Anywhere" at bounding box center [456, 101] width 77 height 8
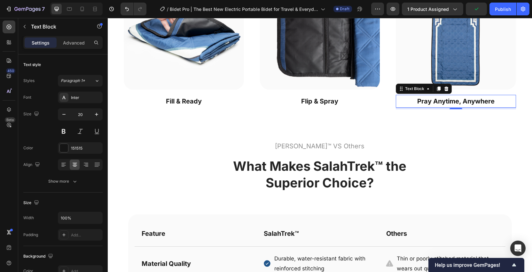
click at [452, 98] on strong "Pray Anytime, Anywhere" at bounding box center [456, 101] width 77 height 8
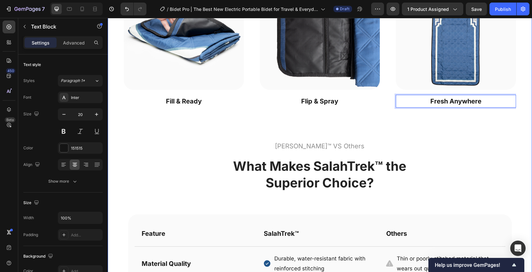
click at [462, 117] on div "Stay Fresh and Confident, Anytime, Anywhere Heading The Future of Freshness, In…" at bounding box center [320, 170] width 393 height 548
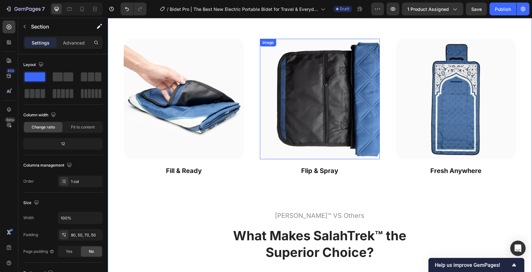
scroll to position [1086, 0]
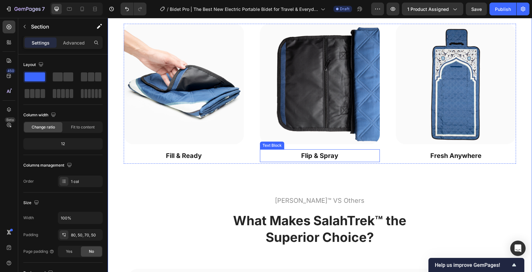
click at [326, 162] on div "Flip & Spray" at bounding box center [320, 155] width 120 height 13
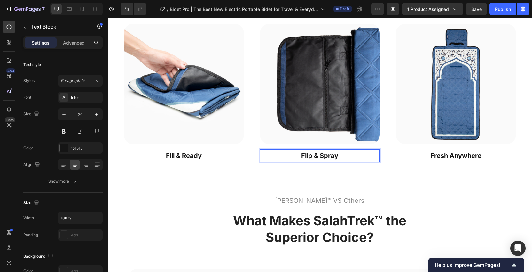
click at [339, 156] on p "Flip & Spray" at bounding box center [320, 156] width 119 height 12
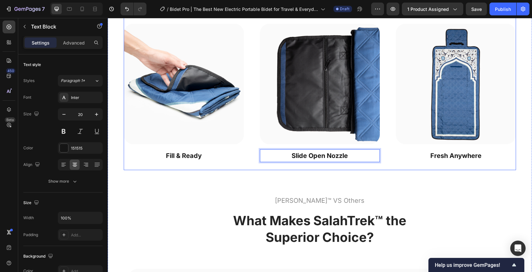
click at [423, 172] on div "Stay Fresh and Confident, Anytime, Anywhere Heading The Future of Freshness, In…" at bounding box center [320, 225] width 393 height 548
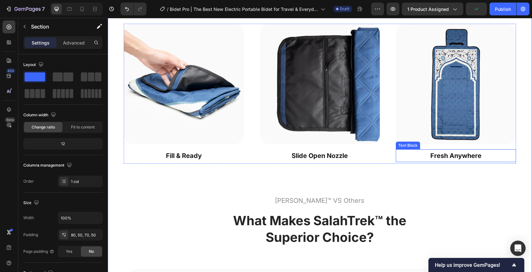
click at [456, 157] on strong "Fresh Anywhere" at bounding box center [456, 156] width 51 height 8
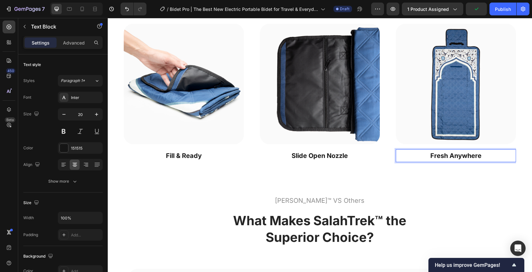
click at [480, 155] on strong "Fresh Anywhere" at bounding box center [456, 156] width 51 height 8
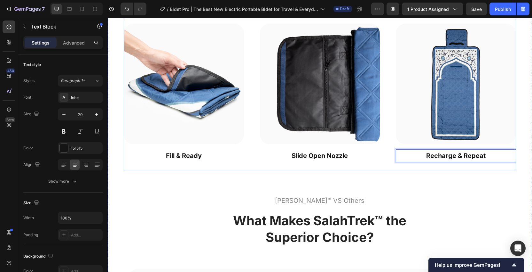
click at [480, 168] on div "Image Row Fill & Ready Text Block Image Row Slide Open Nozzle Text Block Image …" at bounding box center [320, 97] width 393 height 146
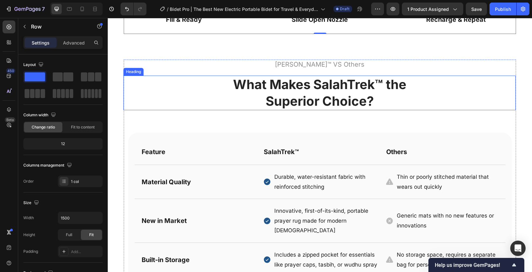
scroll to position [1223, 0]
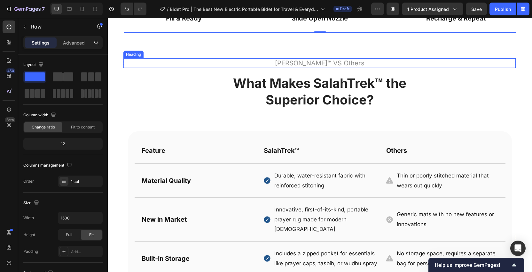
click at [324, 66] on h2 "ABDEEZ SalahTrek™ VS Others" at bounding box center [319, 63] width 393 height 10
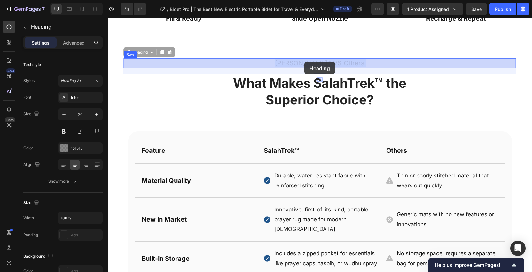
drag, startPoint x: 334, startPoint y: 61, endPoint x: 305, endPoint y: 62, distance: 29.1
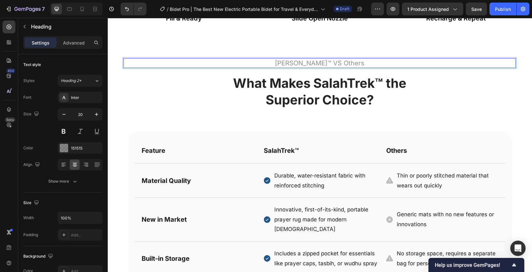
click at [334, 63] on p "ABDEEZ SalahTrek™ VS Others" at bounding box center [319, 63] width 391 height 8
click at [369, 67] on p "ABDEEZ Bidet Pro VS Others" at bounding box center [319, 63] width 391 height 8
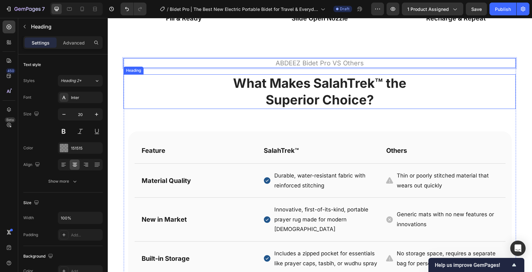
click at [340, 91] on h3 "What Makes SalahTrek™ the Superior Choice?" at bounding box center [319, 91] width 393 height 35
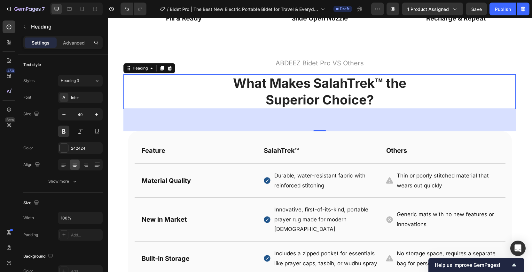
click at [378, 99] on h3 "What Makes SalahTrek™ the Superior Choice?" at bounding box center [319, 91] width 393 height 35
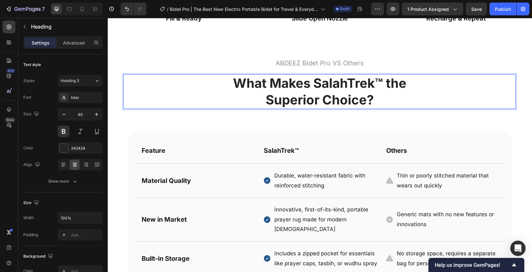
click at [378, 99] on p "What Makes SalahTrek™ the Superior Choice?" at bounding box center [319, 91] width 391 height 33
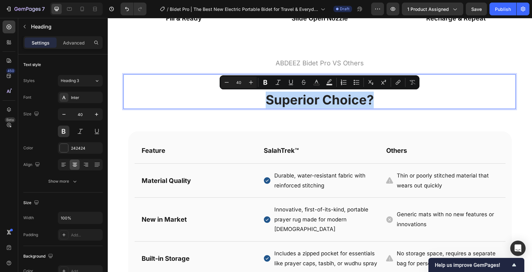
click at [360, 96] on p "What Makes SalahTrek™ the Superior Choice?" at bounding box center [319, 91] width 391 height 33
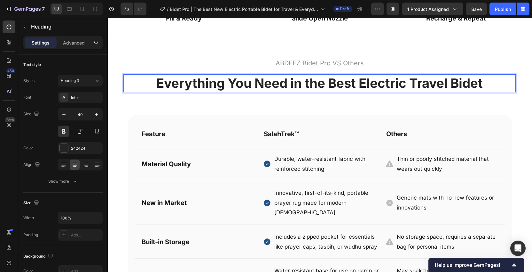
click at [413, 75] on h3 "Everything You Need in the Best Electric Travel Bidet" at bounding box center [319, 83] width 393 height 18
click at [440, 82] on p "Everything You Need in the Best Electric Travel Bidet" at bounding box center [319, 83] width 391 height 17
click at [497, 82] on p "Everything You Need in the Best Electric Travel Bidet" at bounding box center [319, 83] width 391 height 17
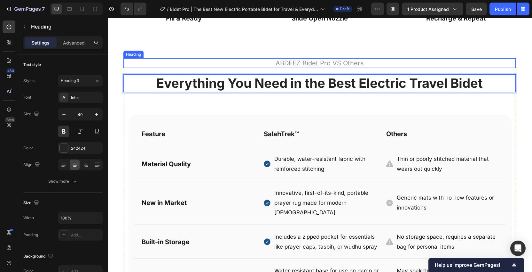
click at [349, 59] on p "ABDEEZ Bidet Pro VS Others" at bounding box center [319, 63] width 391 height 8
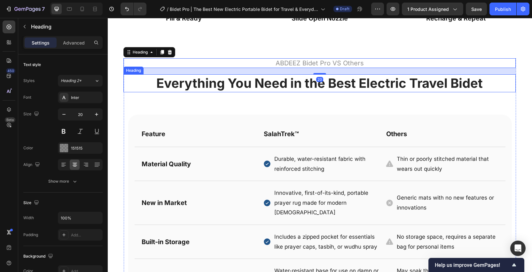
click at [481, 89] on p "Everything You Need in the Best Electric Travel Bidet" at bounding box center [319, 83] width 391 height 17
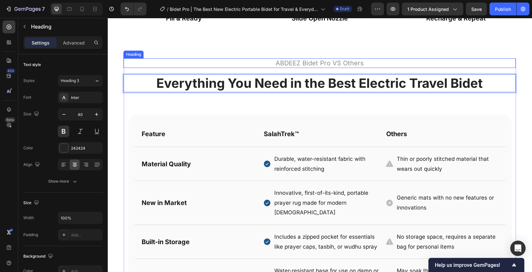
click at [412, 63] on p "ABDEEZ Bidet Pro VS Others" at bounding box center [319, 63] width 391 height 8
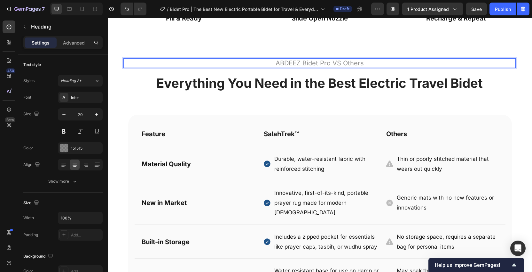
click at [364, 62] on p "ABDEEZ Bidet Pro VS Others" at bounding box center [319, 63] width 391 height 8
click at [381, 60] on p "ABDEEZ Bidet Pro VS Others" at bounding box center [319, 63] width 391 height 8
click at [519, 76] on div "Stay Fresh and Confident, Anytime, Anywhere Heading The Future of Freshness, In…" at bounding box center [320, 78] width 425 height 580
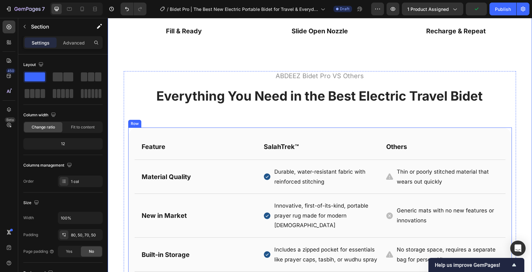
scroll to position [1190, 0]
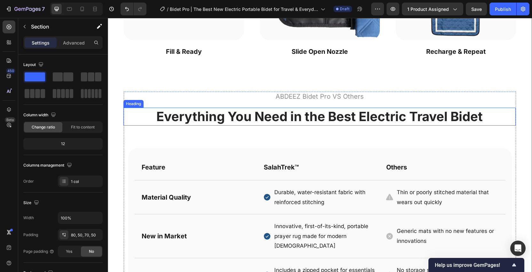
click at [350, 113] on p "Everything You Need in the Best Electric Travel Bidet" at bounding box center [319, 116] width 391 height 17
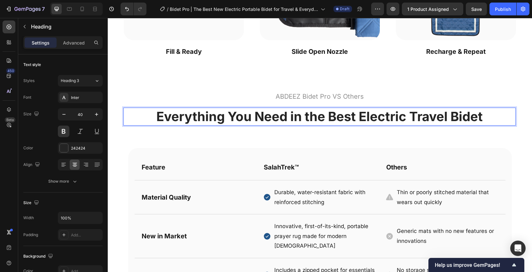
click at [394, 113] on p "Everything You Need in the Best Electric Travel Bidet" at bounding box center [319, 116] width 391 height 17
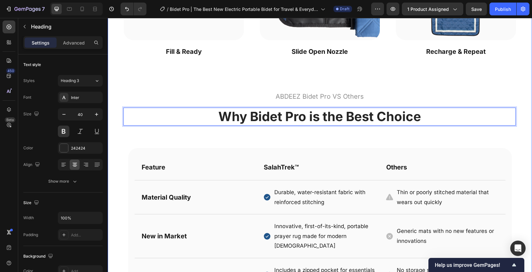
click at [446, 81] on div "Stay Fresh and Confident, Anytime, Anywhere Heading The Future of Freshness, In…" at bounding box center [320, 113] width 393 height 532
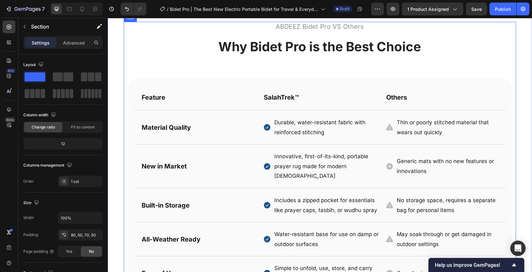
scroll to position [1260, 0]
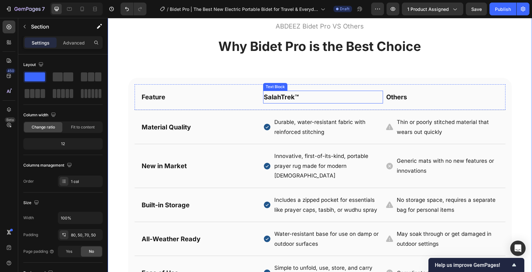
click at [287, 97] on strong "SalahTrek™" at bounding box center [281, 97] width 35 height 8
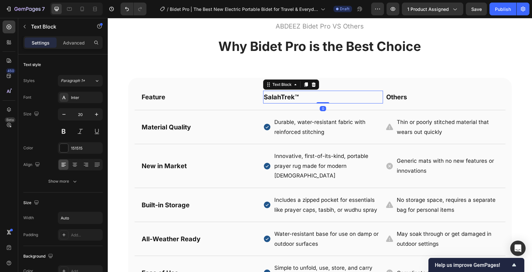
click at [302, 98] on div "SalahTrek™" at bounding box center [323, 97] width 120 height 13
click at [297, 98] on strong "SalahTrek™" at bounding box center [281, 97] width 35 height 8
click at [291, 98] on strong "SalahTrek™" at bounding box center [281, 97] width 35 height 8
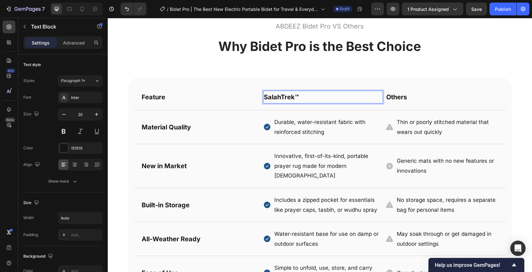
click at [291, 98] on strong "SalahTrek™" at bounding box center [281, 97] width 35 height 8
click at [345, 133] on p "Durable, water-resistant fabric with reinforced stitching" at bounding box center [329, 127] width 108 height 20
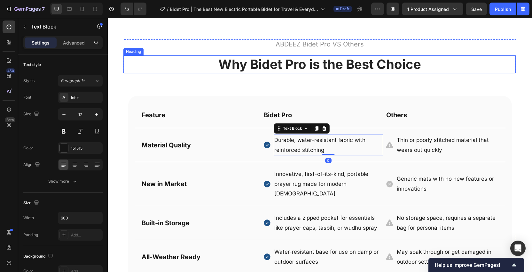
scroll to position [1241, 0]
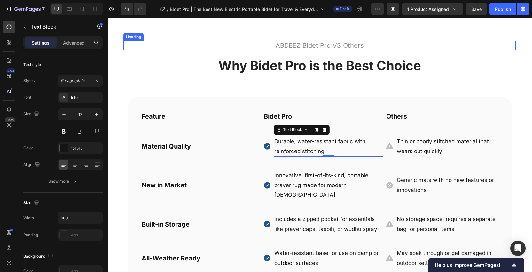
click at [336, 47] on p "ABDEEZ Bidet Pro VS Others" at bounding box center [319, 45] width 391 height 8
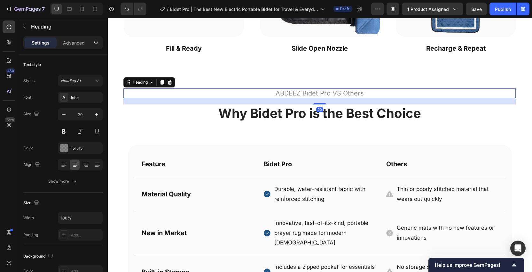
scroll to position [1185, 0]
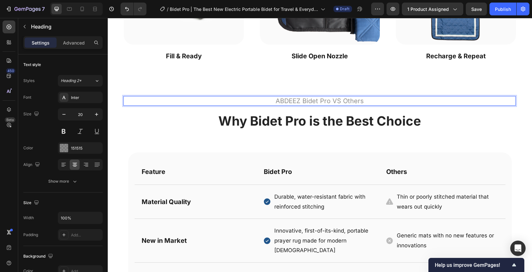
click at [359, 102] on p "ABDEEZ Bidet Pro VS Others" at bounding box center [319, 101] width 391 height 8
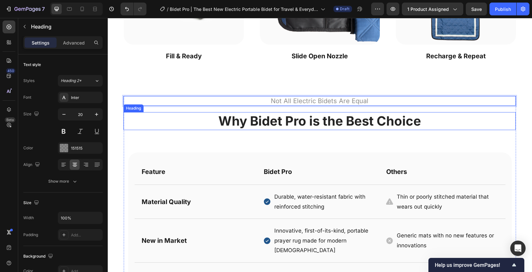
click at [453, 125] on p "Why Bidet Pro is the Best Choice" at bounding box center [319, 121] width 391 height 17
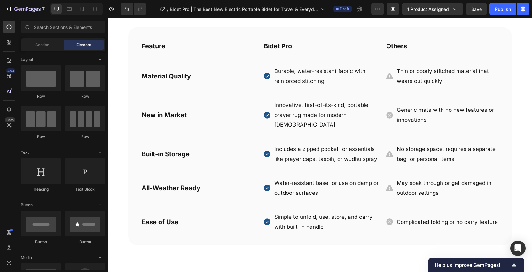
scroll to position [1309, 0]
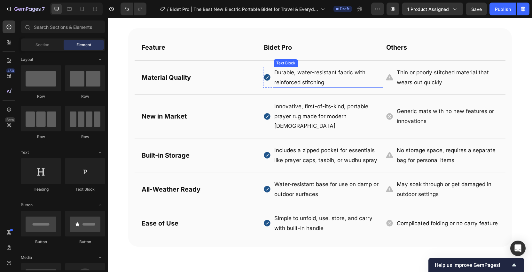
click at [306, 85] on p "Durable, water-resistant fabric with reinforced stitching" at bounding box center [329, 78] width 108 height 20
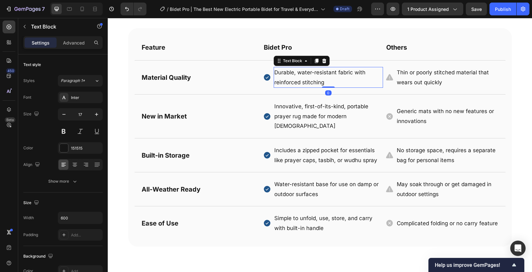
click at [327, 83] on p "Durable, water-resistant fabric with reinforced stitching" at bounding box center [329, 78] width 108 height 20
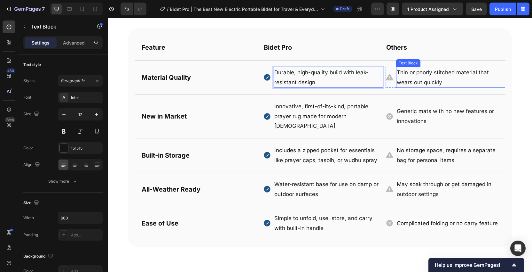
click at [434, 72] on p "Thin or poorly stitched material that wears out quickly" at bounding box center [451, 78] width 108 height 20
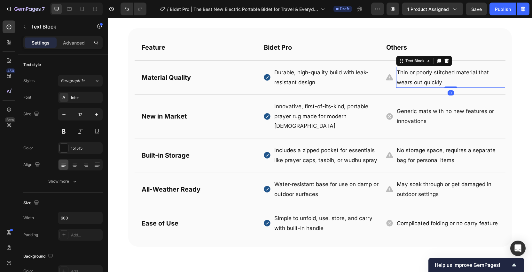
click at [447, 77] on p "Thin or poorly stitched material that wears out quickly" at bounding box center [451, 78] width 108 height 20
click at [442, 82] on p "Thin or poorly stitched material that wears out quickly" at bounding box center [451, 78] width 108 height 20
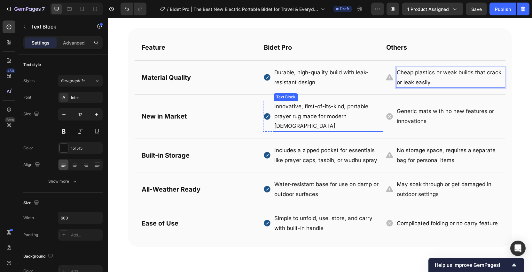
click at [335, 110] on p "Innovative, first-of-its-kind, portable prayer rug made for modern Muslims" at bounding box center [329, 115] width 108 height 29
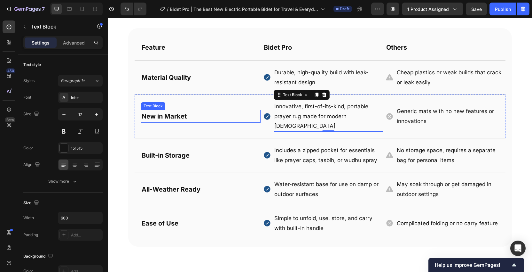
click at [165, 115] on p "New in Market" at bounding box center [164, 116] width 45 height 12
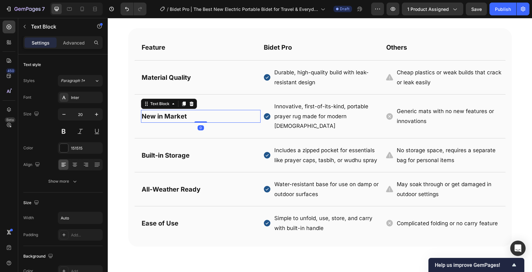
click at [203, 110] on div "New in Market" at bounding box center [201, 116] width 120 height 13
click at [194, 111] on div "New in Market" at bounding box center [201, 116] width 120 height 13
click at [188, 112] on div "New in Market" at bounding box center [201, 116] width 120 height 13
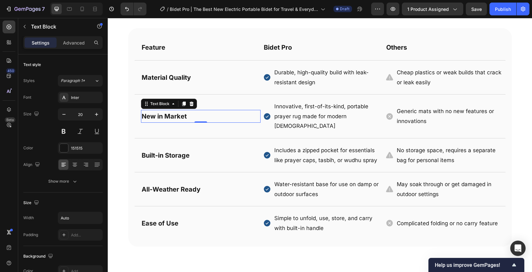
click at [177, 112] on strong "New in Market" at bounding box center [164, 116] width 45 height 8
click at [184, 113] on strong "New in Market" at bounding box center [164, 116] width 45 height 8
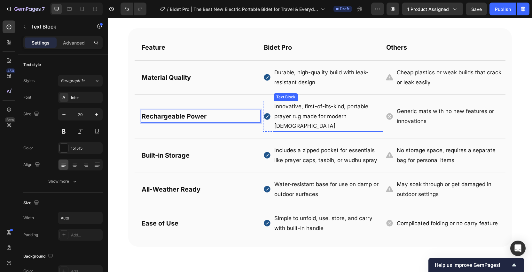
click at [333, 113] on p "Innovative, first-of-its-kind, portable prayer rug made for modern Muslims" at bounding box center [329, 115] width 108 height 29
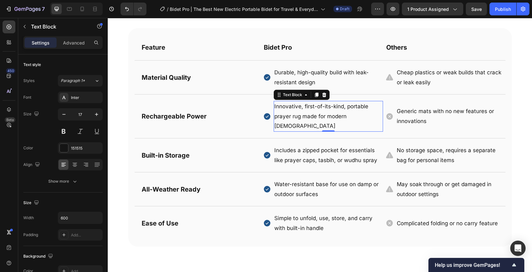
click at [325, 110] on p "Innovative, first-of-its-kind, portable prayer rug made for modern Muslims" at bounding box center [329, 115] width 108 height 29
click at [349, 116] on p "Innovative, first-of-its-kind, portable prayer rug made for modern Muslims" at bounding box center [329, 115] width 108 height 29
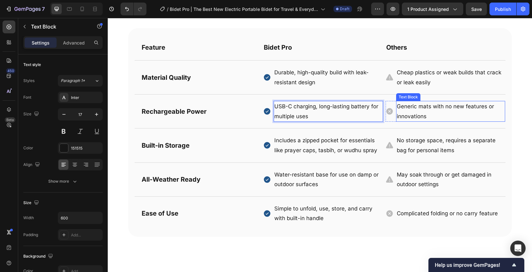
click at [416, 114] on p "Generic mats with no new features or innovations" at bounding box center [451, 111] width 108 height 20
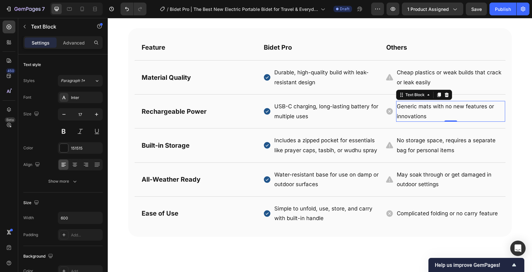
click at [437, 118] on p "Generic mats with no new features or innovations" at bounding box center [451, 111] width 108 height 20
click at [429, 117] on p "Generic mats with no new features or innovations" at bounding box center [451, 111] width 108 height 20
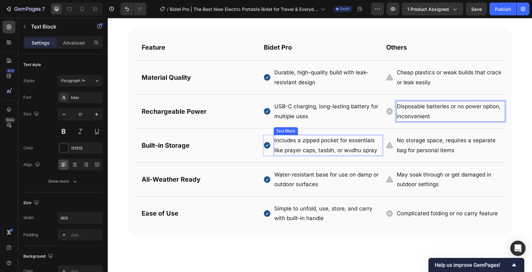
click at [342, 136] on p "Includes a zipped pocket for essentials like prayer caps, tasbih, or wudhu spray" at bounding box center [329, 145] width 108 height 20
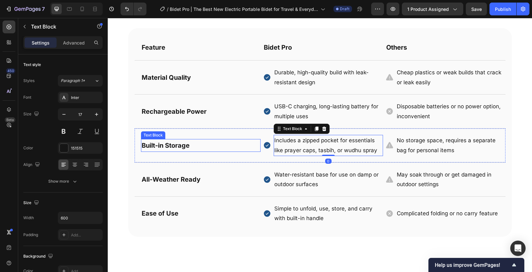
click at [187, 148] on strong "Built-in Storage" at bounding box center [166, 145] width 48 height 8
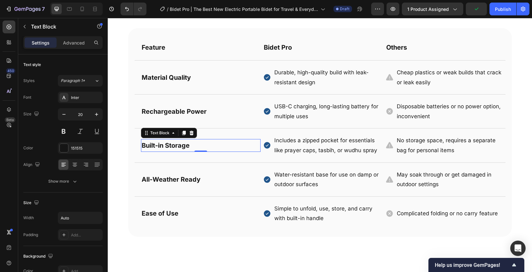
click at [187, 144] on strong "Built-in Storage" at bounding box center [166, 145] width 48 height 8
click at [180, 145] on strong "Built-in Storage" at bounding box center [166, 145] width 48 height 8
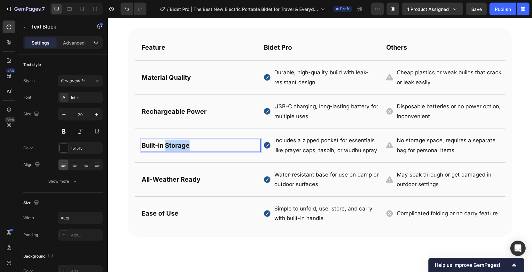
click at [180, 145] on strong "Built-in Storage" at bounding box center [166, 145] width 48 height 8
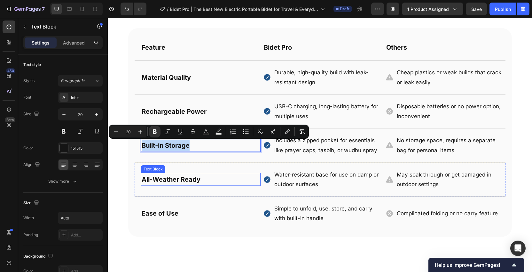
click at [188, 178] on strong "All-Weather Ready" at bounding box center [171, 179] width 59 height 8
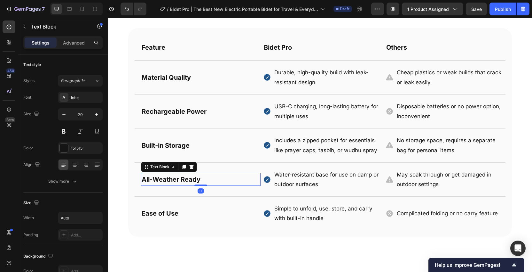
click at [204, 180] on div "All-Weather Ready" at bounding box center [201, 179] width 120 height 13
click at [196, 180] on strong "All-Weather Ready" at bounding box center [171, 179] width 59 height 8
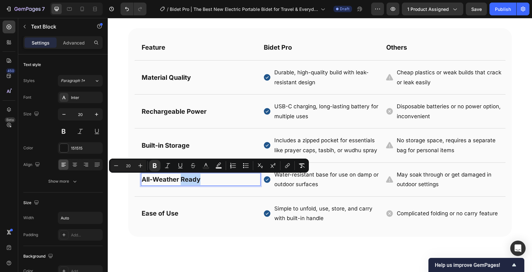
click at [196, 180] on strong "All-Weather Ready" at bounding box center [171, 179] width 59 height 8
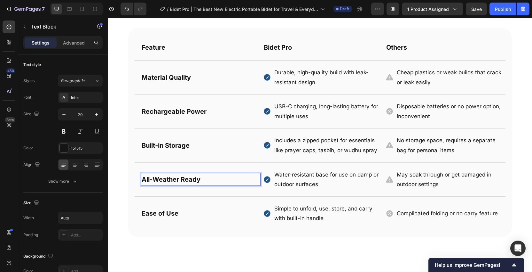
click at [196, 180] on strong "All-Weather Ready" at bounding box center [171, 179] width 59 height 8
click at [327, 174] on p "Water-resistant base for use on damp or outdoor surfaces" at bounding box center [329, 180] width 108 height 20
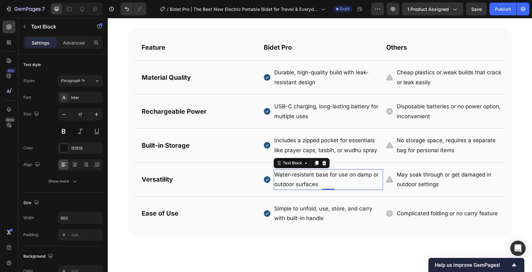
click at [299, 174] on p "Water-resistant base for use on damp or outdoor surfaces" at bounding box center [329, 180] width 108 height 20
click at [330, 179] on p "Water-resistant base for use on damp or outdoor surfaces" at bounding box center [329, 180] width 108 height 20
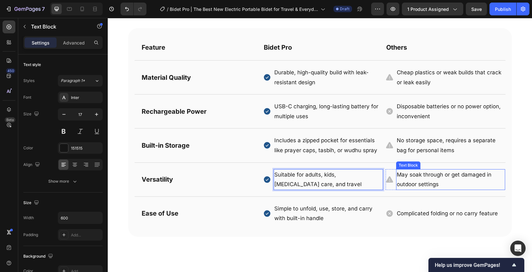
click at [410, 176] on p "May soak through or get damaged in outdoor settings" at bounding box center [451, 180] width 108 height 20
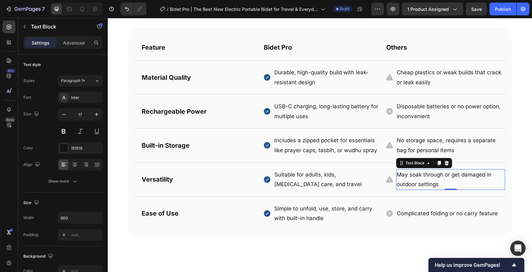
click at [441, 186] on p "May soak through or get damaged in outdoor settings" at bounding box center [451, 180] width 108 height 20
click at [437, 185] on p "May soak through or get damaged in outdoor settings" at bounding box center [451, 180] width 108 height 20
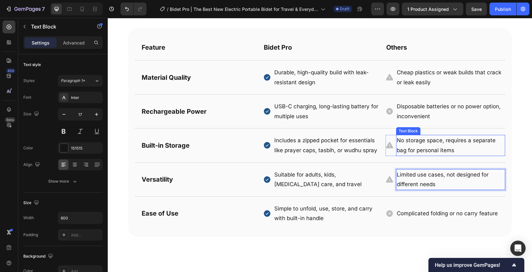
click at [431, 137] on p "No storage space, requires a separate bag for personal items" at bounding box center [451, 145] width 108 height 20
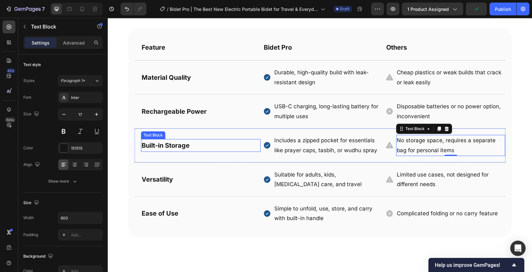
click at [170, 139] on p "Built-in Storage" at bounding box center [166, 145] width 48 height 12
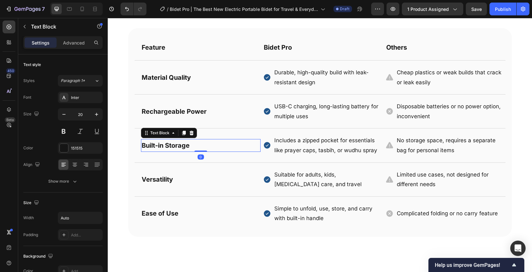
click at [183, 144] on strong "Built-in Storage" at bounding box center [166, 145] width 48 height 8
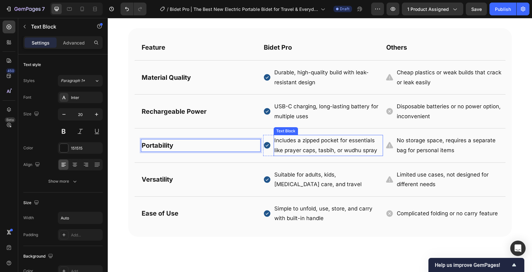
click at [326, 150] on p "Includes a zipped pocket for essentials like prayer caps, tasbih, or wudhu spray" at bounding box center [329, 145] width 108 height 20
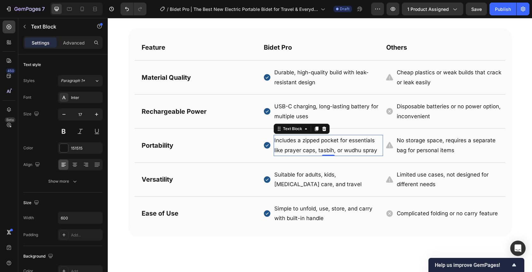
click at [347, 149] on p "Includes a zipped pocket for essentials like prayer caps, tasbih, or wudhu spray" at bounding box center [329, 145] width 108 height 20
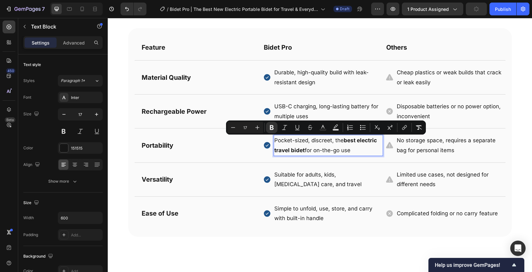
drag, startPoint x: 348, startPoint y: 141, endPoint x: 353, endPoint y: 148, distance: 8.1
click at [353, 148] on p "Pocket-sized, discreet, the best electric travel bidet for on-the-go use" at bounding box center [329, 145] width 108 height 20
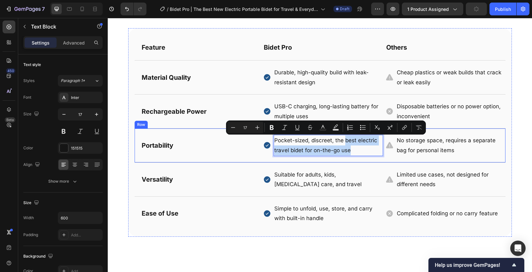
click at [465, 161] on div "Portability Text Block Icon Pocket-sized, discreet, the best electric travel bi…" at bounding box center [320, 145] width 371 height 34
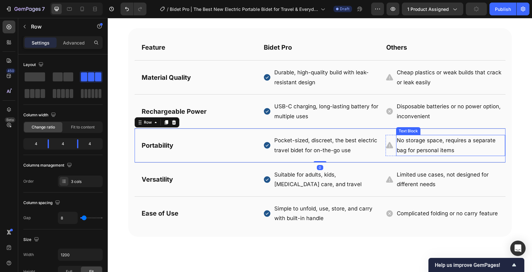
click at [443, 143] on p "No storage space, requires a separate bag for personal items" at bounding box center [451, 145] width 108 height 20
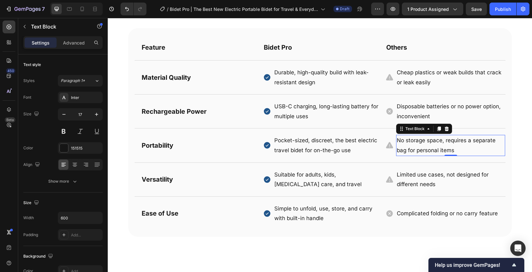
click at [448, 147] on p "No storage space, requires a separate bag for personal items" at bounding box center [451, 145] width 108 height 20
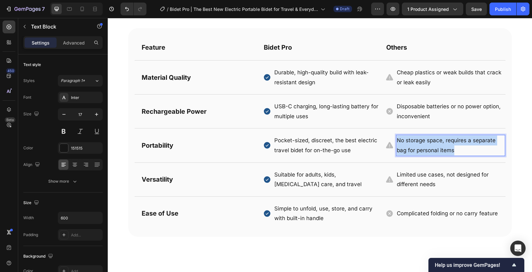
click at [448, 147] on p "No storage space, requires a separate bag for personal items" at bounding box center [451, 145] width 108 height 20
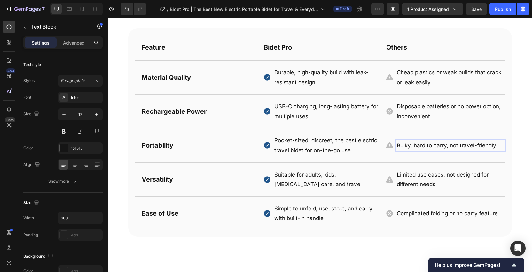
scroll to position [1314, 0]
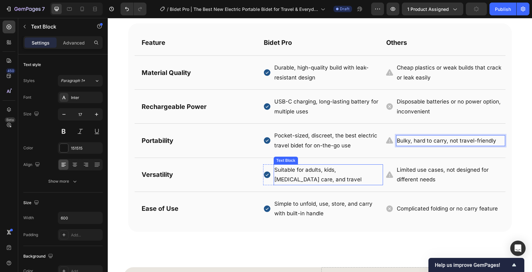
click at [333, 181] on p "Suitable for adults, kids, postnatal care, and travel" at bounding box center [329, 175] width 108 height 20
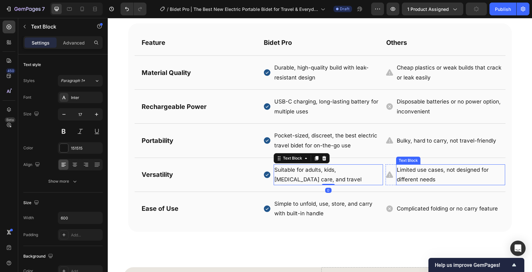
scroll to position [1332, 0]
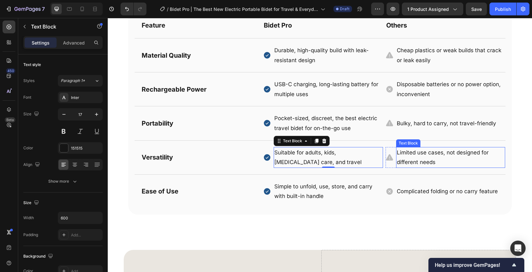
click at [427, 158] on p "Limited use cases, not designed for different needs" at bounding box center [451, 157] width 108 height 20
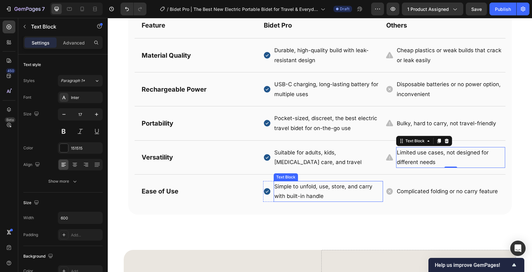
click at [319, 191] on p "Simple to unfold, use, store, and carry with built-in handle" at bounding box center [329, 191] width 108 height 20
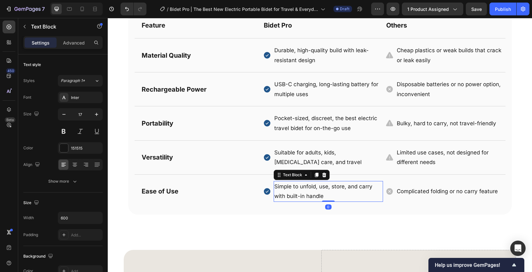
click at [339, 191] on p "Simple to unfold, use, store, and carry with built-in handle" at bounding box center [329, 191] width 108 height 20
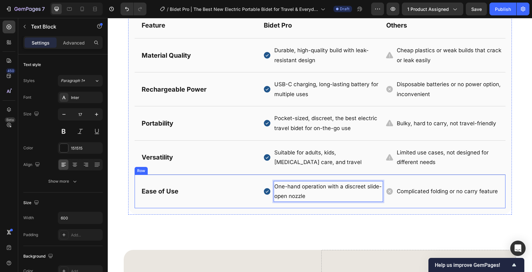
click at [421, 198] on div "Icon Complicated folding or no carry feature Text Block Row" at bounding box center [446, 191] width 120 height 21
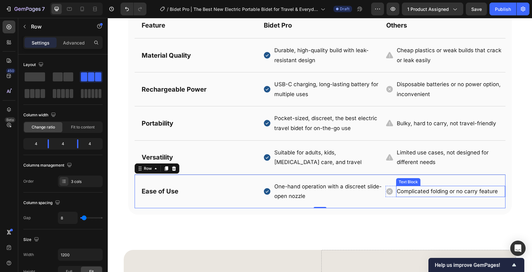
click at [433, 191] on p "Complicated folding or no carry feature" at bounding box center [451, 191] width 108 height 10
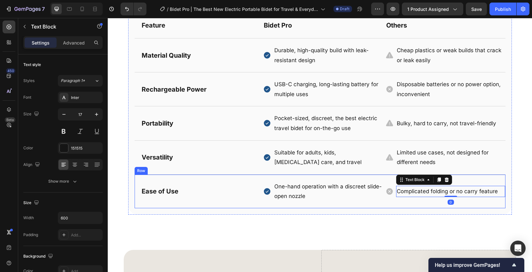
click at [476, 185] on div "Icon Complicated folding or no carry feature Text Block 0 Row" at bounding box center [446, 191] width 120 height 21
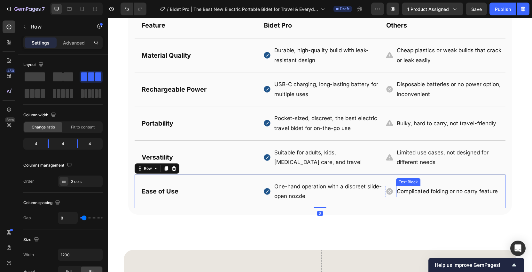
click at [478, 187] on p "Complicated folding or no carry feature" at bounding box center [451, 191] width 108 height 10
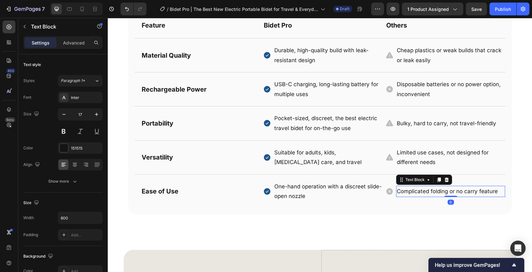
click at [454, 194] on p "Complicated folding or no carry feature" at bounding box center [451, 191] width 108 height 10
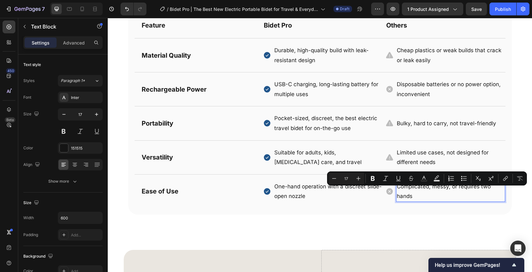
scroll to position [1327, 0]
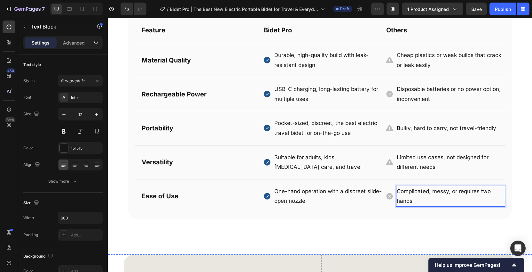
click at [513, 171] on div "Not All Electric Bidets Are Equal Heading Why Bidet Pro is the Best Choice Head…" at bounding box center [320, 93] width 393 height 277
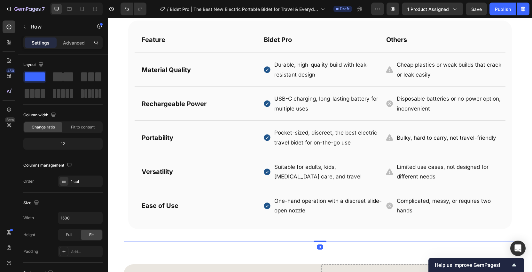
scroll to position [1317, 0]
click at [174, 41] on div "Feature" at bounding box center [201, 40] width 120 height 13
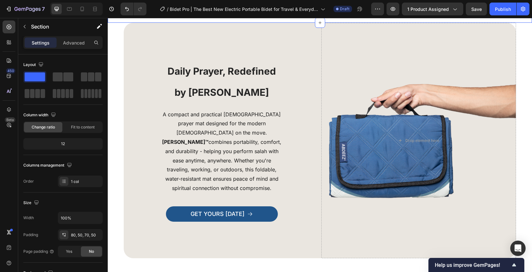
scroll to position [1556, 0]
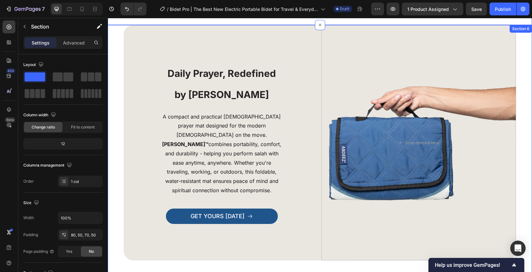
click at [519, 76] on div "Drop element here Daily Prayer, Redefined by DEENIN Heading A compact and pract…" at bounding box center [320, 155] width 425 height 261
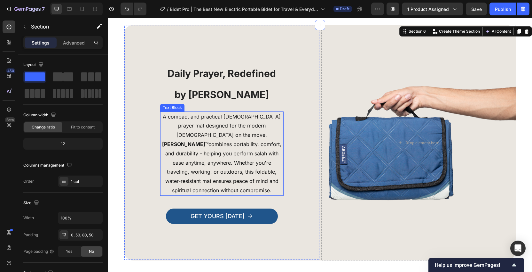
click at [235, 147] on span "A compact and practical islamic prayer mat designed for the modern muslim on th…" at bounding box center [221, 153] width 119 height 80
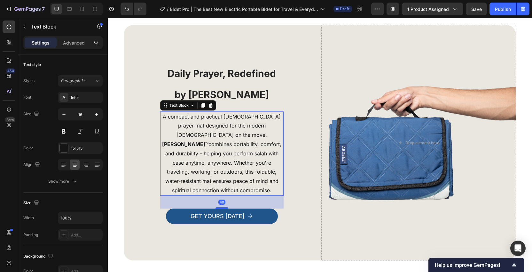
click at [242, 154] on span "A compact and practical islamic prayer mat designed for the modern muslim on th…" at bounding box center [221, 153] width 119 height 80
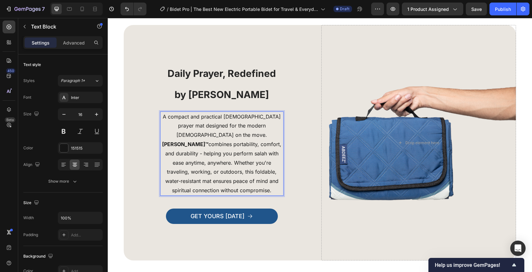
click at [242, 154] on span "A compact and practical islamic prayer mat designed for the modern muslim on th…" at bounding box center [221, 153] width 119 height 80
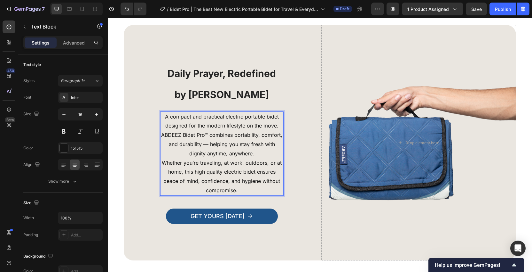
click at [210, 144] on span "ABDEEZ Bidet Pro™ combines portability, comfort, and durability — helping you s…" at bounding box center [221, 143] width 121 height 25
click at [255, 152] on p "A compact and practical electric portable bidet designed for the modern lifesty…" at bounding box center [222, 135] width 122 height 46
click at [208, 135] on span "ABDEEZ Bidet Pro™ combines portability, comfort, and durability - helping you s…" at bounding box center [221, 143] width 121 height 25
click at [262, 156] on p "A compact and practical electric portable bidet designed for the modern lifesty…" at bounding box center [222, 135] width 122 height 46
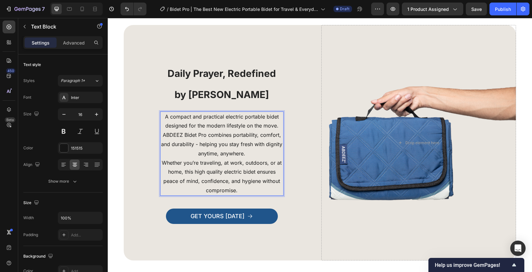
click at [253, 187] on p "Whether you’re traveling, at work, outdoors, or at home, this high quality elec…" at bounding box center [222, 176] width 122 height 37
click at [244, 64] on h3 "Daily Prayer, Redefined by DEENIN" at bounding box center [221, 83] width 123 height 44
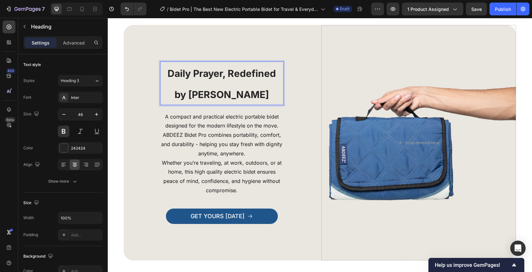
click at [230, 98] on strong "Daily Prayer, Redefined by DEENIN" at bounding box center [222, 84] width 108 height 33
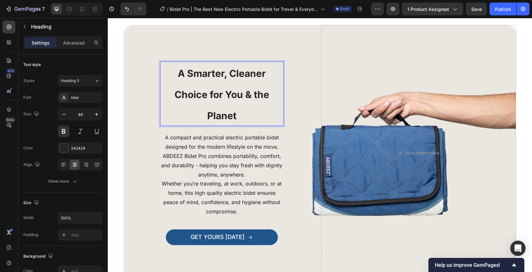
click at [212, 94] on strong "A Smarter, Cleaner Choice for You & the Planet" at bounding box center [222, 95] width 95 height 54
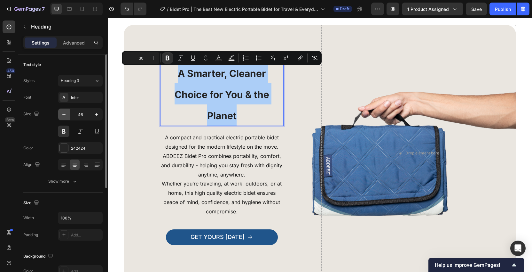
click at [66, 112] on icon "button" at bounding box center [64, 114] width 6 height 6
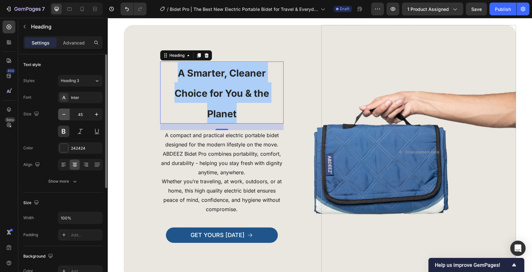
click at [66, 112] on icon "button" at bounding box center [64, 114] width 6 height 6
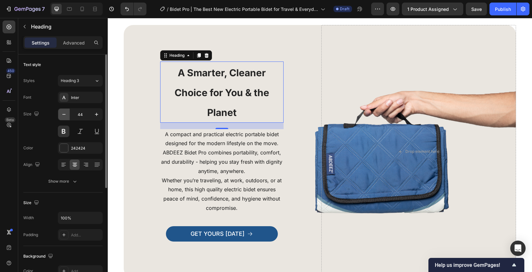
click at [66, 112] on icon "button" at bounding box center [64, 114] width 6 height 6
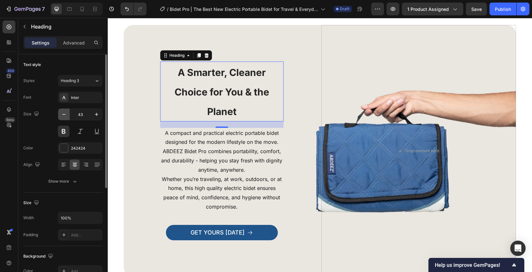
click at [66, 112] on icon "button" at bounding box center [64, 114] width 6 height 6
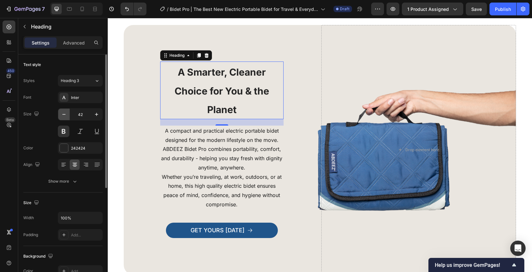
click at [66, 112] on icon "button" at bounding box center [64, 114] width 6 height 6
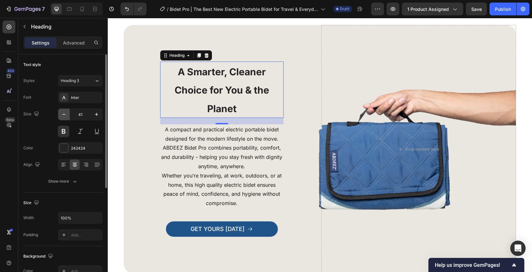
click at [66, 112] on icon "button" at bounding box center [64, 114] width 6 height 6
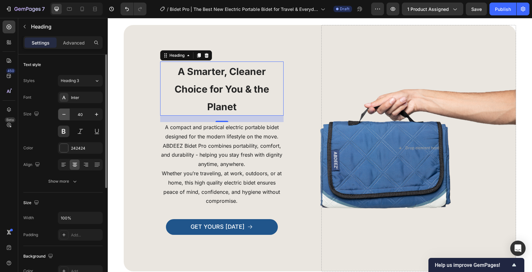
click at [66, 112] on icon "button" at bounding box center [64, 114] width 6 height 6
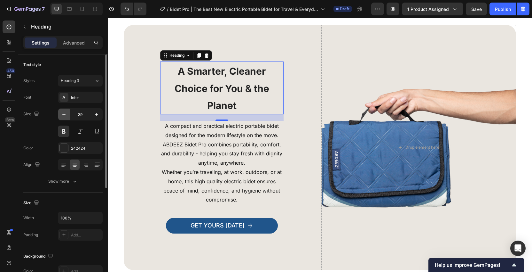
click at [66, 112] on icon "button" at bounding box center [64, 114] width 6 height 6
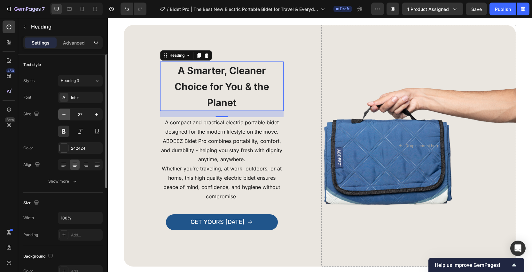
click at [66, 112] on icon "button" at bounding box center [64, 114] width 6 height 6
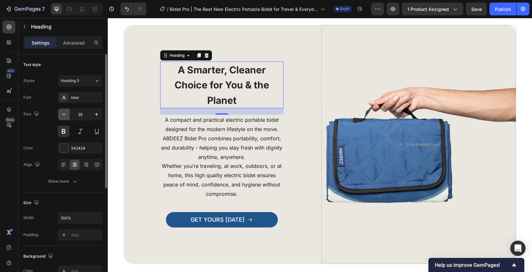
click at [66, 112] on icon "button" at bounding box center [64, 114] width 6 height 6
type input "34"
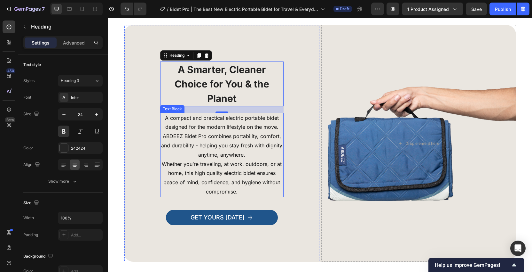
click at [269, 146] on span "ABDEEZ Bidet Pro combines portability, comfort, and durability - helping you st…" at bounding box center [221, 145] width 121 height 25
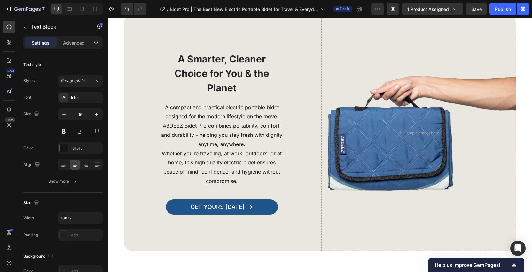
scroll to position [1559, 0]
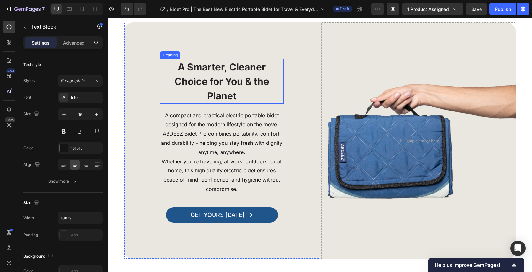
click at [257, 99] on h3 "A Smarter, Cleaner Choice for You & the Planet" at bounding box center [221, 81] width 123 height 45
click at [232, 95] on strong "A Smarter, Cleaner Choice for You & the Planet" at bounding box center [222, 81] width 95 height 40
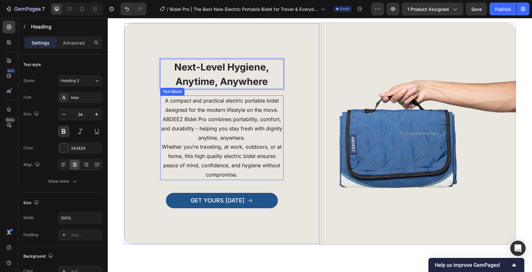
click at [237, 129] on span "ABDEEZ Bidet Pro combines portability, comfort, and durability - helping you st…" at bounding box center [221, 128] width 121 height 25
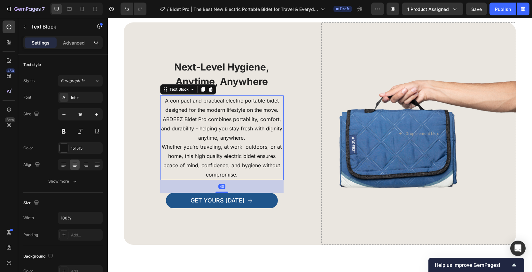
scroll to position [1568, 0]
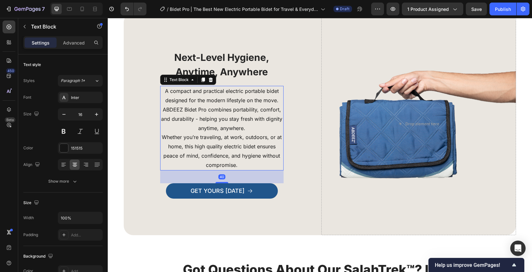
click at [243, 129] on span "ABDEEZ Bidet Pro combines portability, comfort, and durability - helping you st…" at bounding box center [221, 118] width 121 height 25
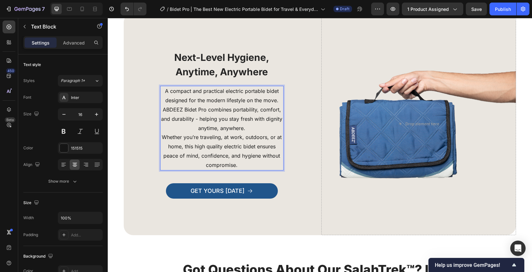
click at [246, 163] on p "Whether you’re traveling, at work, outdoors, or at home, this high quality elec…" at bounding box center [222, 150] width 122 height 37
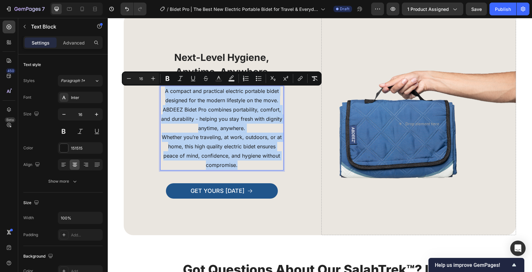
drag, startPoint x: 242, startPoint y: 163, endPoint x: 164, endPoint y: 92, distance: 106.0
click at [164, 92] on div "A compact and practical electric portable bidet designed for the modern lifesty…" at bounding box center [221, 128] width 123 height 84
copy div "A compact and practical electric portable bidet designed for the modern lifesty…"
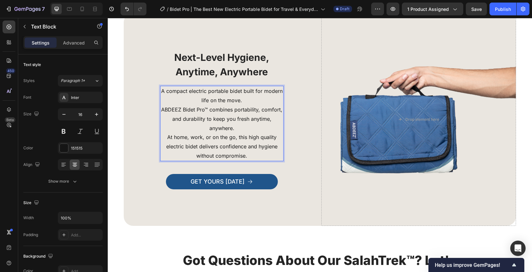
click at [203, 93] on span "A compact electric portable bidet built for modern life on the move." at bounding box center [222, 96] width 122 height 16
click at [163, 110] on span "ABDEEZ Bidet Pro™ combines portability, comfort, and durability to keep you fre…" at bounding box center [221, 118] width 121 height 25
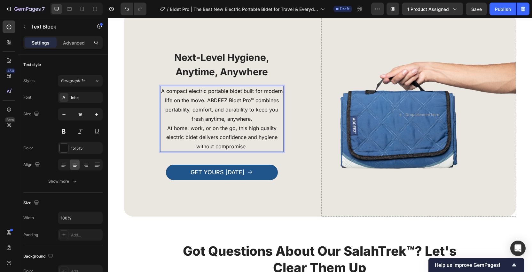
click at [252, 101] on span "A compact electric portable bidet built for modern life on the move. ABDEEZ Bid…" at bounding box center [222, 105] width 122 height 34
click at [239, 119] on span "A compact electric portable bidet built for modern life on the move. ABDEEZ Bid…" at bounding box center [222, 105] width 122 height 34
click at [167, 128] on p "At home, work, or on the go, this high quality electric bidet delivers confiden…" at bounding box center [222, 137] width 122 height 28
click at [223, 132] on p "At home, work, or on the go, this high quality electric bidet delivers confiden…" at bounding box center [222, 137] width 122 height 28
click at [243, 137] on span "At home, work, or on the go, this high quality electric bidet delivers confiden…" at bounding box center [221, 137] width 111 height 25
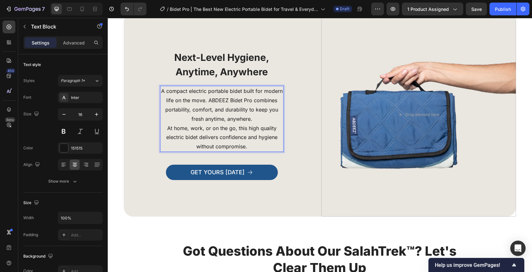
click at [255, 145] on p "At home, work, or on the go, this high quality electric bidet delivers confiden…" at bounding box center [222, 137] width 122 height 28
click at [311, 145] on div "⁠⁠⁠⁠⁠⁠⁠ Next-Level Hygiene, Anytime, Anywhere Heading A compact electric portab…" at bounding box center [221, 114] width 195 height 202
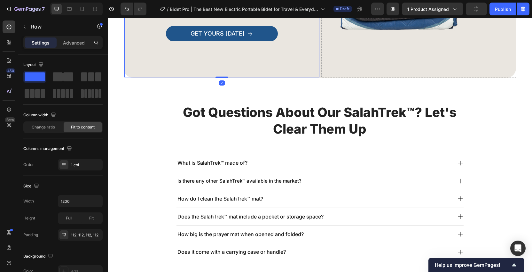
scroll to position [1726, 0]
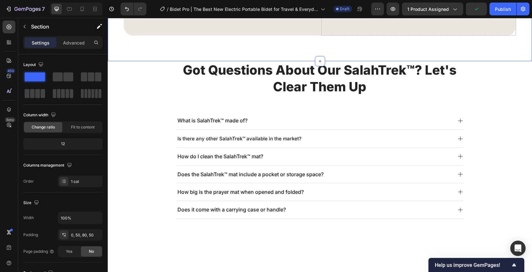
scroll to position [1712, 0]
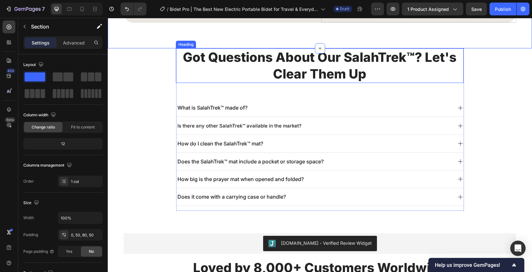
click at [394, 79] on h2 "Got Questions About Our SalahTrek™? Let's Clear Them Up" at bounding box center [320, 65] width 288 height 35
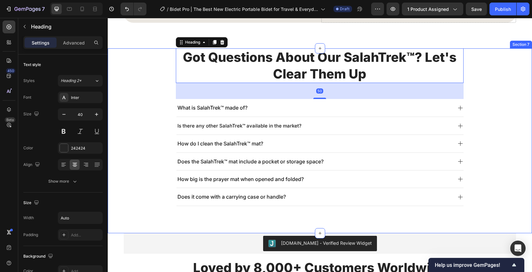
click at [498, 80] on div "Got Questions About Our SalahTrek™? Let's Clear Them Up Heading 50 What is Sala…" at bounding box center [320, 129] width 393 height 162
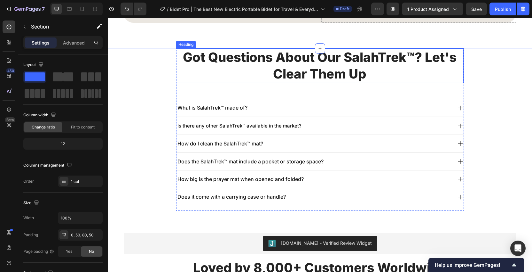
click at [300, 83] on h2 "Got Questions About Our SalahTrek™? Let's Clear Them Up" at bounding box center [320, 65] width 288 height 35
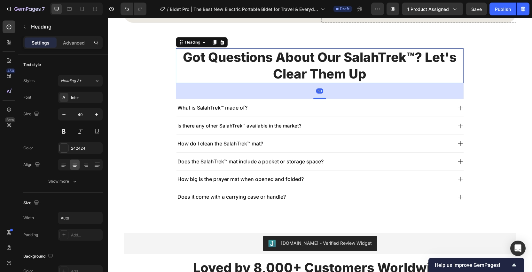
click at [347, 75] on h2 "Got Questions About Our SalahTrek™? Let's Clear Them Up" at bounding box center [320, 65] width 288 height 35
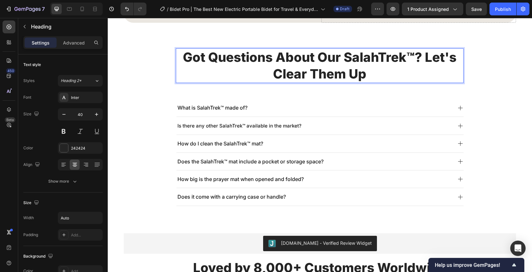
click at [347, 75] on p "Got Questions About Our SalahTrek™? Let's Clear Them Up" at bounding box center [320, 65] width 287 height 33
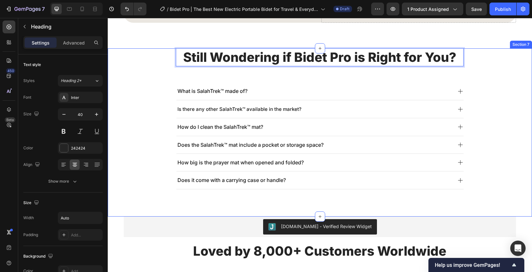
click at [479, 98] on div "Still Wondering if Bidet Pro is Right for You? Heading 50 What is SalahTrek™ ma…" at bounding box center [320, 120] width 393 height 145
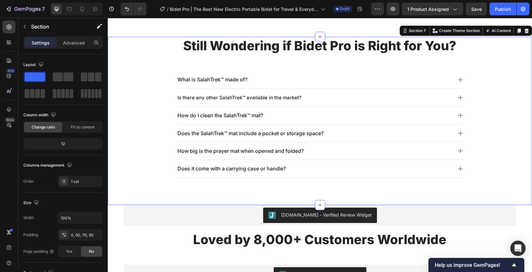
scroll to position [1774, 0]
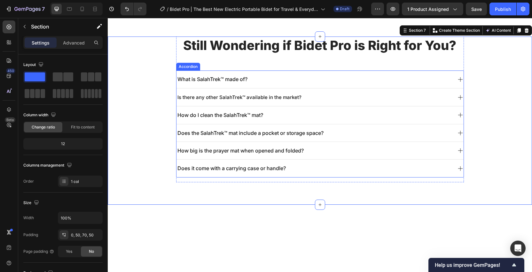
click at [489, 131] on div "Still Wondering if Bidet Pro is Right for You? Heading What is SalahTrek™ made …" at bounding box center [320, 108] width 393 height 145
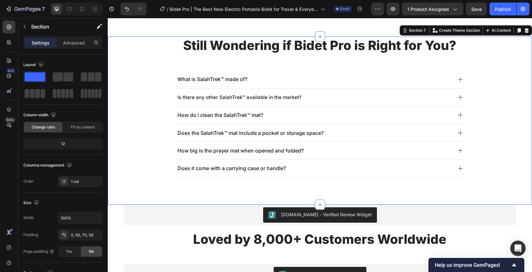
scroll to position [1776, 0]
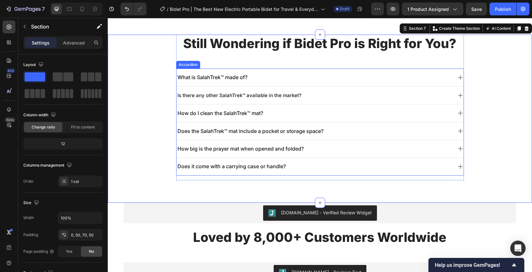
click at [238, 79] on span "What is SalahTrek™ made of?" at bounding box center [213, 77] width 70 height 6
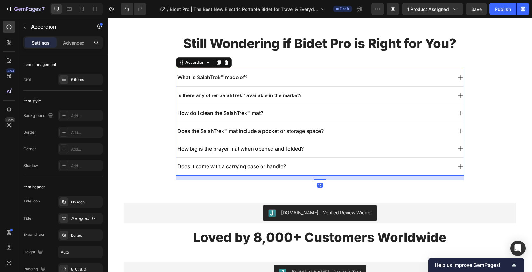
click at [244, 78] on span "What is SalahTrek™ made of?" at bounding box center [213, 77] width 70 height 6
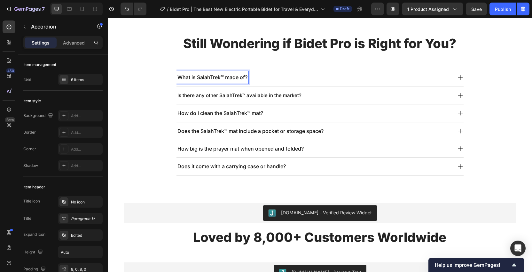
click at [234, 78] on span "What is SalahTrek™ made of?" at bounding box center [213, 77] width 70 height 6
click at [304, 80] on div "Why choose Bidet Pro over others?" at bounding box center [315, 77] width 276 height 12
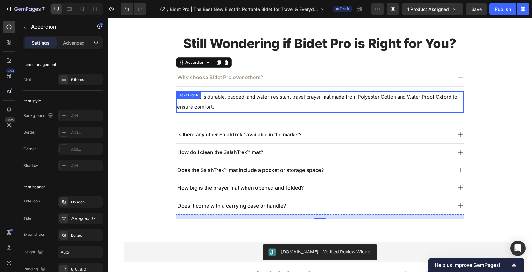
click at [326, 106] on p "Salah Trek is durable, padded, and water-resistant travel prayer mat made from …" at bounding box center [320, 102] width 286 height 20
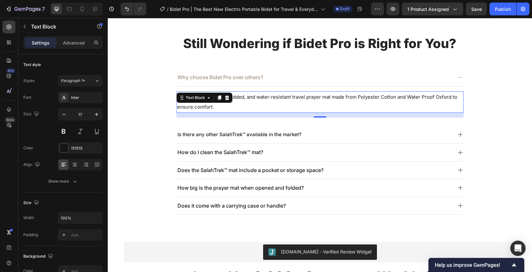
click at [256, 104] on p "Salah Trek is durable, padded, and water-resistant travel prayer mat made from …" at bounding box center [320, 102] width 286 height 20
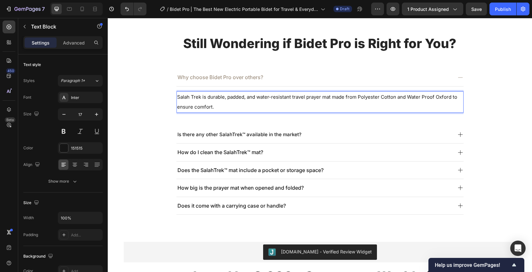
click at [244, 106] on p "Salah Trek is durable, padded, and water-resistant travel prayer mat made from …" at bounding box center [320, 102] width 286 height 20
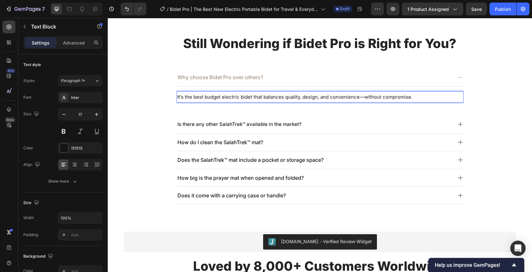
click at [364, 97] on span "It’s the best budget electric bidet that balances quality, design, and convenie…" at bounding box center [294, 97] width 235 height 6
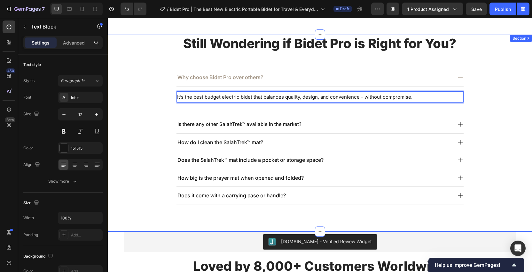
click at [489, 98] on div "Still Wondering if Bidet Pro is Right for You? Heading Why choose Bidet Pro ove…" at bounding box center [320, 122] width 393 height 174
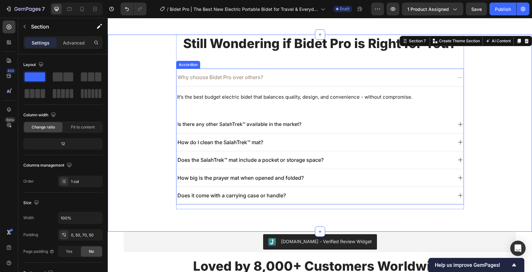
click at [462, 77] on icon at bounding box center [460, 77] width 5 height 0
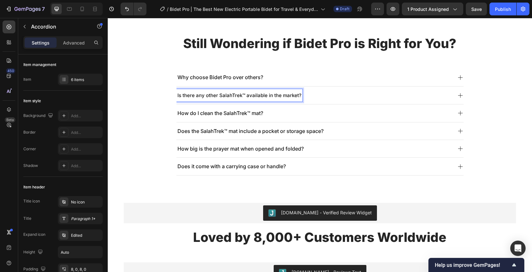
click at [270, 95] on span "Is there any other SalahTrek™ available in the market?" at bounding box center [240, 95] width 124 height 6
click at [295, 95] on div "Who is this product for?" at bounding box center [315, 95] width 276 height 12
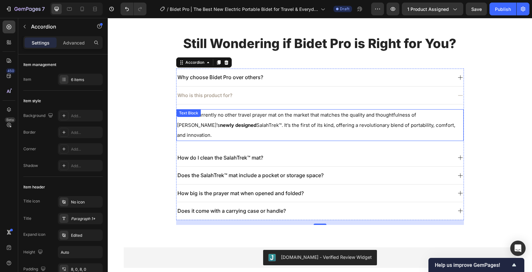
click at [278, 116] on span "There’s currently no other travel prayer mat on the market that matches the qua…" at bounding box center [316, 125] width 278 height 26
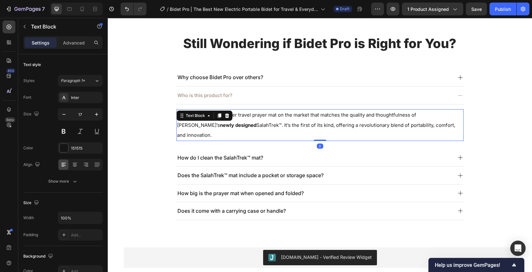
click at [297, 118] on span "There’s currently no other travel prayer mat on the market that matches the qua…" at bounding box center [316, 125] width 278 height 26
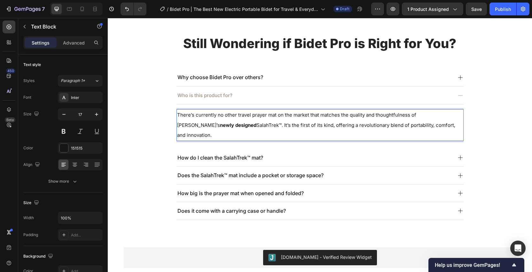
click at [302, 119] on p "There’s currently no other travel prayer mat on the market that matches the qua…" at bounding box center [320, 125] width 286 height 30
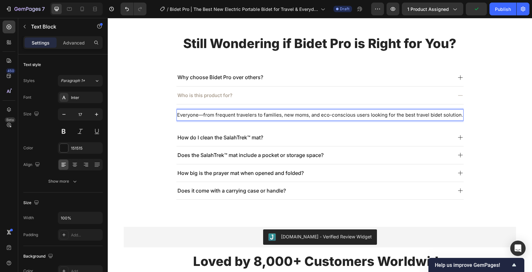
click at [203, 115] on span "Everyone—from frequent travelers to families, new moms, and eco-conscious users…" at bounding box center [320, 115] width 286 height 6
click at [312, 115] on span "Everyone - from frequent travelers to families, new moms, and eco-conscious use…" at bounding box center [320, 115] width 286 height 6
click at [379, 118] on span "Everyone - from frequent travelers to families, new moms, and eco-conscious use…" at bounding box center [320, 115] width 286 height 6
click at [462, 95] on icon at bounding box center [461, 95] width 6 height 6
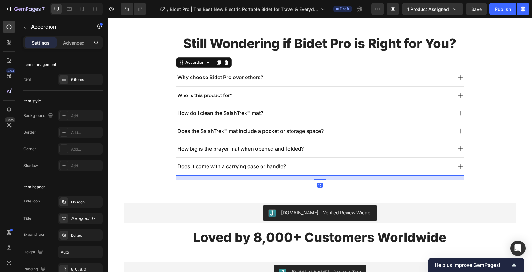
click at [290, 112] on div "How do I clean the SalahTrek™ mat?" at bounding box center [315, 113] width 276 height 12
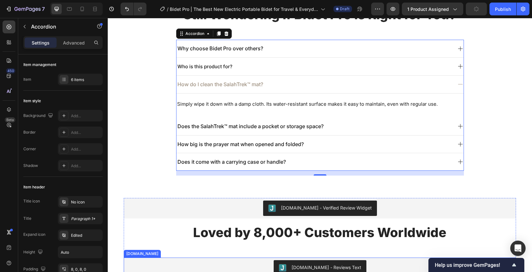
scroll to position [1793, 0]
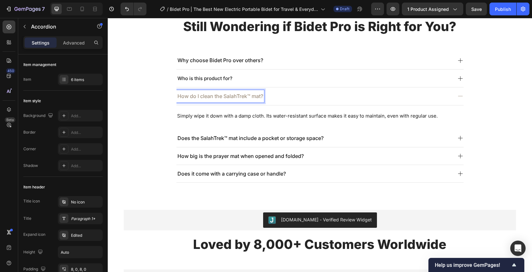
click at [236, 98] on span "How do I clean the SalahTrek™ mat?" at bounding box center [221, 96] width 86 height 6
click at [310, 102] on div "Is Bidet Pro safe to carry in my bag?" at bounding box center [315, 96] width 276 height 12
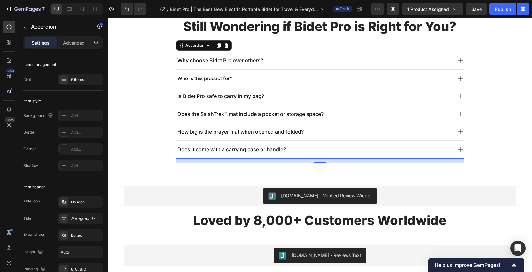
click at [254, 117] on span "Does the SalahTrek™ mat include a pocket or storage space?" at bounding box center [251, 114] width 146 height 6
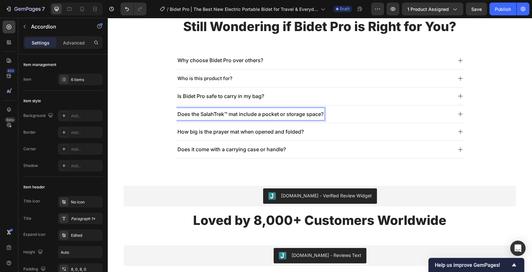
click at [333, 102] on div "Is Bidet Pro safe to carry in my bag?" at bounding box center [315, 96] width 276 height 12
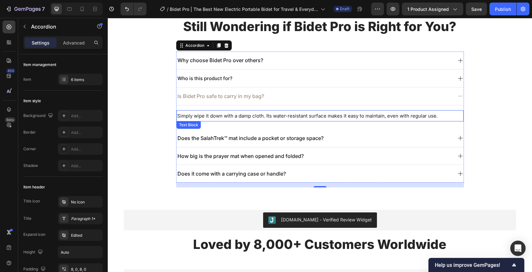
click at [247, 117] on span "Simply wipe it down with a damp cloth. Its water-resistant surface makes it eas…" at bounding box center [307, 116] width 261 height 6
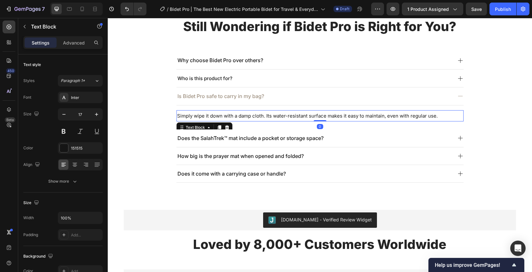
click at [271, 117] on span "Simply wipe it down with a damp cloth. Its water-resistant surface makes it eas…" at bounding box center [307, 116] width 261 height 6
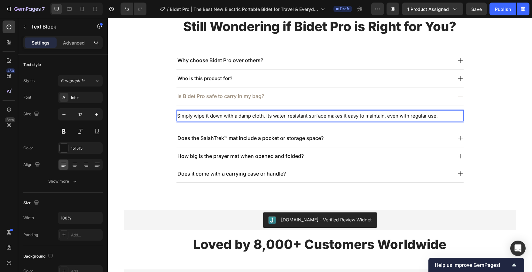
click at [271, 117] on span "Simply wipe it down with a damp cloth. Its water-resistant surface makes it eas…" at bounding box center [307, 116] width 261 height 6
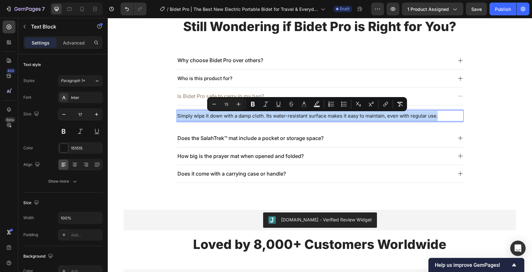
click at [217, 116] on span "Simply wipe it down with a damp cloth. Its water-resistant surface makes it eas…" at bounding box center [307, 116] width 261 height 6
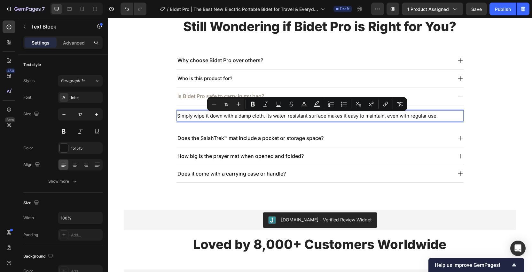
click at [217, 116] on span "Simply wipe it down with a damp cloth. Its water-resistant surface makes it eas…" at bounding box center [307, 116] width 261 height 6
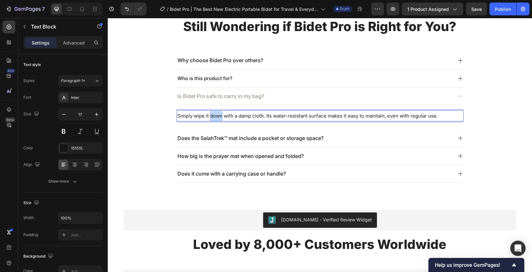
click at [217, 116] on span "Simply wipe it down with a damp cloth. Its water-resistant surface makes it eas…" at bounding box center [307, 116] width 261 height 6
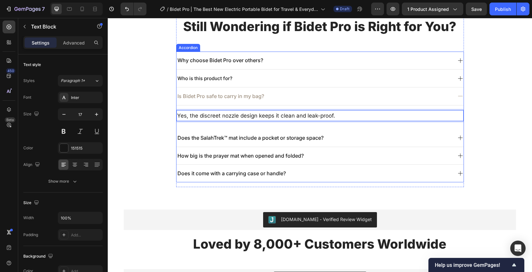
click at [280, 84] on div "Who is this product for?" at bounding box center [315, 78] width 276 height 12
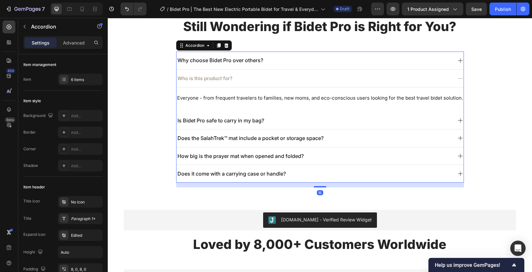
click at [242, 110] on div "Everyone - from frequent travelers to families, new moms, and eco-conscious use…" at bounding box center [320, 99] width 287 height 24
click at [293, 98] on span "Everyone - from frequent travelers to families, new moms, and eco-conscious use…" at bounding box center [320, 98] width 286 height 6
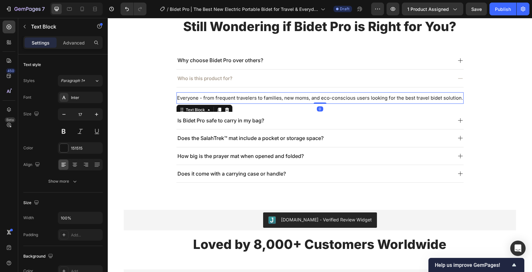
click at [302, 98] on span "Everyone - from frequent travelers to families, new moms, and eco-conscious use…" at bounding box center [320, 98] width 286 height 6
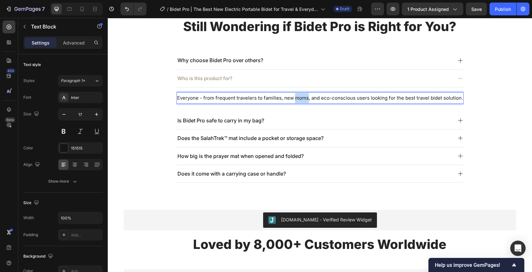
click at [302, 98] on span "Everyone - from frequent travelers to families, new moms, and eco-conscious use…" at bounding box center [320, 98] width 286 height 6
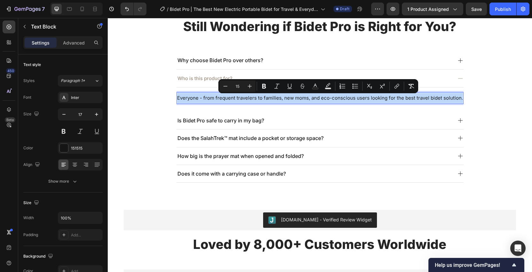
click at [302, 98] on span "Everyone - from frequent travelers to families, new moms, and eco-conscious use…" at bounding box center [320, 98] width 286 height 6
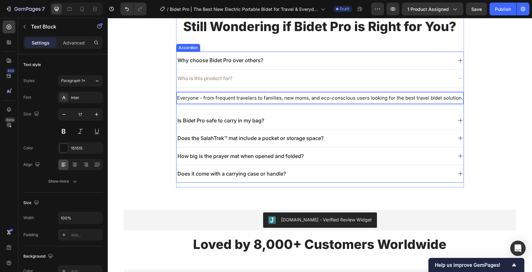
click at [268, 124] on div "Is Bidet Pro safe to carry in my bag?" at bounding box center [315, 120] width 276 height 12
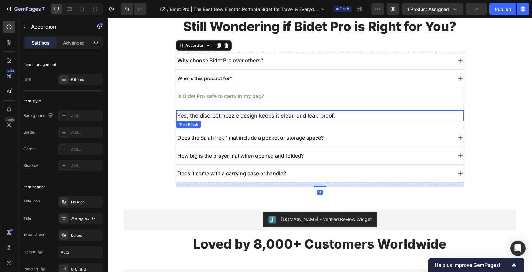
click at [257, 118] on p "Yes, the discreet nozzle design keeps it clean and leak-proof." at bounding box center [320, 116] width 286 height 10
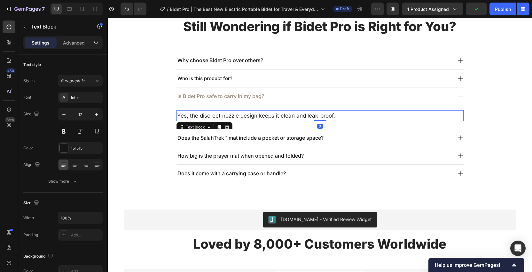
click at [279, 116] on p "Yes, the discreet nozzle design keeps it clean and leak-proof." at bounding box center [320, 116] width 286 height 10
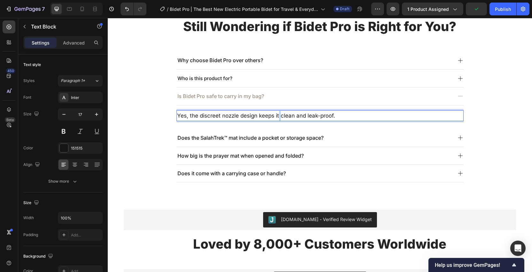
click at [279, 116] on p "Yes, the discreet nozzle design keeps it clean and leak-proof." at bounding box center [320, 116] width 286 height 10
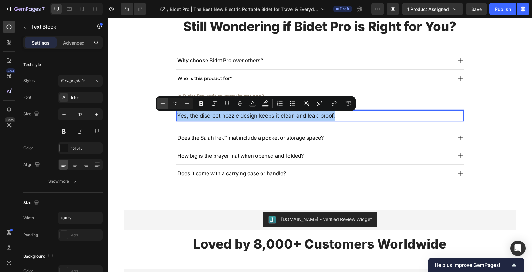
click at [161, 102] on icon "Editor contextual toolbar" at bounding box center [163, 103] width 6 height 6
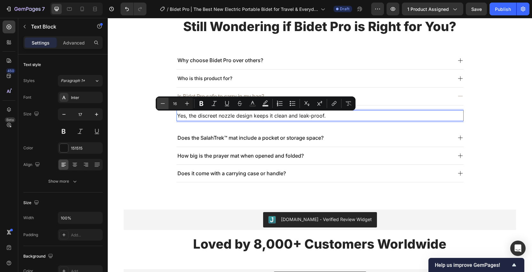
click at [161, 102] on icon "Editor contextual toolbar" at bounding box center [163, 103] width 6 height 6
type input "15"
click at [293, 116] on span "Yes, the discreet nozzle design keeps it clean and leak-proof." at bounding box center [247, 116] width 140 height 6
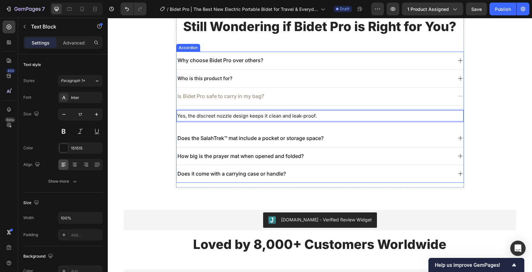
click at [325, 133] on div "Does the SalahTrek™ mat include a pocket or storage space?" at bounding box center [251, 138] width 148 height 12
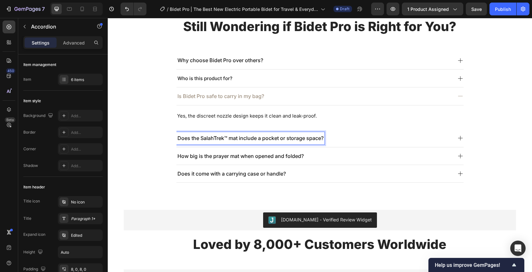
click at [297, 140] on span "Does the SalahTrek™ mat include a pocket or storage space?" at bounding box center [251, 138] width 146 height 6
click at [317, 139] on span "Does the SalahTrek™ mat include a pocket or storage space?" at bounding box center [251, 138] width 146 height 6
click at [386, 144] on div "Why should I choose Bidet Pro over other portable bidets?" at bounding box center [315, 138] width 276 height 12
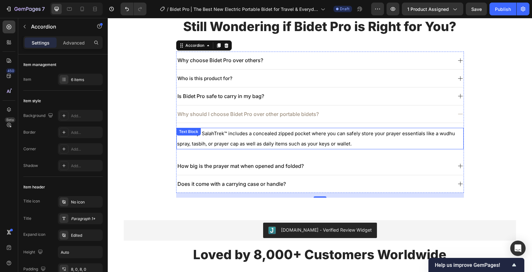
click at [274, 143] on span "Definitely! SalahTrek™ includes a concealed zipped pocket where you can safely …" at bounding box center [316, 138] width 278 height 16
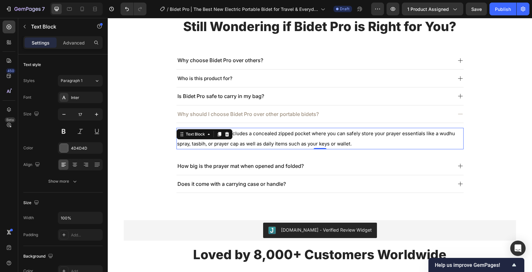
click at [293, 144] on span "Definitely! SalahTrek™ includes a concealed zipped pocket where you can safely …" at bounding box center [316, 138] width 278 height 16
click at [307, 142] on span "Definitely! SalahTrek™ includes a concealed zipped pocket where you can safely …" at bounding box center [316, 138] width 278 height 16
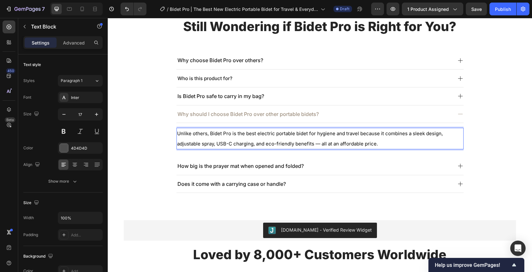
click at [321, 144] on span "Unlike others, Bidet Pro is the best electric portable bidet for hygiene and tr…" at bounding box center [310, 138] width 266 height 16
click at [391, 137] on span "Unlike others, Bidet Pro is the best electric portable bidet for hygiene and tr…" at bounding box center [310, 138] width 266 height 16
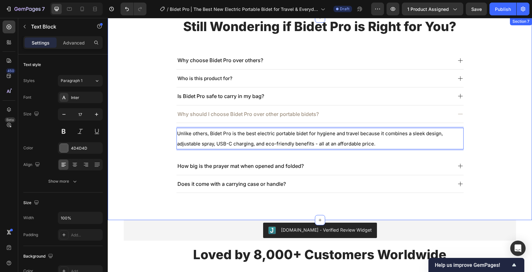
click at [481, 128] on div "Still Wondering if Bidet Pro is Right for You? Heading Why choose Bidet Pro ove…" at bounding box center [320, 108] width 393 height 180
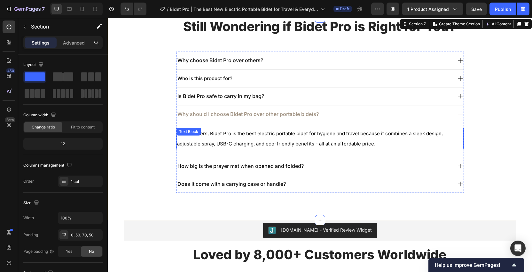
click at [314, 138] on p "Unlike others, Bidet Pro is the best electric portable bidet for hygiene and tr…" at bounding box center [320, 138] width 286 height 20
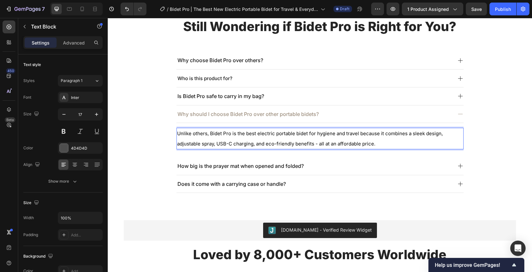
click at [213, 145] on span "Unlike others, Bidet Pro is the best electric portable bidet for hygiene and tr…" at bounding box center [310, 138] width 266 height 16
click at [318, 149] on div "Unlike others, Bidet Pro is the best electric portable bidet for hygiene and tr…" at bounding box center [320, 138] width 287 height 21
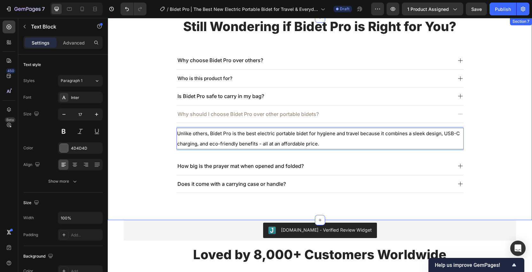
click at [490, 123] on div "Still Wondering if Bidet Pro is Right for You? Heading Why choose Bidet Pro ove…" at bounding box center [320, 108] width 393 height 180
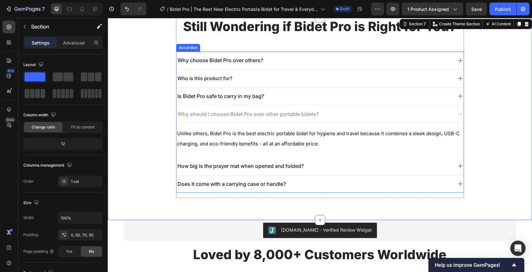
click at [337, 58] on div "Why choose Bidet Pro over others?" at bounding box center [315, 60] width 276 height 12
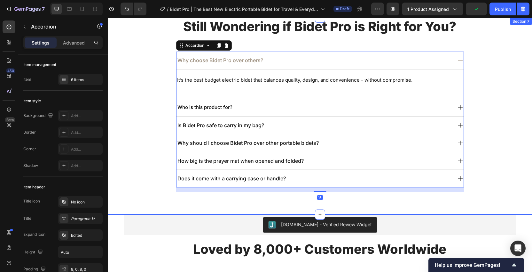
click at [499, 127] on div "Still Wondering if Bidet Pro is Right for You? Heading Why choose Bidet Pro ove…" at bounding box center [320, 105] width 393 height 174
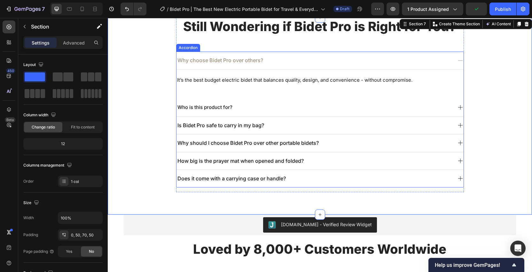
click at [463, 60] on icon at bounding box center [461, 60] width 6 height 6
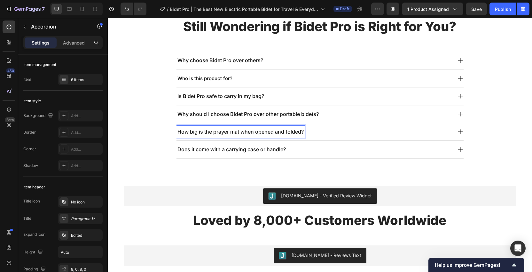
click at [263, 137] on p "How big is the prayer mat when opened and folded?" at bounding box center [241, 131] width 126 height 10
click at [268, 136] on p "How big is the prayer mat when opened and folded?" at bounding box center [241, 131] width 126 height 10
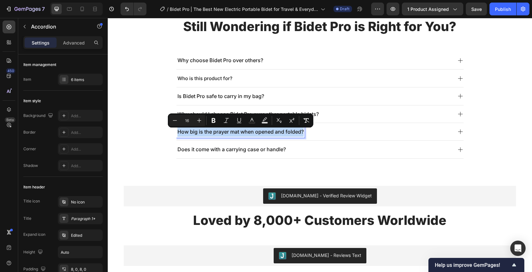
copy span "How big is the prayer mat when opened and folded?"
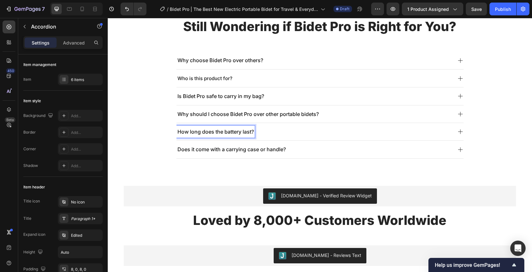
click at [331, 131] on div "How long does the battery last?" at bounding box center [315, 131] width 276 height 12
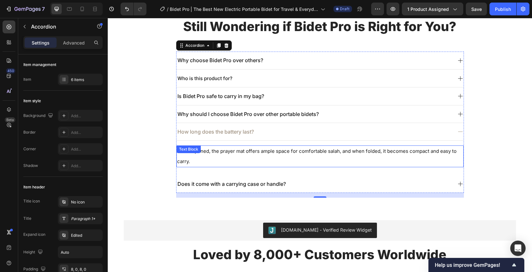
click at [283, 147] on div "When opened, the prayer mat offers ample space for comfortable salah, and when …" at bounding box center [320, 155] width 287 height 21
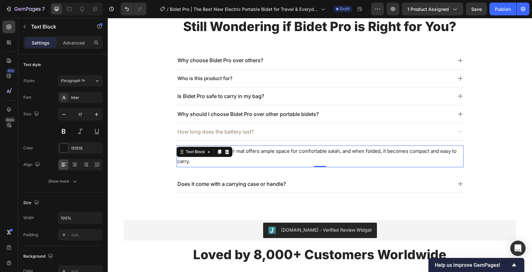
click at [328, 152] on span "When opened, the prayer mat offers ample space for comfortable salah, and when …" at bounding box center [317, 156] width 280 height 16
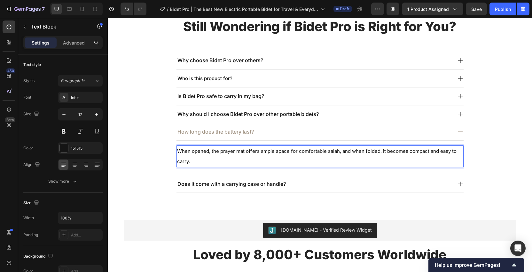
click at [240, 161] on p "When opened, the prayer mat offers ample space for comfortable salah, and when …" at bounding box center [320, 156] width 286 height 20
click at [213, 155] on span "When opened, the prayer mat offers ample space for comfortable salah, and when …" at bounding box center [317, 156] width 280 height 16
drag, startPoint x: 284, startPoint y: 153, endPoint x: 254, endPoint y: 154, distance: 29.4
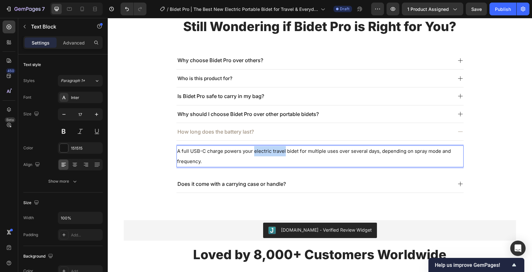
click at [254, 154] on span "A full USB-C charge powers your electric travel bidet for multiple uses over se…" at bounding box center [314, 156] width 274 height 16
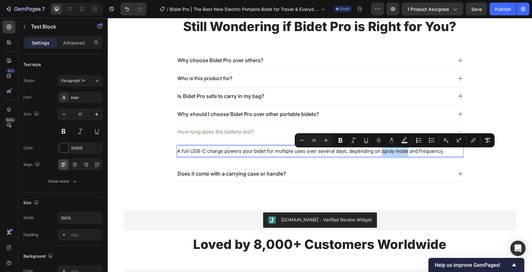
drag, startPoint x: 407, startPoint y: 153, endPoint x: 381, endPoint y: 155, distance: 26.4
click at [381, 154] on span "A full USB-C charge powers your bidet for multiple uses over several days, depe…" at bounding box center [310, 151] width 267 height 6
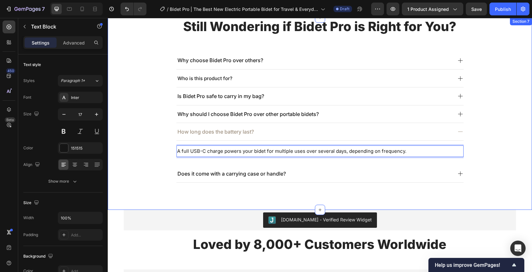
click at [498, 146] on div "Still Wondering if Bidet Pro is Right for You? Heading Why choose Bidet Pro ove…" at bounding box center [320, 103] width 393 height 170
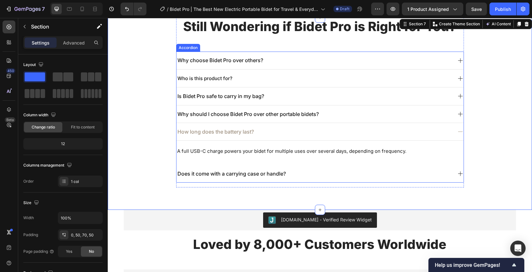
click at [457, 130] on div "How long does the battery last?" at bounding box center [320, 132] width 287 height 18
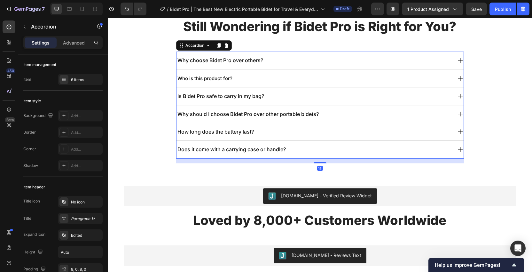
click at [282, 65] on div "Why choose Bidet Pro over others?" at bounding box center [315, 60] width 276 height 12
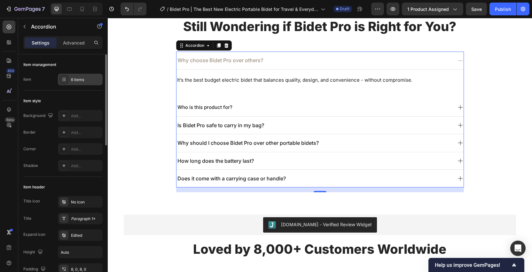
click at [71, 81] on div "6 items" at bounding box center [86, 80] width 30 height 6
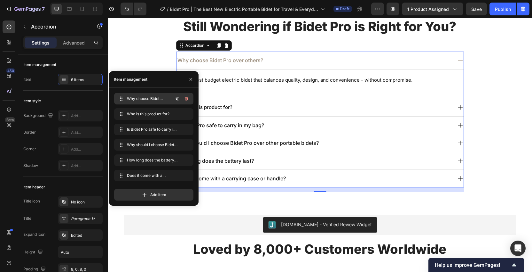
click at [162, 102] on div "Why choose Bidet Pro over others? Why choose Bidet Pro over others?" at bounding box center [145, 98] width 56 height 9
click at [186, 99] on icon "button" at bounding box center [186, 99] width 3 height 4
click at [186, 99] on div "Delete" at bounding box center [182, 99] width 12 height 6
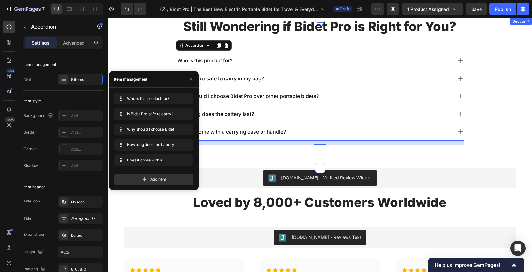
click at [482, 58] on div "Still Wondering if Bidet Pro is Right for You? Heading Who is this product for?…" at bounding box center [320, 82] width 393 height 128
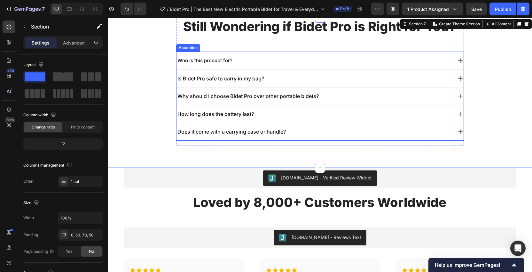
click at [399, 61] on div "Who is this product for?" at bounding box center [315, 60] width 276 height 12
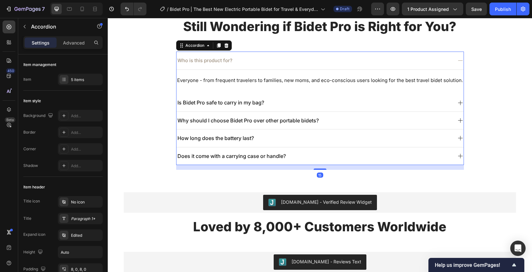
click at [329, 157] on div "Does it come with a carrying case or handle?" at bounding box center [315, 156] width 276 height 12
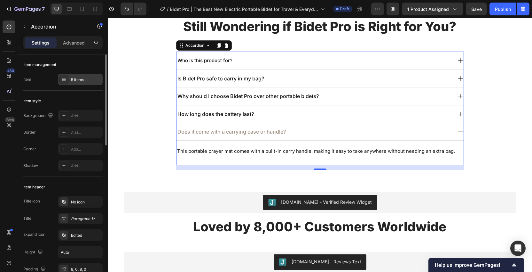
click at [80, 81] on div "5 items" at bounding box center [86, 80] width 30 height 6
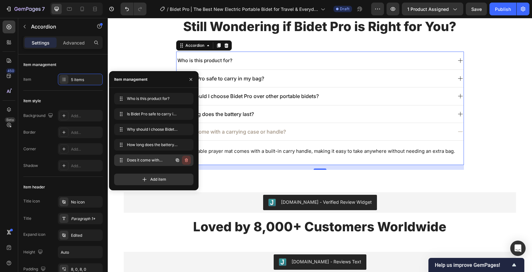
click at [186, 160] on icon "button" at bounding box center [186, 160] width 3 height 4
click at [186, 160] on div "Delete" at bounding box center [182, 160] width 12 height 6
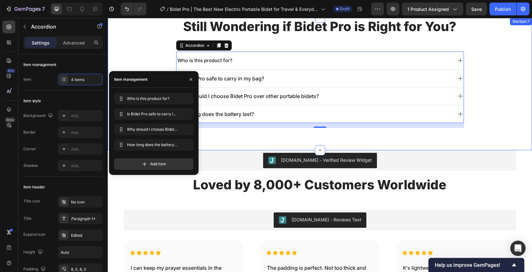
click at [494, 103] on div "Still Wondering if Bidet Pro is Right for You? Heading Who is this product for?…" at bounding box center [320, 73] width 393 height 110
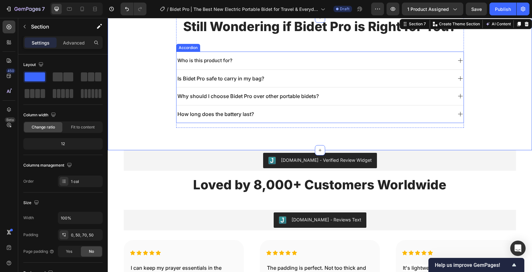
click at [349, 63] on div "Who is this product for?" at bounding box center [315, 60] width 276 height 12
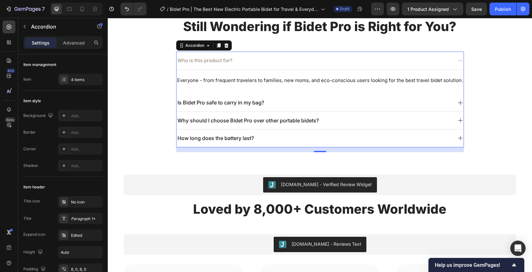
click at [385, 101] on div "Is Bidet Pro safe to carry in my bag?" at bounding box center [315, 102] width 276 height 12
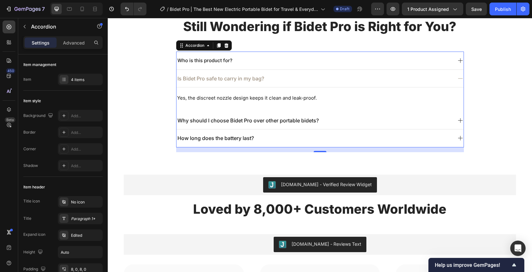
click at [354, 118] on div "Why should I choose Bidet Pro over other portable bidets?" at bounding box center [315, 120] width 276 height 12
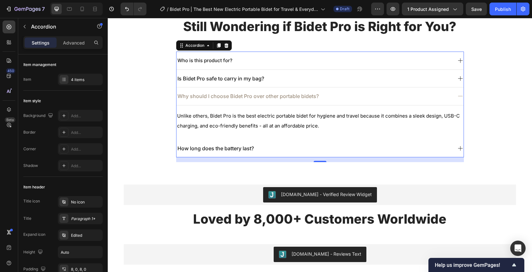
click at [320, 146] on div "How long does the battery last?" at bounding box center [315, 148] width 276 height 12
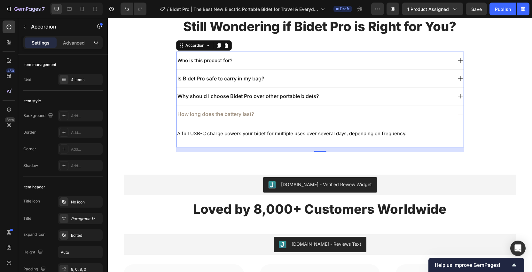
click at [461, 117] on icon at bounding box center [461, 114] width 6 height 6
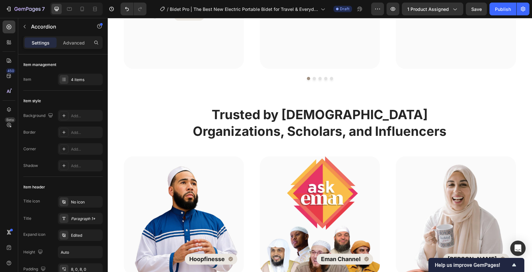
scroll to position [2142, 0]
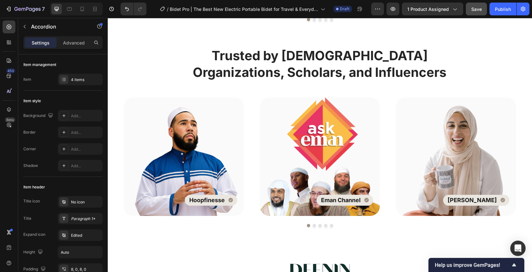
click at [479, 7] on span "Save" at bounding box center [477, 8] width 11 height 5
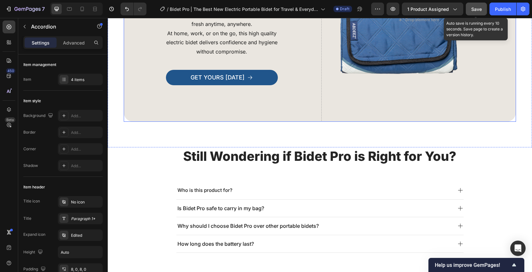
scroll to position [1666, 0]
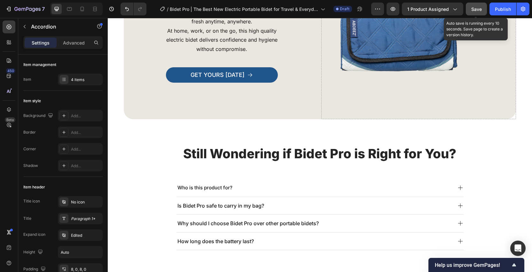
click at [474, 10] on span "Save" at bounding box center [477, 8] width 11 height 5
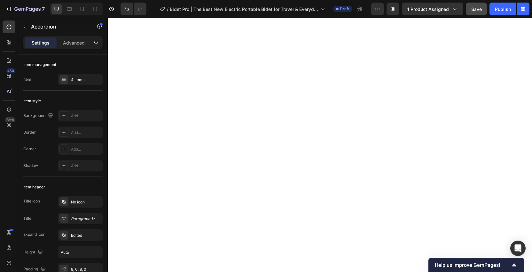
scroll to position [0, 0]
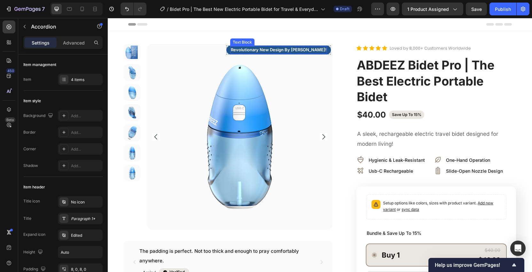
click at [323, 50] on p "revolutionary new design by [PERSON_NAME]!" at bounding box center [279, 50] width 96 height 6
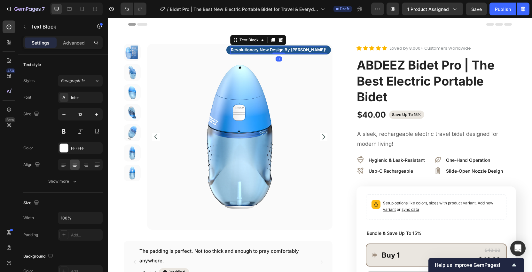
click at [323, 50] on p "revolutionary new design by [PERSON_NAME]!" at bounding box center [279, 50] width 96 height 6
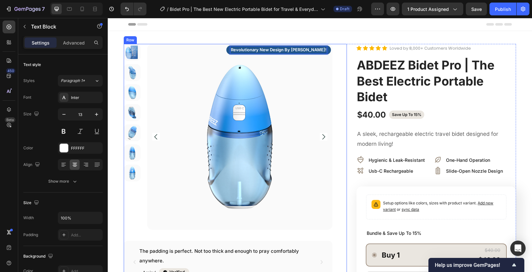
click at [340, 75] on div "Product Images revolutionary new design by aBDEEZ! Text Block 0 Row The padding…" at bounding box center [235, 163] width 223 height 239
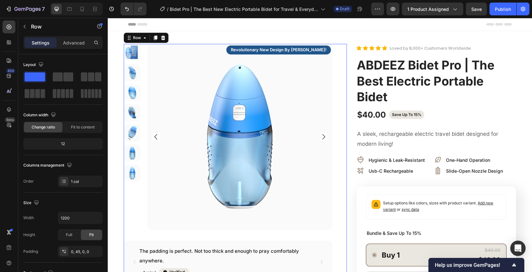
click at [362, 30] on div "Header" at bounding box center [320, 24] width 384 height 13
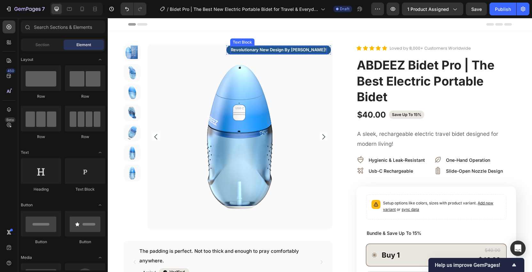
click at [299, 49] on p "revolutionary new design by [PERSON_NAME]!" at bounding box center [279, 50] width 96 height 6
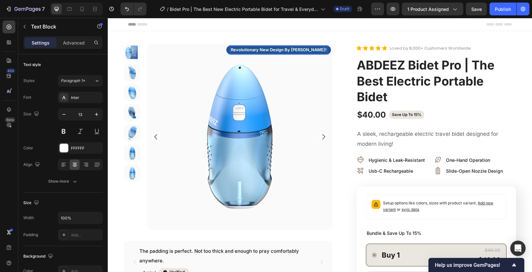
click at [313, 50] on p "revolutionary new design by [PERSON_NAME]!" at bounding box center [279, 50] width 96 height 6
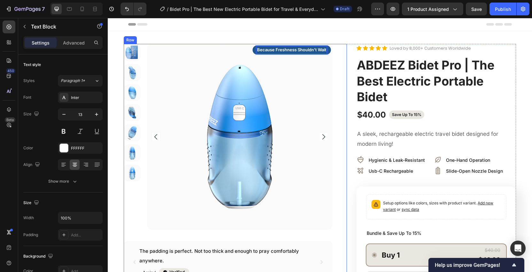
click at [341, 61] on div "Product Images Because Freshness Shouldn’t Wait Text Block 0 Row The padding is…" at bounding box center [235, 163] width 223 height 239
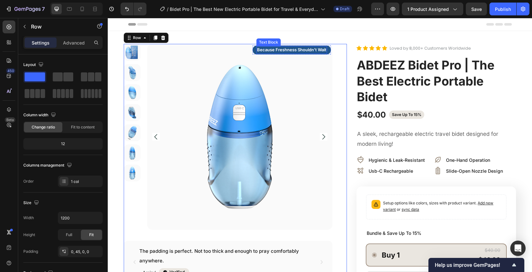
click at [322, 51] on p "Because Freshness Shouldn’t Wait" at bounding box center [291, 50] width 69 height 6
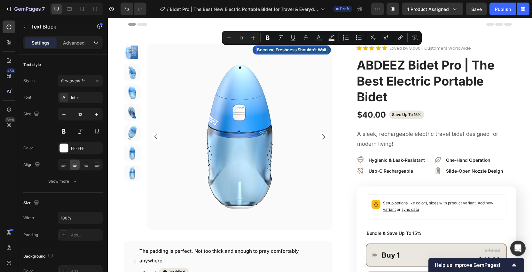
click at [323, 51] on p "Because Freshness Shouldn’t Wait" at bounding box center [291, 50] width 69 height 6
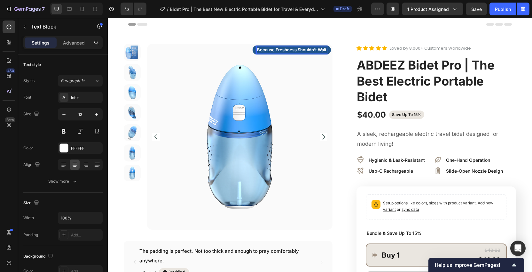
click at [317, 49] on p "Because Freshness Shouldn’t Wait" at bounding box center [291, 50] width 69 height 6
click at [301, 48] on p "Because Freshness Shouldn’t Wait" at bounding box center [291, 50] width 69 height 6
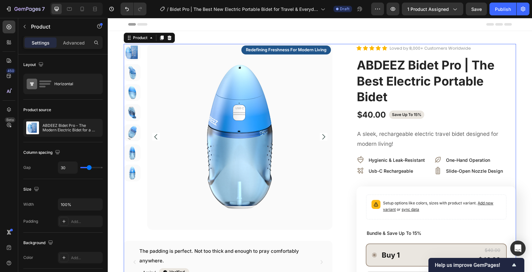
click at [346, 76] on div "Product Images Redefining Freshness for Modern Living Text Block Row The paddin…" at bounding box center [235, 163] width 223 height 239
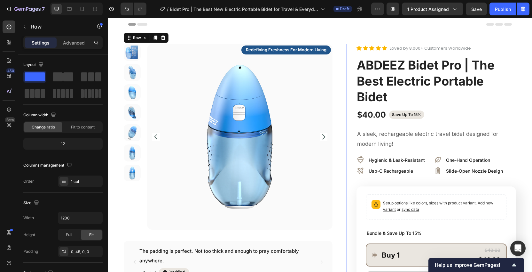
click at [341, 23] on div "Header" at bounding box center [320, 24] width 384 height 13
